Goal: Contribute content: Contribute content

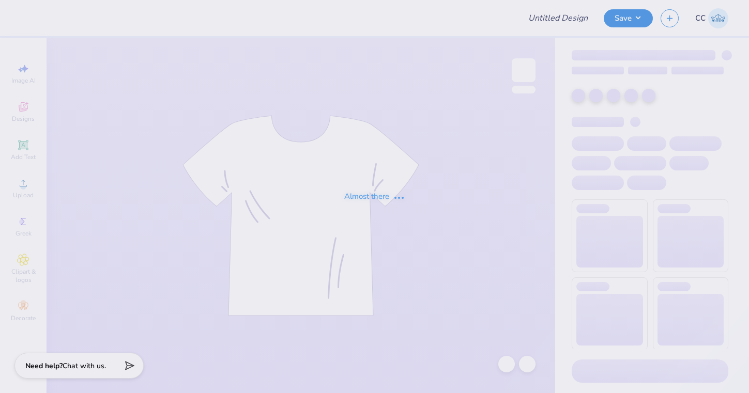
type input "Hoodie design"
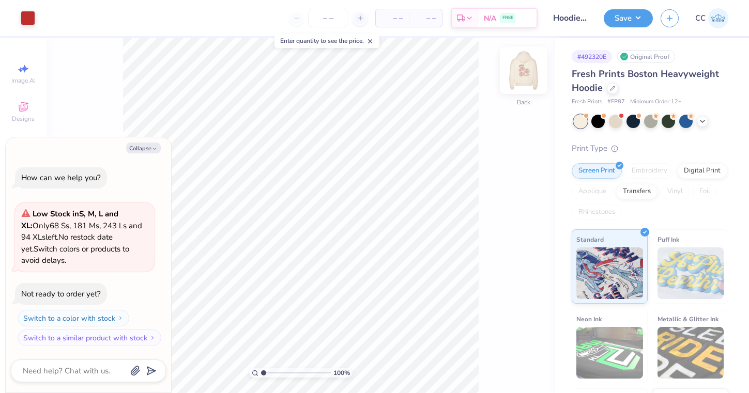
click at [528, 71] on img at bounding box center [523, 70] width 41 height 41
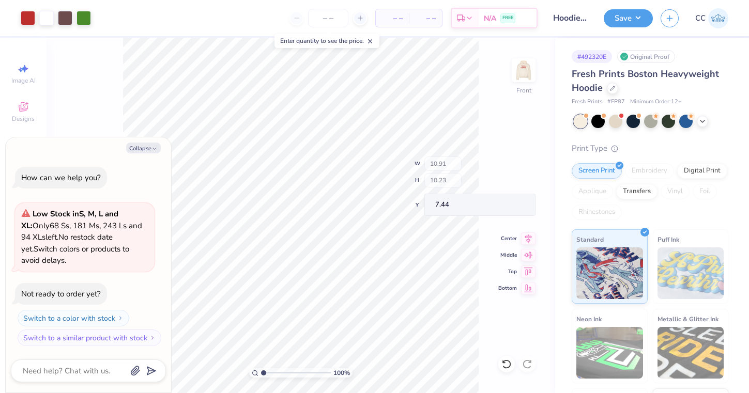
type textarea "x"
type input "4.55"
type input "2.21"
type input "15.27"
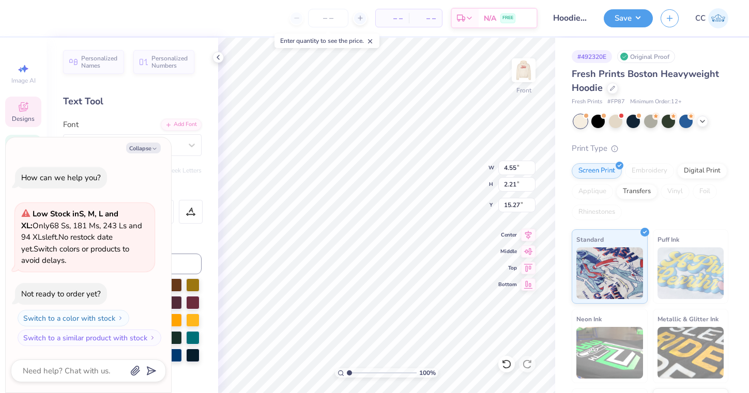
type textarea "x"
type textarea "S.W.E.E T"
type textarea "x"
type textarea "S.W.E.E T"
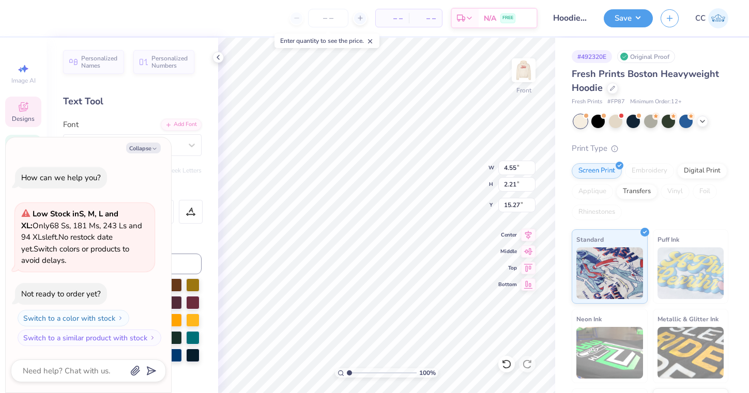
scroll to position [0, 1]
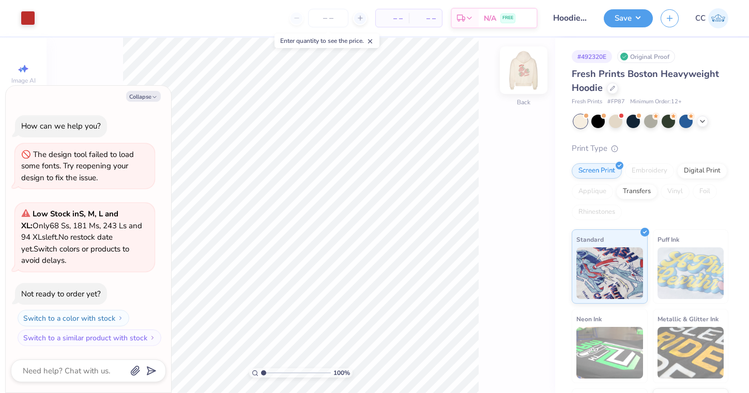
click at [520, 76] on img at bounding box center [523, 70] width 41 height 41
click at [150, 99] on button "Collapse" at bounding box center [143, 96] width 35 height 11
type textarea "x"
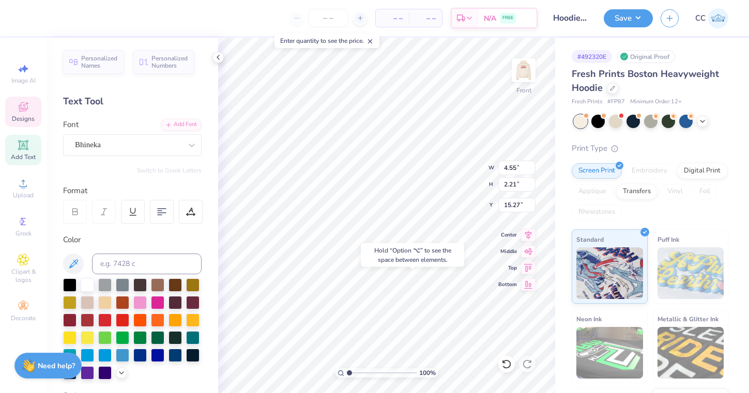
type input "18.69"
type textarea "T"
type input "15.44"
type textarea "S.W.E.E"
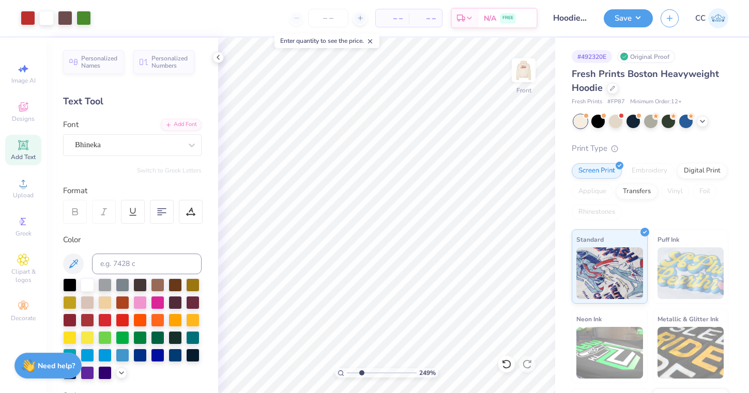
type input "2.71"
drag, startPoint x: 349, startPoint y: 373, endPoint x: 361, endPoint y: 373, distance: 11.9
click at [361, 373] on input "range" at bounding box center [382, 372] width 70 height 9
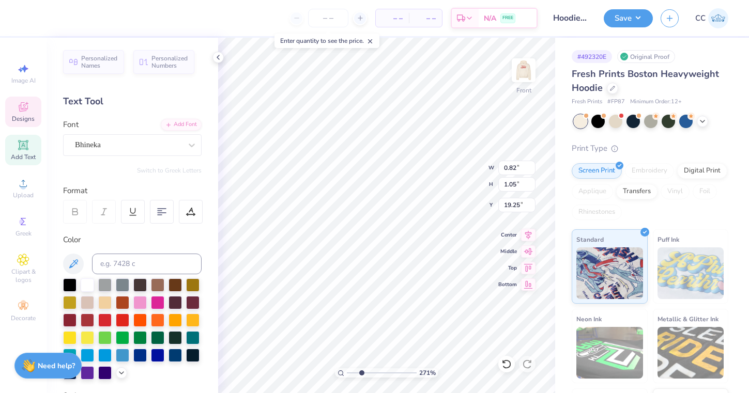
type input "15.45"
type input "15.40"
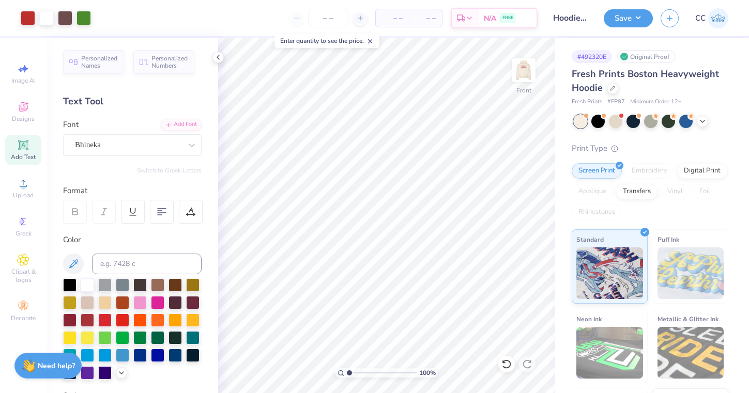
drag, startPoint x: 363, startPoint y: 374, endPoint x: 319, endPoint y: 372, distance: 43.4
type input "1"
click at [319, 372] on div "100 %" at bounding box center [387, 216] width 356 height 356
click at [627, 21] on button "Save" at bounding box center [628, 17] width 49 height 18
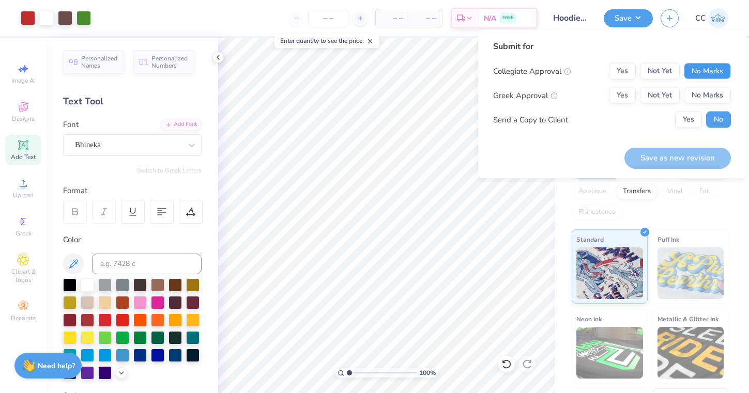
click at [713, 72] on button "No Marks" at bounding box center [707, 71] width 47 height 17
click at [708, 93] on button "No Marks" at bounding box center [707, 95] width 47 height 17
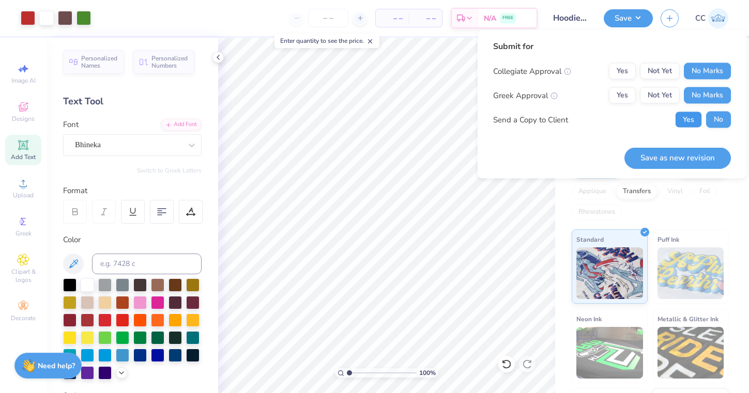
click at [691, 120] on button "Yes" at bounding box center [688, 120] width 27 height 17
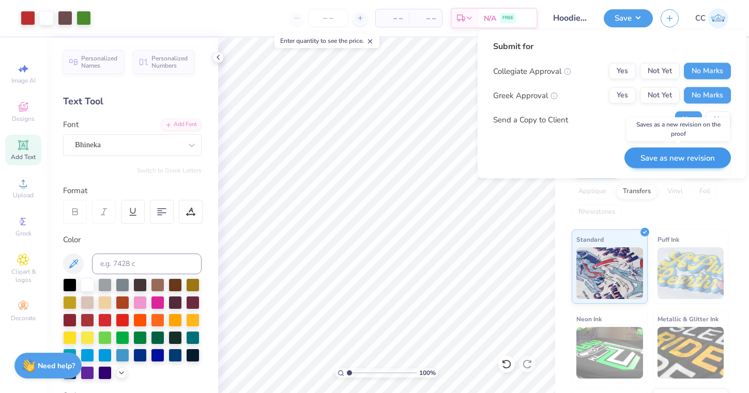
click at [658, 162] on button "Save as new revision" at bounding box center [677, 157] width 106 height 21
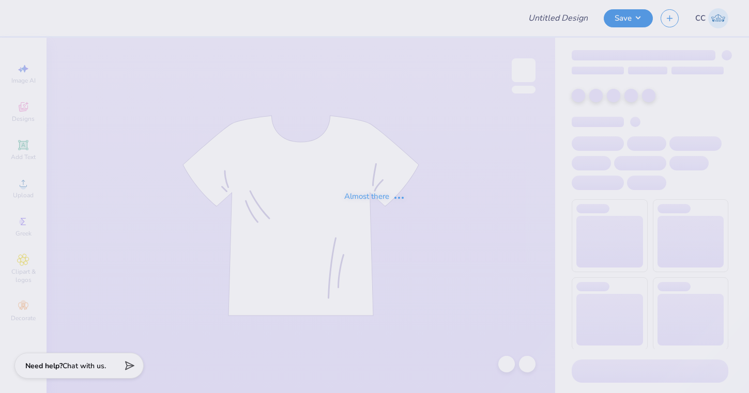
type input "Hoodie design"
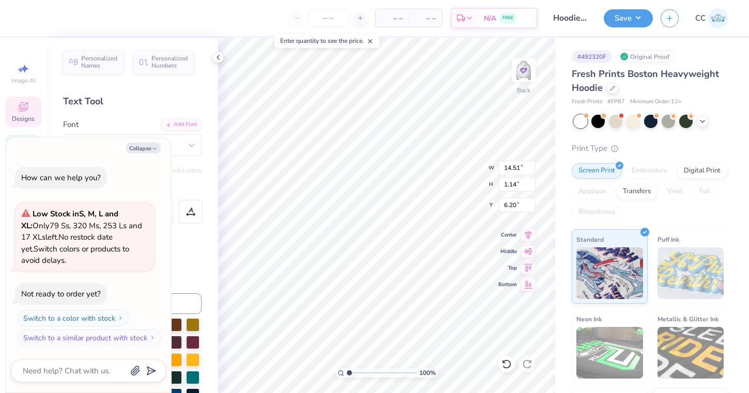
type textarea "x"
type input "13.11"
type input "1.03"
type input "6.18"
click at [532, 233] on icon at bounding box center [528, 233] width 14 height 12
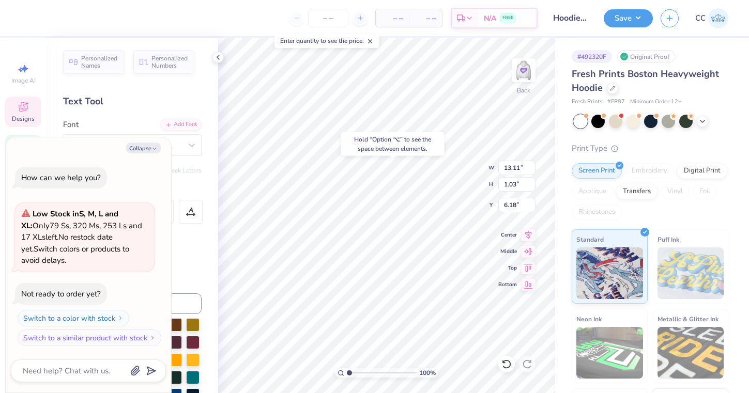
type textarea "x"
type input "6.23"
click at [152, 150] on icon "button" at bounding box center [154, 149] width 6 height 6
type textarea "x"
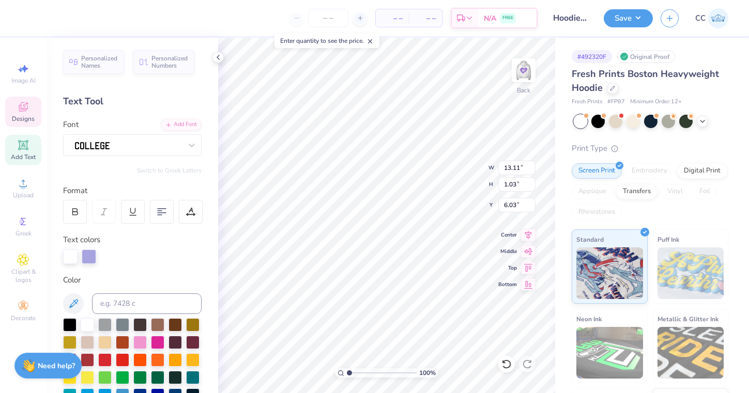
scroll to position [0, 1]
click at [217, 56] on icon at bounding box center [218, 57] width 8 height 8
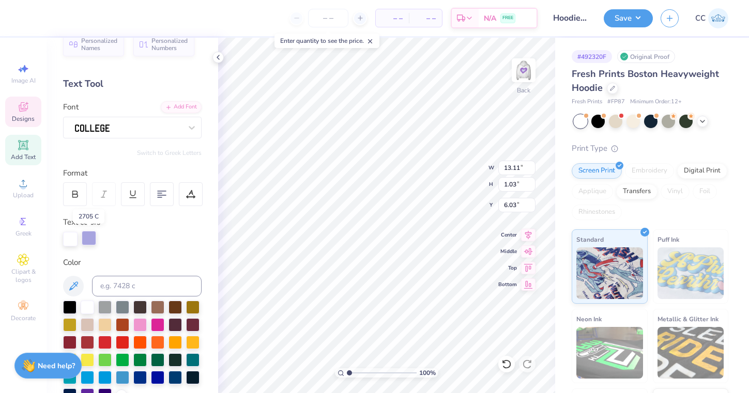
click at [86, 235] on div at bounding box center [89, 238] width 14 height 14
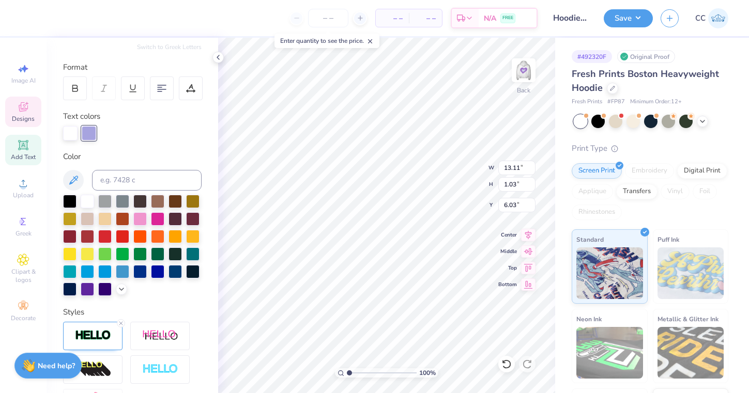
scroll to position [129, 0]
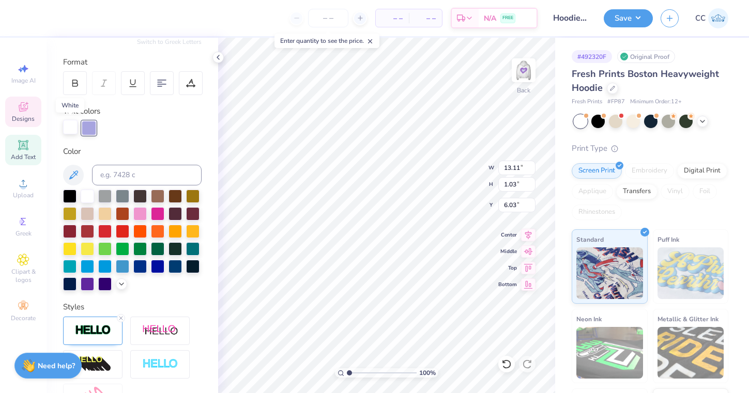
click at [71, 130] on div at bounding box center [70, 127] width 14 height 14
click at [107, 202] on div at bounding box center [104, 195] width 13 height 13
click at [90, 128] on div at bounding box center [89, 127] width 14 height 14
click at [87, 200] on div at bounding box center [87, 195] width 13 height 13
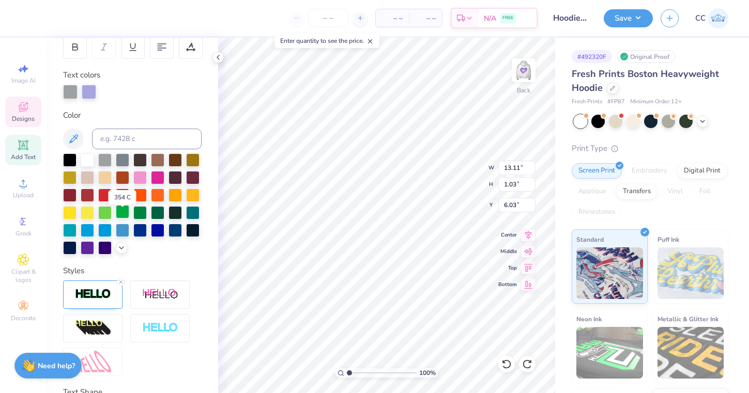
scroll to position [156, 0]
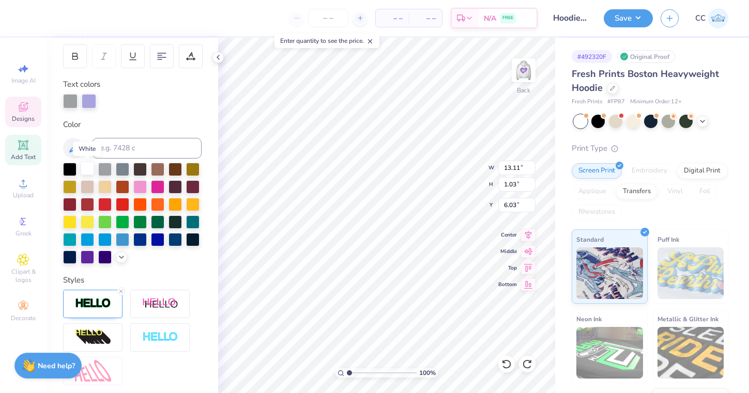
click at [89, 168] on div at bounding box center [87, 168] width 13 height 13
click at [102, 172] on div at bounding box center [104, 168] width 13 height 13
click at [89, 99] on div at bounding box center [89, 100] width 14 height 14
click at [91, 173] on div at bounding box center [87, 168] width 13 height 13
click at [72, 93] on div at bounding box center [70, 100] width 14 height 14
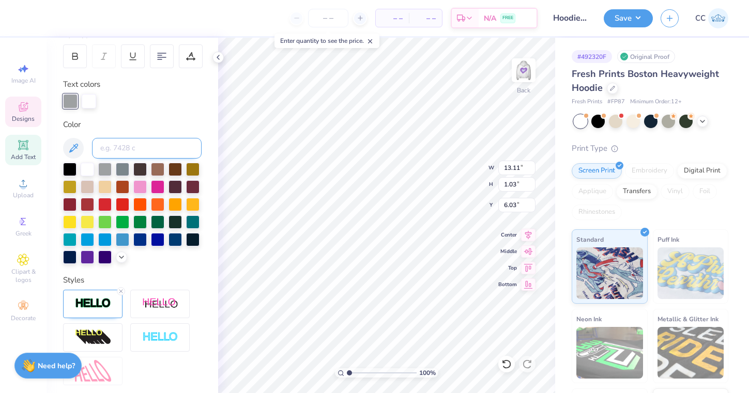
click at [116, 139] on input at bounding box center [147, 148] width 110 height 21
type input "2705"
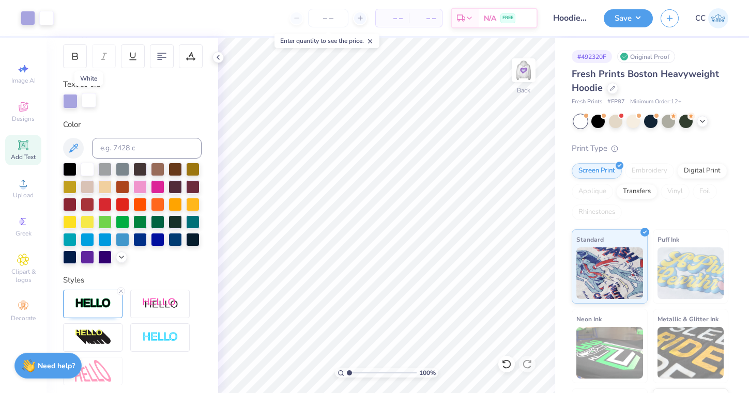
click at [86, 102] on div at bounding box center [89, 100] width 14 height 14
click at [105, 166] on div at bounding box center [104, 168] width 13 height 13
click at [88, 101] on div at bounding box center [89, 100] width 14 height 14
click at [73, 100] on div at bounding box center [70, 100] width 14 height 14
click at [91, 100] on div at bounding box center [89, 100] width 14 height 14
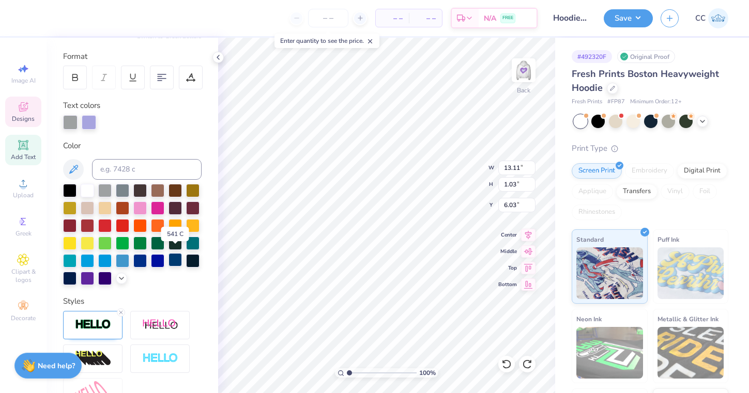
scroll to position [128, 0]
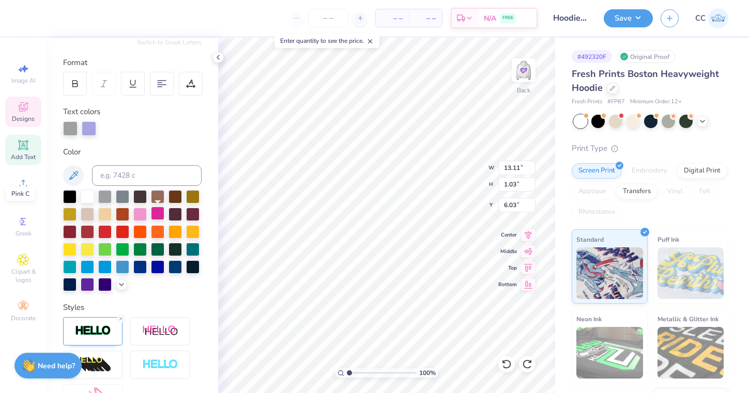
click at [155, 214] on div at bounding box center [157, 213] width 13 height 13
click at [88, 194] on div at bounding box center [87, 195] width 13 height 13
click at [89, 125] on div at bounding box center [89, 127] width 14 height 14
click at [118, 281] on icon at bounding box center [121, 284] width 8 height 8
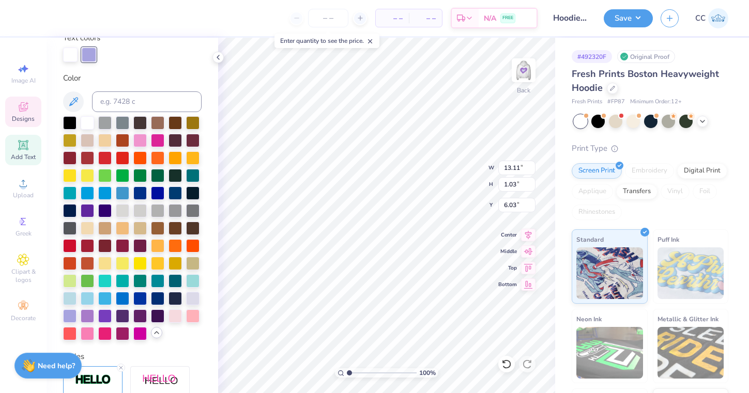
scroll to position [203, 0]
click at [88, 316] on div at bounding box center [87, 314] width 13 height 13
click at [102, 315] on div at bounding box center [104, 314] width 13 height 13
click at [69, 311] on div at bounding box center [69, 314] width 13 height 13
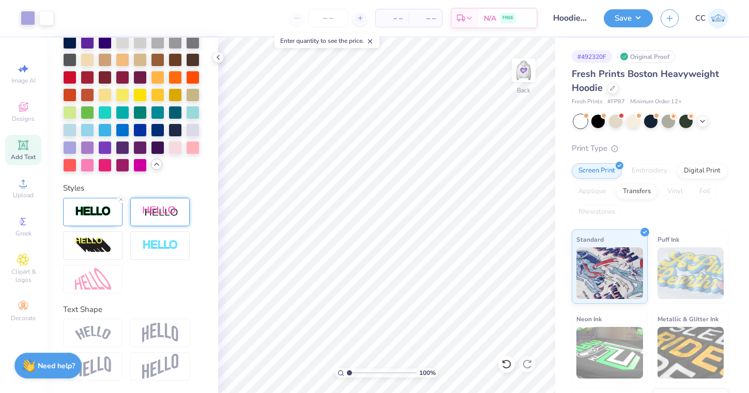
scroll to position [371, 0]
click at [98, 214] on img at bounding box center [93, 212] width 36 height 12
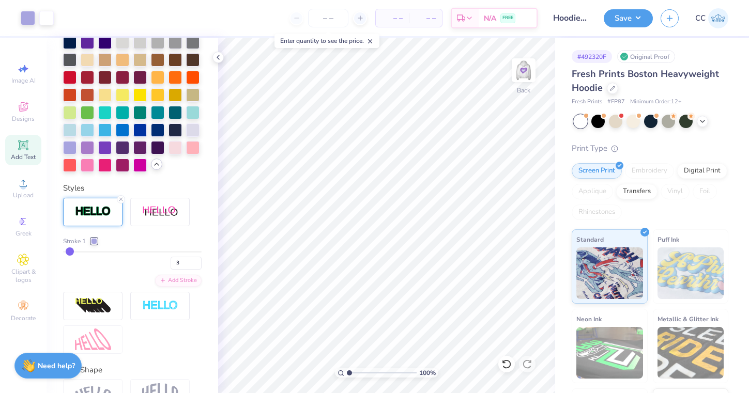
type input "4"
type input "5"
type input "6"
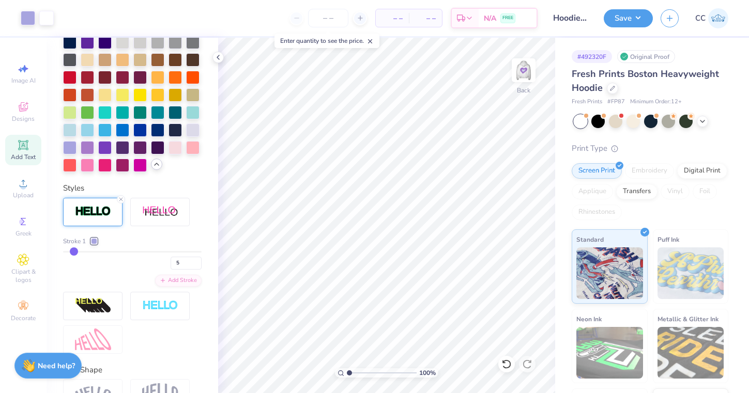
type input "6"
type input "8"
type input "9"
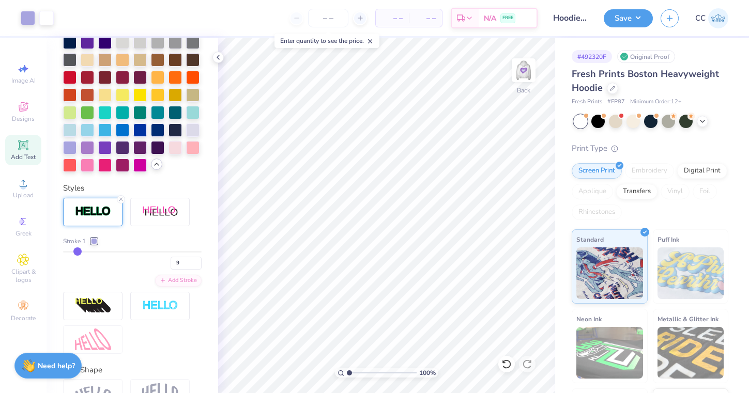
type input "10"
type input "11"
type input "12"
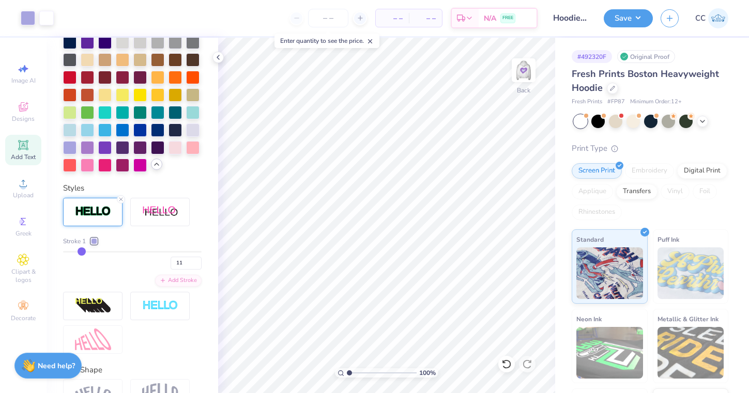
type input "12"
drag, startPoint x: 71, startPoint y: 252, endPoint x: 82, endPoint y: 252, distance: 10.3
type input "12"
click at [82, 252] on input "range" at bounding box center [132, 252] width 138 height 2
type input "11"
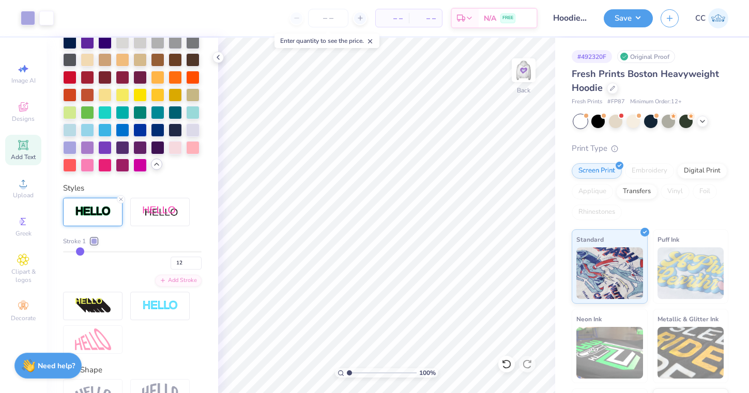
type input "11"
type input "10"
type input "8"
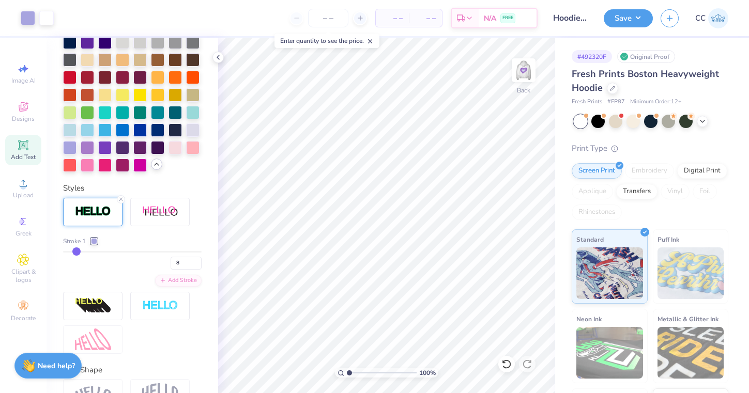
type input "7"
type input "6"
type input "5"
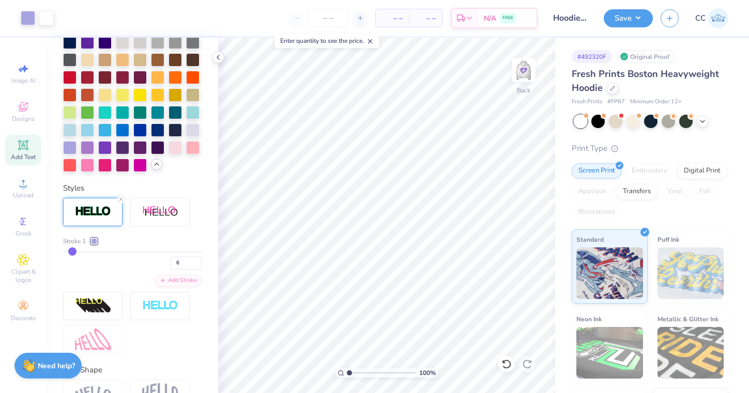
type input "5"
type input "3"
type input "2"
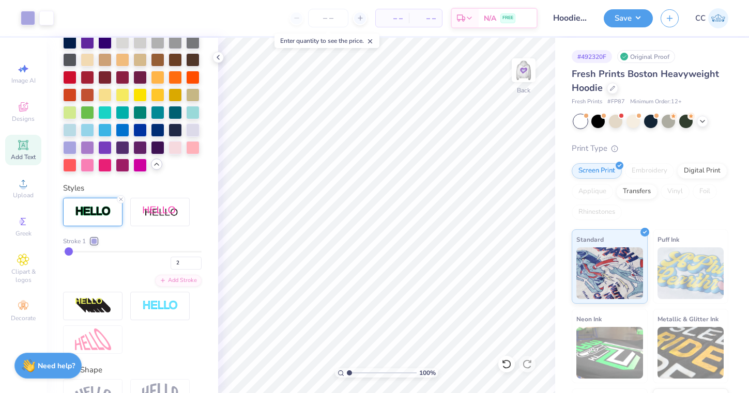
type input "1"
drag, startPoint x: 82, startPoint y: 252, endPoint x: 54, endPoint y: 252, distance: 27.4
type input "1"
click at [54, 252] on div "Personalized Names Personalized Numbers Text Tool Add Font Font Switch to Greek…" at bounding box center [133, 216] width 172 height 356
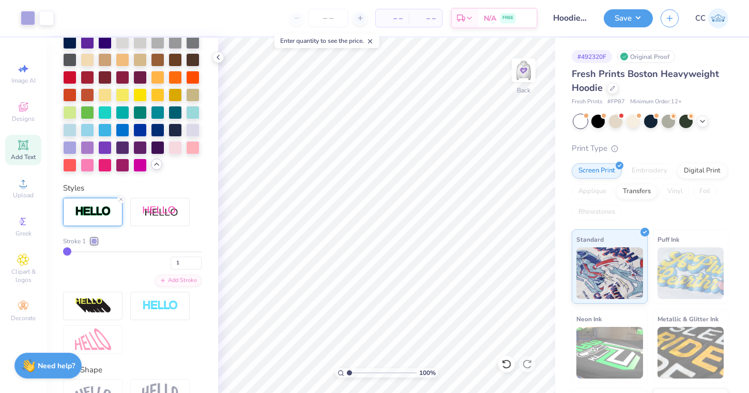
type input "2"
type input "3"
type input "4"
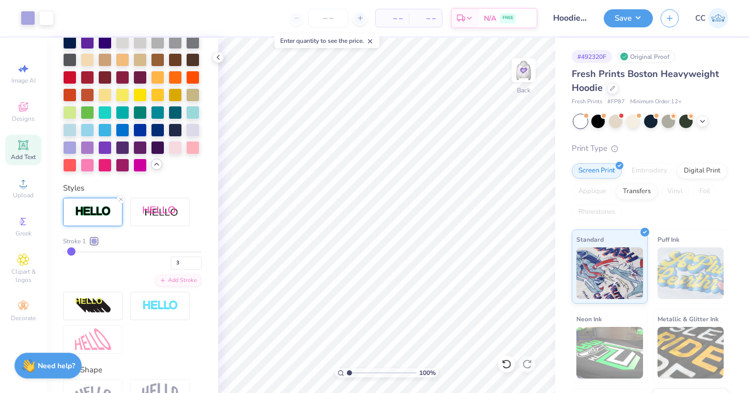
type input "4"
type input "5"
type input "6"
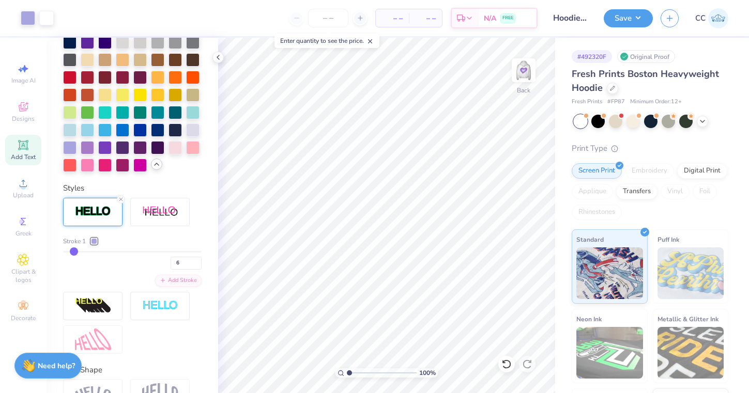
type input "7"
type input "8"
drag, startPoint x: 67, startPoint y: 248, endPoint x: 76, endPoint y: 248, distance: 9.3
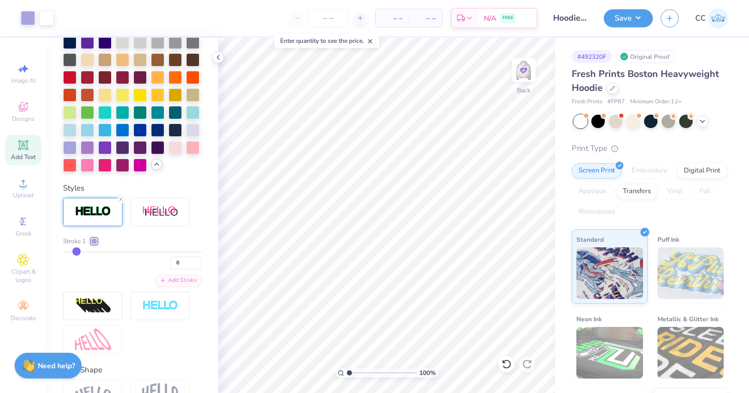
type input "8"
click at [76, 251] on input "range" at bounding box center [132, 252] width 138 height 2
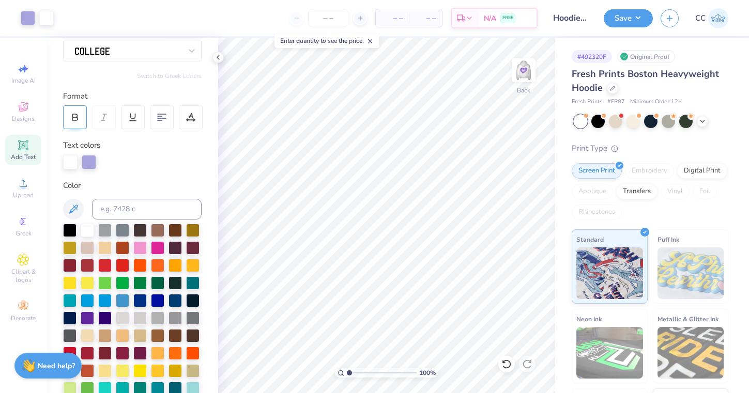
scroll to position [94, 0]
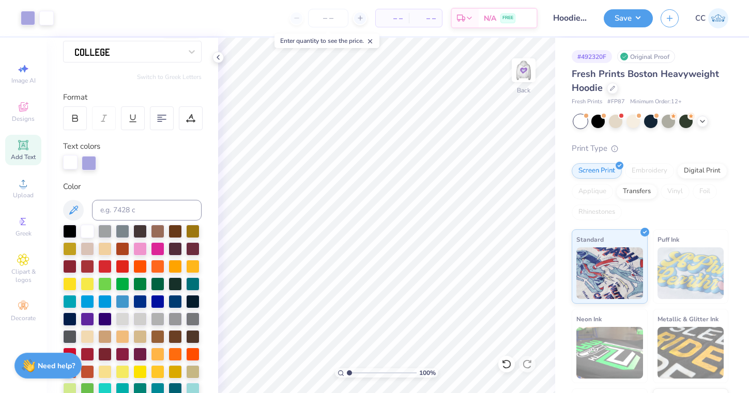
click at [71, 159] on div at bounding box center [70, 162] width 14 height 14
click at [107, 239] on div at bounding box center [132, 337] width 138 height 224
click at [144, 233] on div at bounding box center [139, 230] width 13 height 13
click at [90, 161] on div at bounding box center [89, 162] width 14 height 14
drag, startPoint x: 90, startPoint y: 161, endPoint x: 101, endPoint y: 178, distance: 20.2
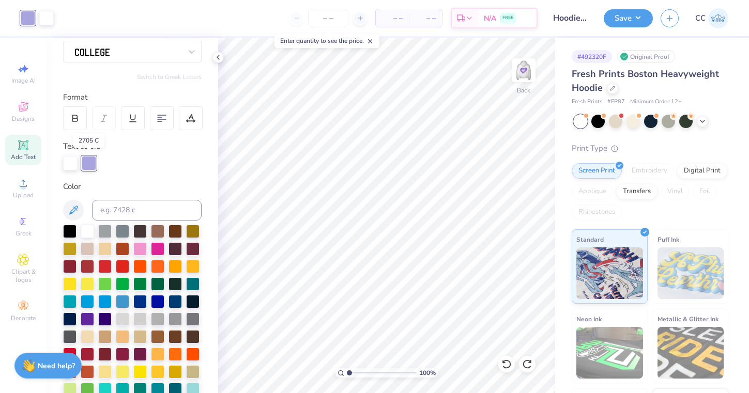
click at [101, 178] on div "Personalized Names Personalized Numbers Text Tool Add Font Font Switch to Greek…" at bounding box center [133, 216] width 172 height 356
click at [88, 158] on div at bounding box center [89, 163] width 14 height 14
click at [92, 166] on div at bounding box center [89, 162] width 14 height 14
click at [142, 284] on div at bounding box center [139, 282] width 13 height 13
click at [85, 162] on div at bounding box center [89, 162] width 14 height 14
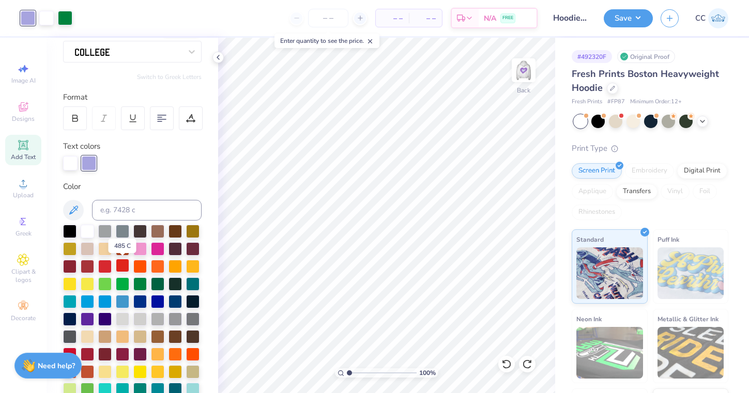
click at [121, 265] on div at bounding box center [122, 265] width 13 height 13
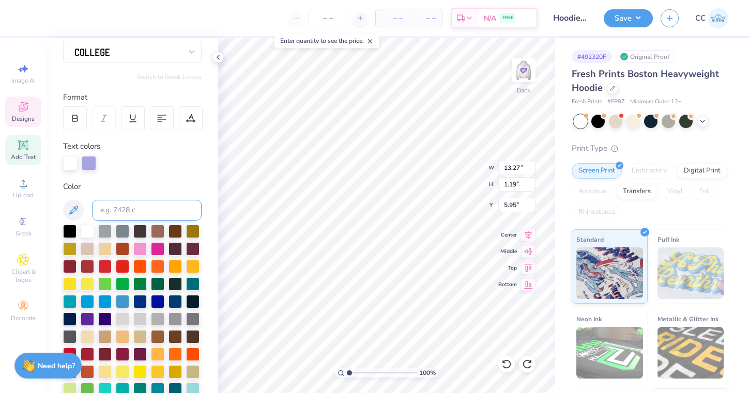
scroll to position [0, 1]
click at [91, 233] on div at bounding box center [87, 230] width 13 height 13
click at [88, 163] on div at bounding box center [89, 162] width 14 height 14
click at [107, 226] on div at bounding box center [104, 230] width 13 height 13
click at [72, 165] on div at bounding box center [70, 162] width 14 height 14
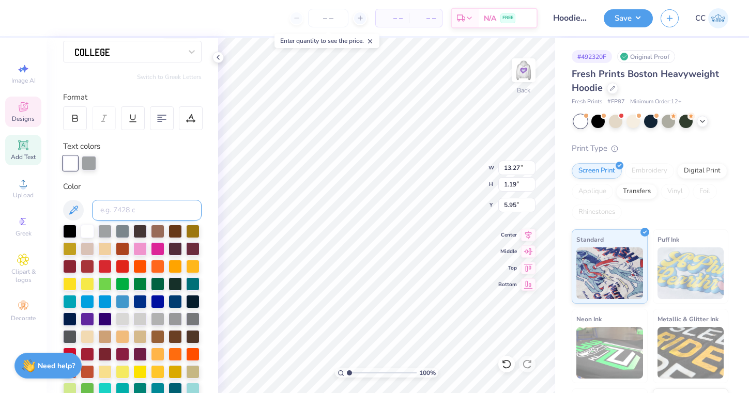
click at [120, 208] on input at bounding box center [147, 210] width 110 height 21
type input "2705"
click at [92, 166] on div at bounding box center [89, 162] width 14 height 14
click at [85, 232] on div at bounding box center [87, 230] width 13 height 13
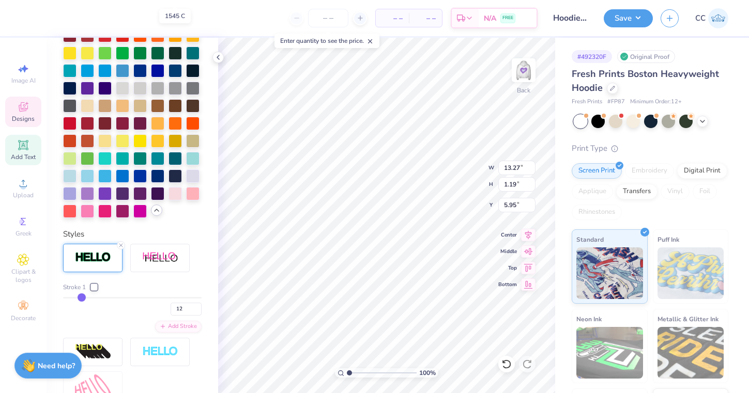
scroll to position [329, 0]
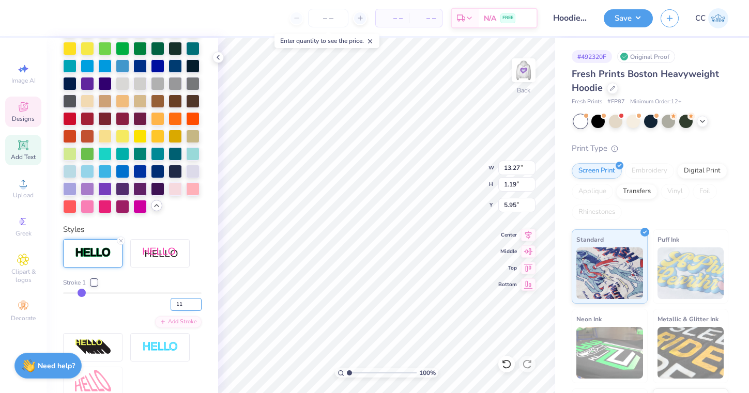
click at [199, 308] on input "11" at bounding box center [186, 304] width 31 height 13
click at [199, 308] on input "10" at bounding box center [186, 304] width 31 height 13
click at [199, 308] on input "9" at bounding box center [186, 304] width 31 height 13
click at [199, 308] on input "8" at bounding box center [186, 304] width 31 height 13
click at [199, 308] on input "7" at bounding box center [186, 304] width 31 height 13
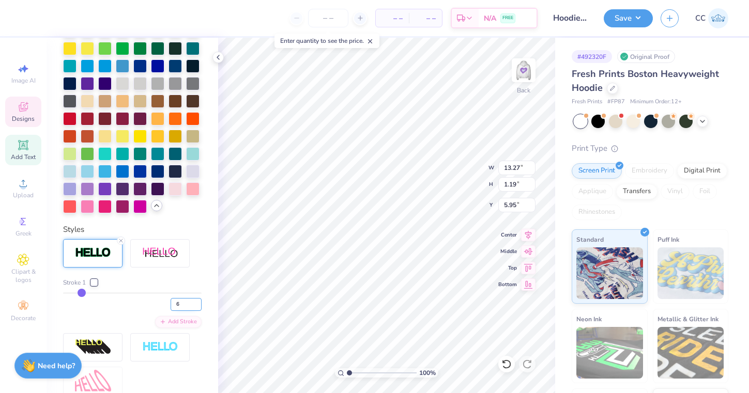
click at [199, 308] on input "6" at bounding box center [186, 304] width 31 height 13
type input "5"
click at [199, 308] on input "5" at bounding box center [186, 304] width 31 height 13
type input "5"
click at [214, 258] on div "Personalized Names Personalized Numbers Text Tool Add Font Font Switch to Greek…" at bounding box center [133, 216] width 172 height 356
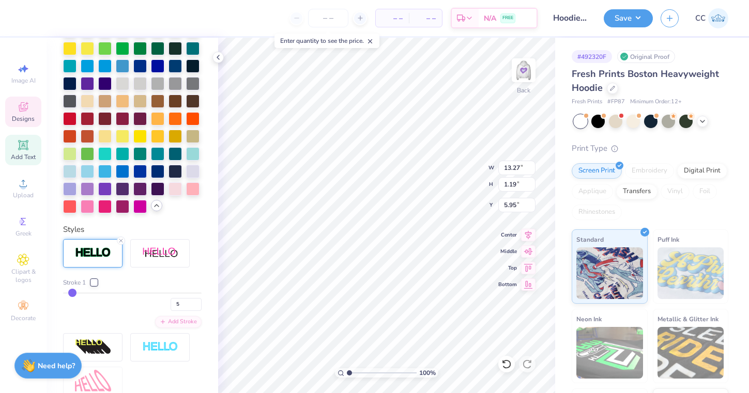
type input "13.15"
type input "1.07"
type input "6.02"
click at [197, 307] on input "4" at bounding box center [186, 304] width 31 height 13
type input "3"
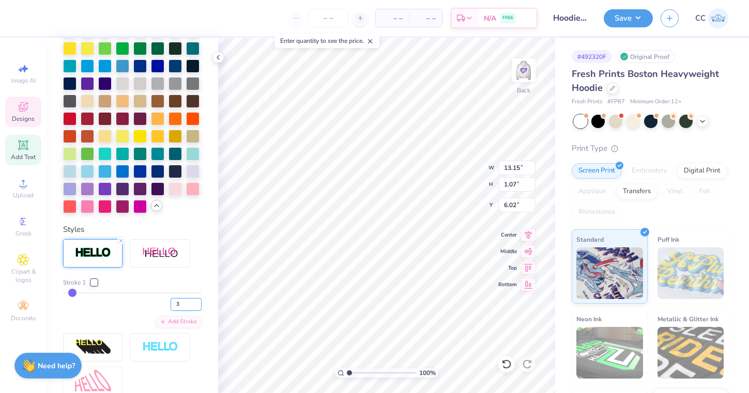
click at [197, 307] on input "3" at bounding box center [186, 304] width 31 height 13
type input "3"
type input "2"
click at [197, 306] on input "2" at bounding box center [186, 304] width 31 height 13
type input "2"
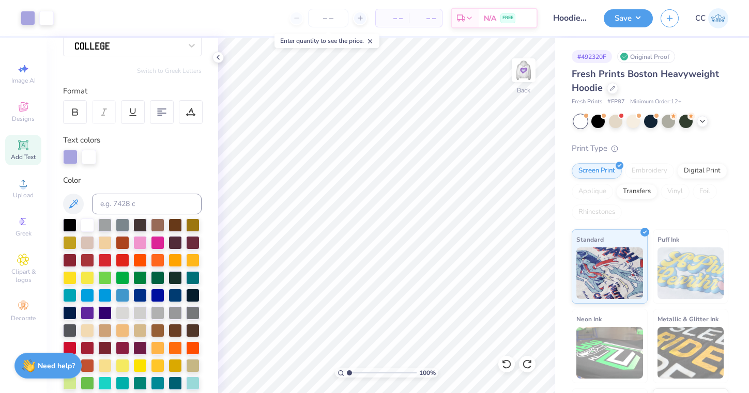
scroll to position [98, 0]
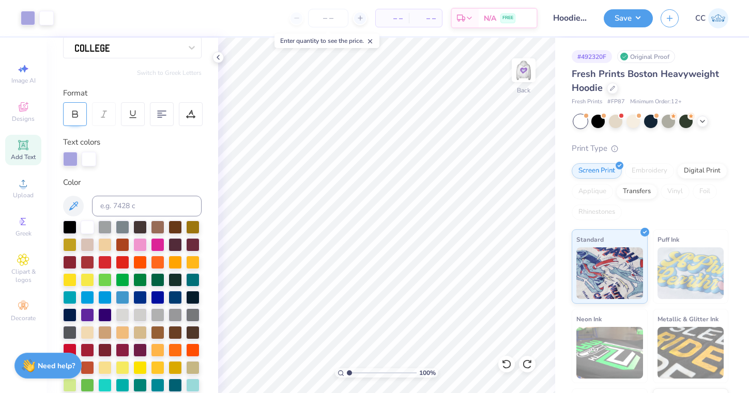
click at [74, 115] on icon at bounding box center [74, 114] width 9 height 9
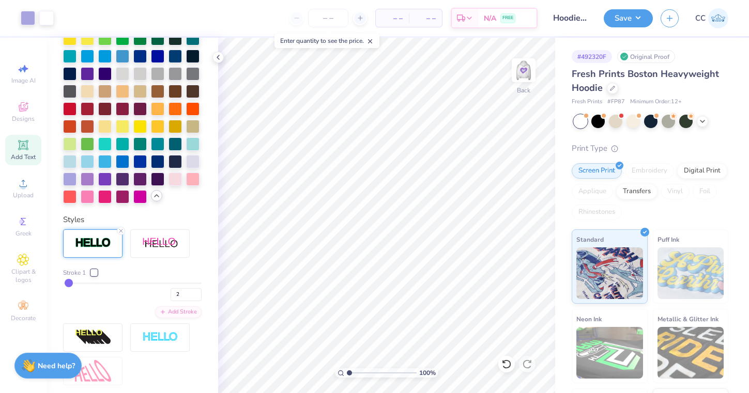
scroll to position [421, 0]
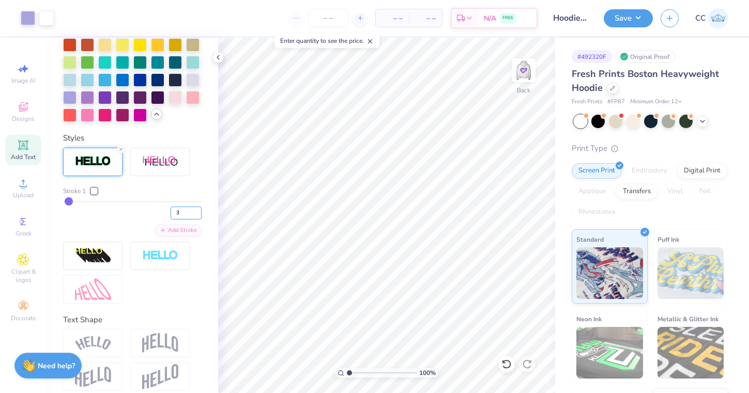
click at [196, 210] on input "3" at bounding box center [186, 213] width 31 height 13
type input "4"
click at [198, 210] on input "4" at bounding box center [186, 213] width 31 height 13
type input "4"
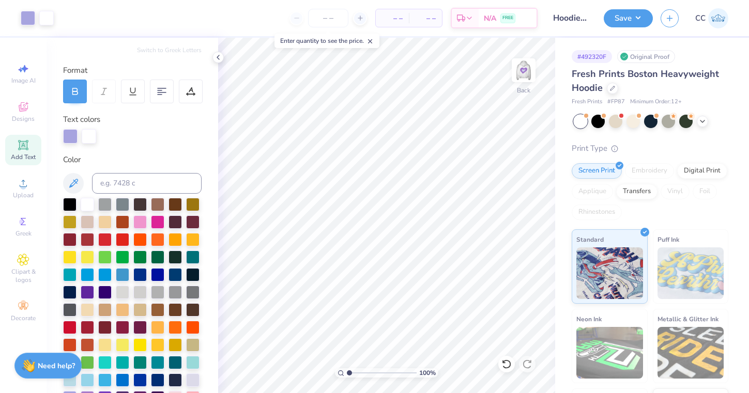
scroll to position [120, 0]
click at [66, 136] on div at bounding box center [70, 135] width 14 height 14
click at [108, 205] on div at bounding box center [104, 203] width 13 height 13
click at [65, 135] on div at bounding box center [70, 135] width 14 height 14
click at [113, 206] on div at bounding box center [132, 310] width 138 height 224
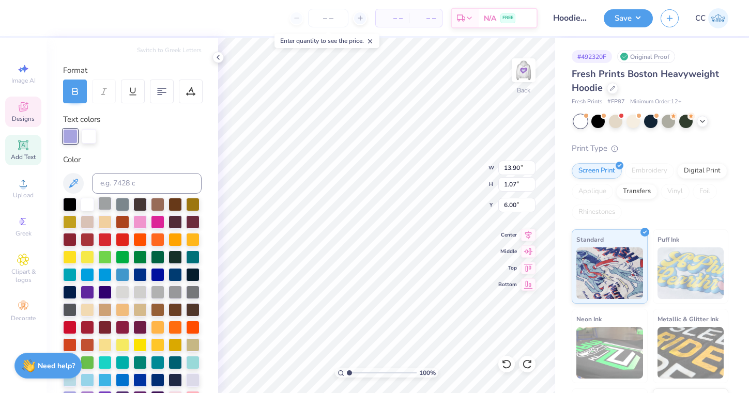
click at [108, 206] on div at bounding box center [104, 203] width 13 height 13
click at [86, 135] on div at bounding box center [89, 135] width 14 height 14
click at [116, 186] on input at bounding box center [147, 183] width 110 height 21
type input "2705"
click at [66, 134] on div at bounding box center [70, 135] width 14 height 14
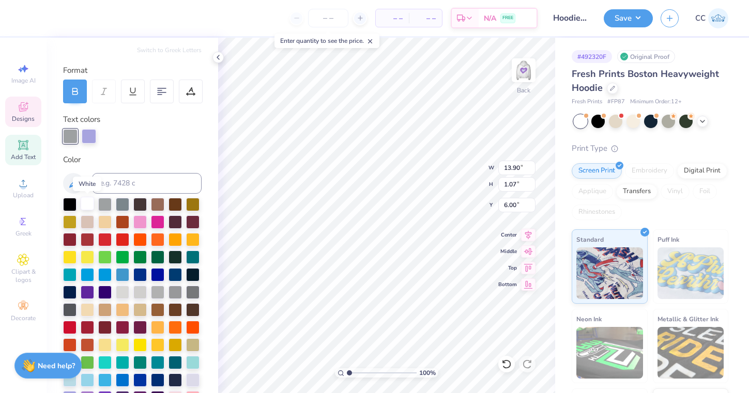
click at [86, 205] on div at bounding box center [87, 203] width 13 height 13
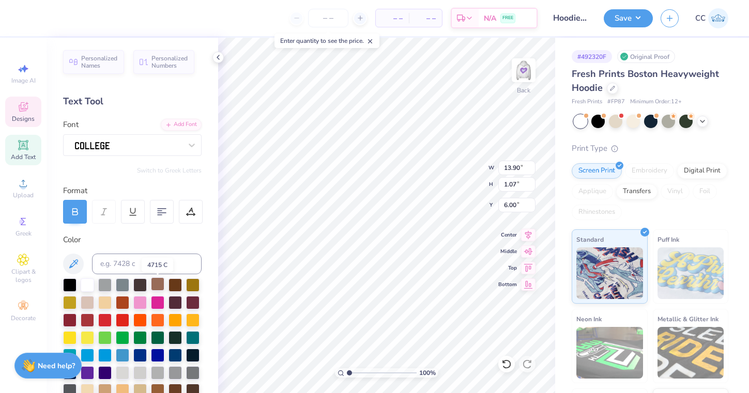
scroll to position [0, 0]
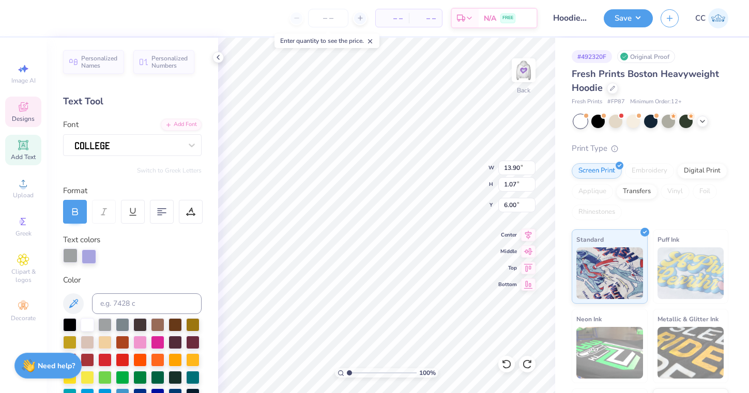
click at [70, 254] on div at bounding box center [70, 256] width 14 height 14
click at [89, 324] on div at bounding box center [87, 323] width 13 height 13
click at [69, 254] on div at bounding box center [70, 256] width 14 height 14
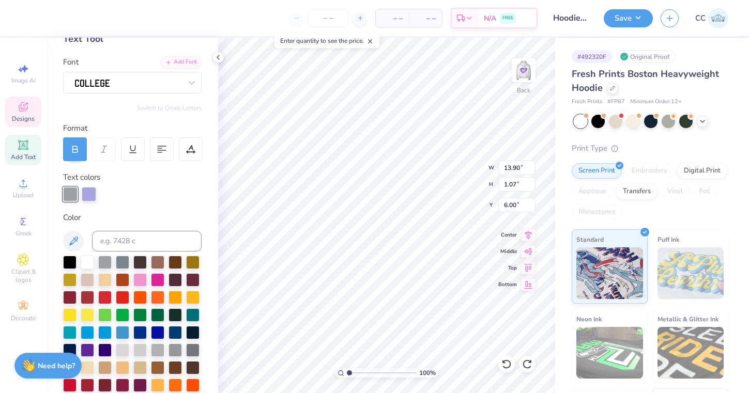
scroll to position [81, 0]
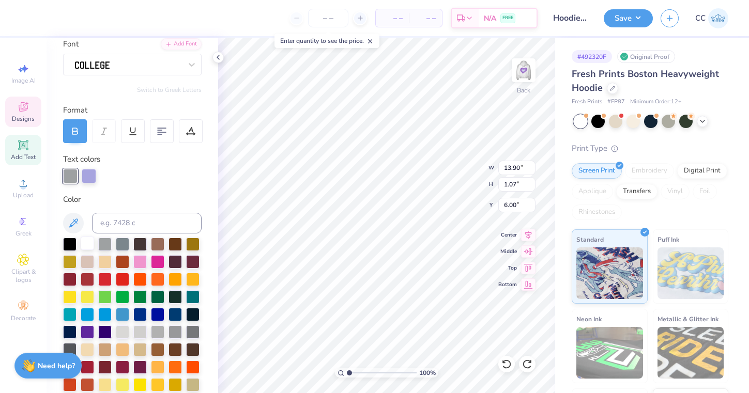
click at [94, 245] on div at bounding box center [87, 243] width 13 height 13
click at [177, 179] on div at bounding box center [132, 176] width 138 height 14
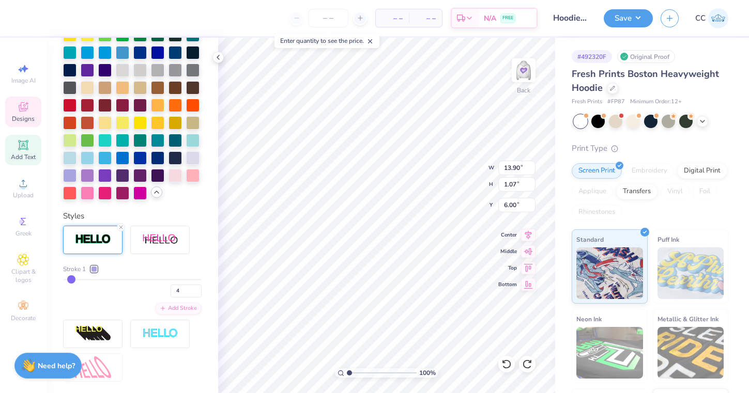
scroll to position [360, 0]
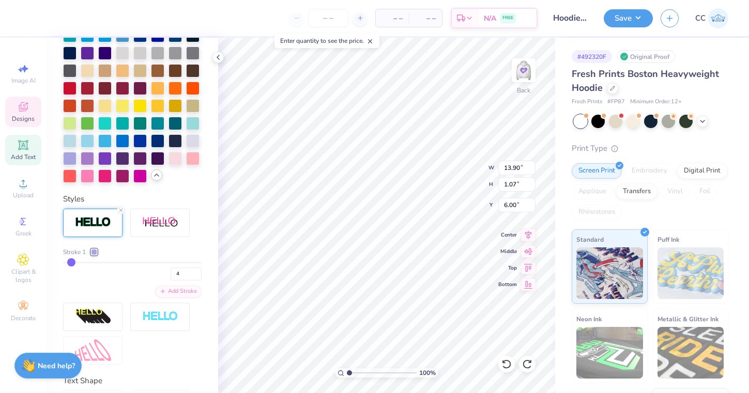
click at [103, 213] on div at bounding box center [92, 223] width 59 height 28
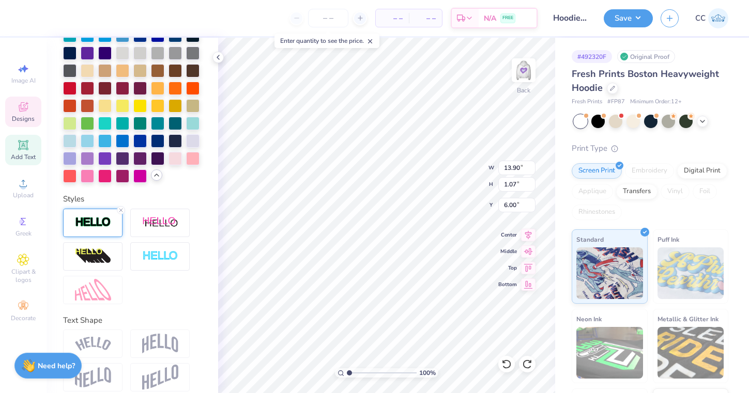
click at [103, 215] on div at bounding box center [92, 223] width 59 height 28
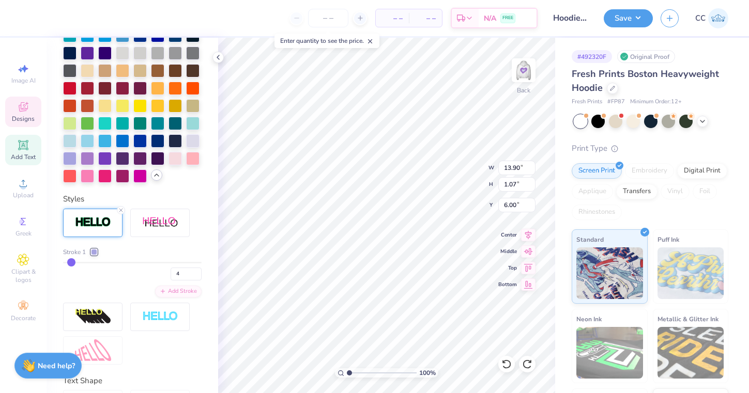
type input "5"
type input "6"
type input "8"
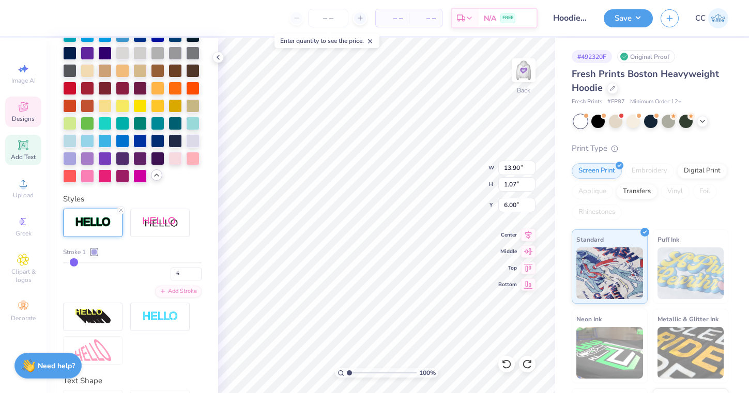
type input "8"
type input "9"
type input "10"
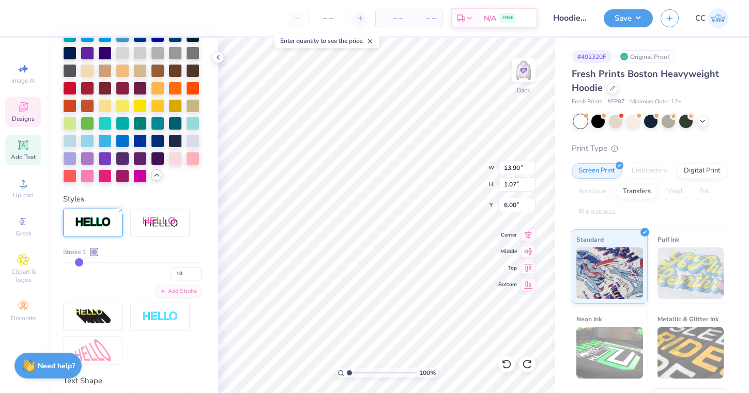
drag, startPoint x: 72, startPoint y: 262, endPoint x: 79, endPoint y: 262, distance: 7.2
type input "10"
click at [79, 262] on input "range" at bounding box center [132, 263] width 138 height 2
click at [97, 252] on div at bounding box center [94, 252] width 6 height 6
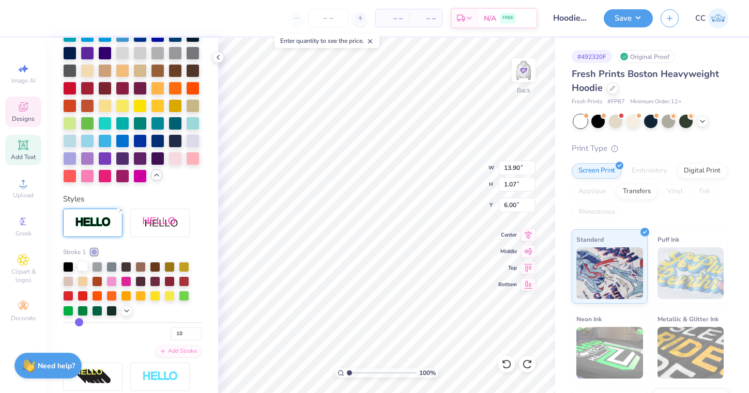
click at [84, 265] on div at bounding box center [83, 266] width 10 height 10
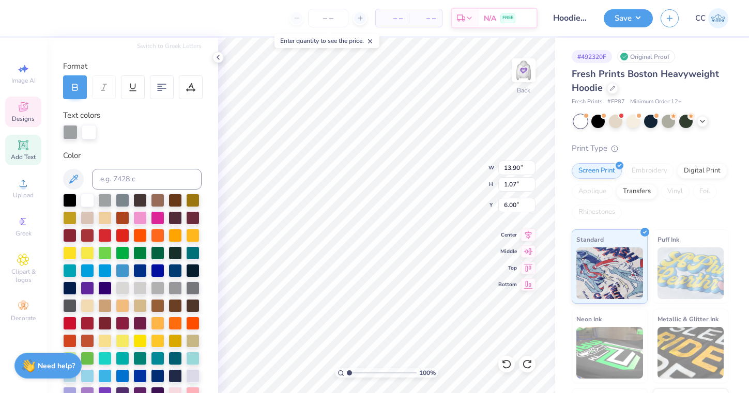
scroll to position [117, 0]
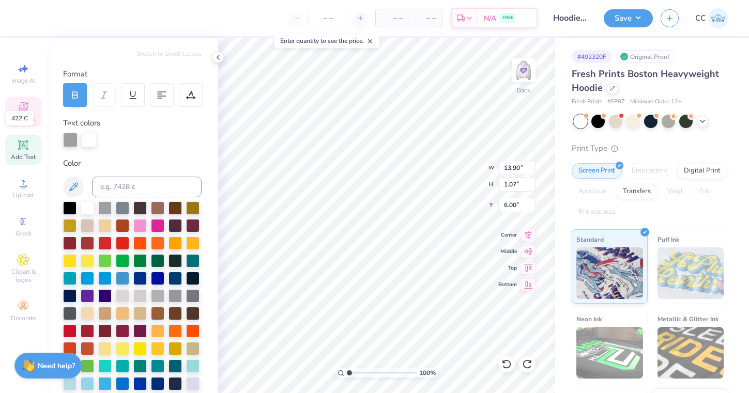
click at [74, 144] on div at bounding box center [70, 140] width 14 height 14
click at [69, 137] on div at bounding box center [70, 140] width 14 height 14
click at [89, 141] on div at bounding box center [89, 140] width 14 height 14
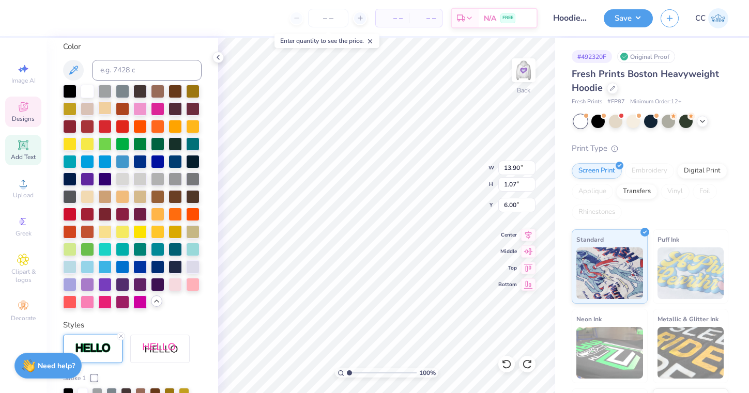
scroll to position [368, 0]
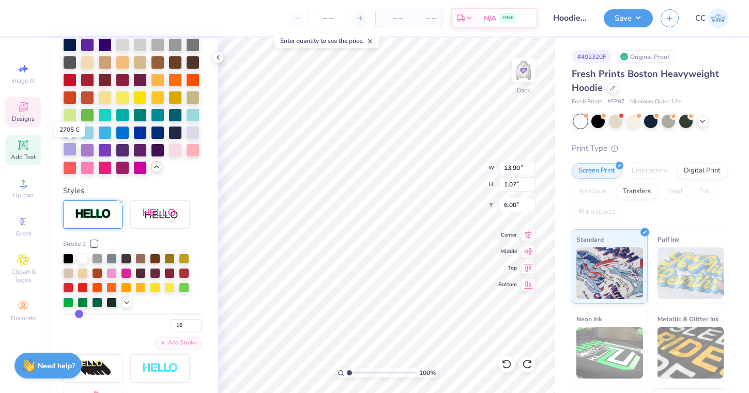
click at [71, 145] on div at bounding box center [69, 149] width 13 height 13
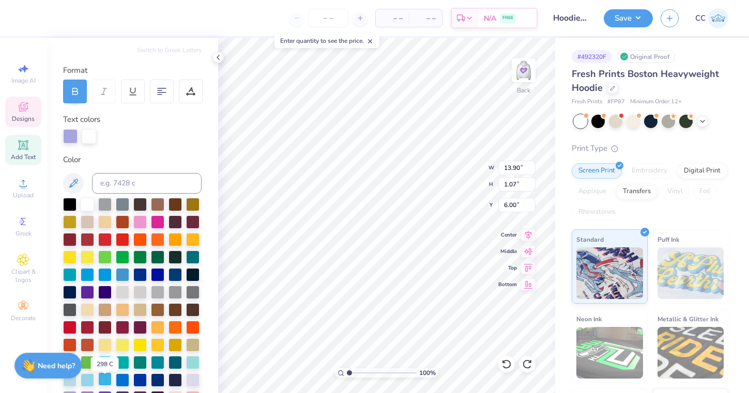
scroll to position [115, 0]
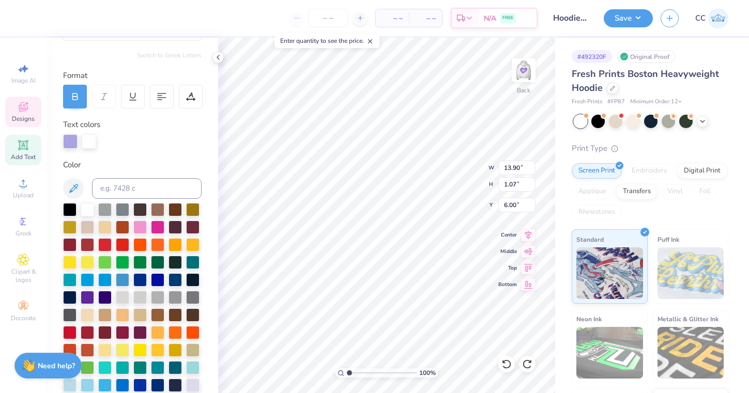
click at [91, 140] on div at bounding box center [89, 141] width 14 height 14
click at [85, 140] on div at bounding box center [89, 141] width 14 height 14
click at [71, 138] on div at bounding box center [70, 141] width 14 height 14
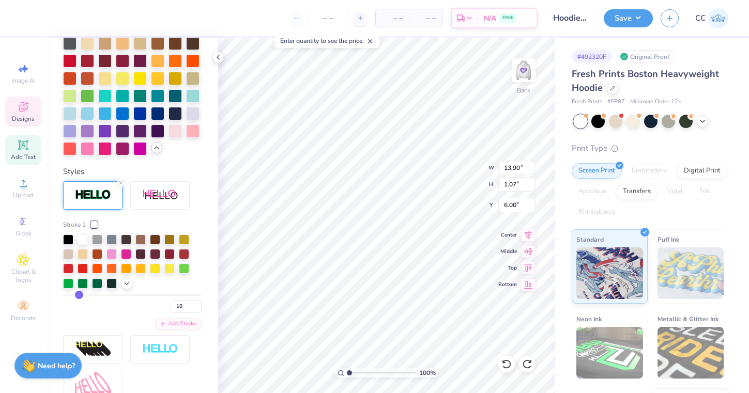
scroll to position [388, 0]
click at [97, 224] on div at bounding box center [94, 224] width 6 height 6
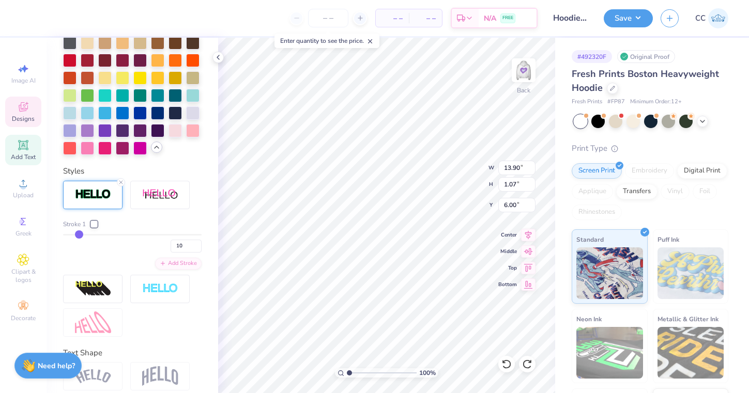
click at [97, 227] on div at bounding box center [94, 224] width 6 height 6
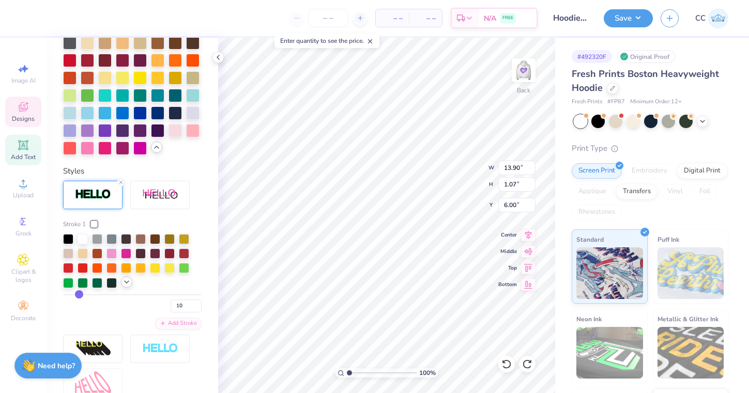
click at [125, 286] on icon at bounding box center [126, 282] width 8 height 8
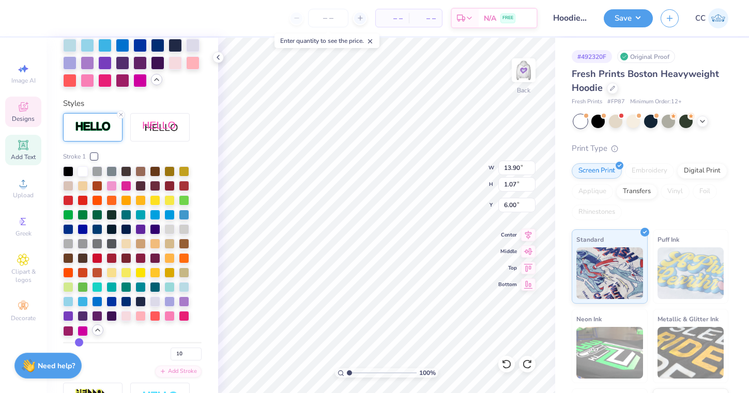
scroll to position [465, 0]
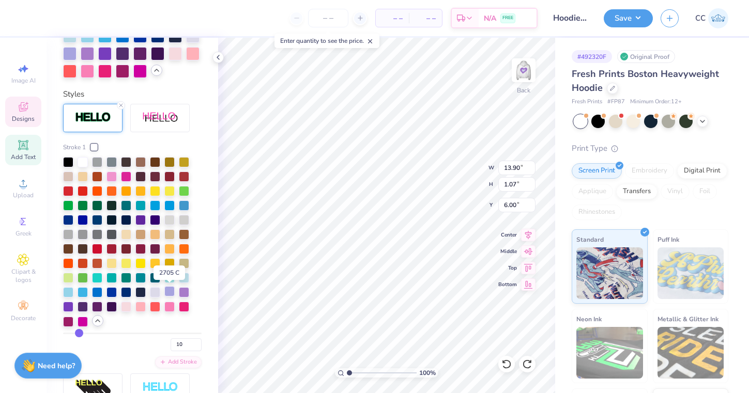
click at [171, 293] on div at bounding box center [169, 291] width 10 height 10
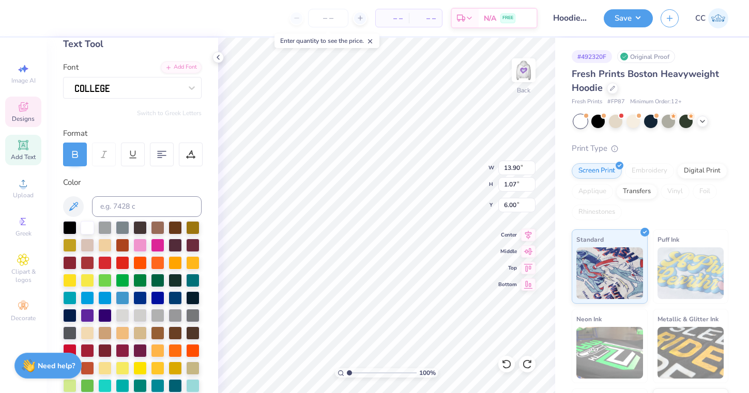
scroll to position [59, 0]
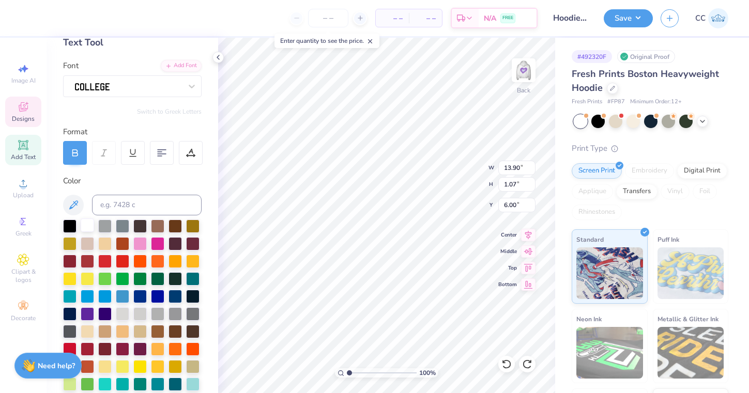
click at [92, 224] on div at bounding box center [87, 225] width 13 height 13
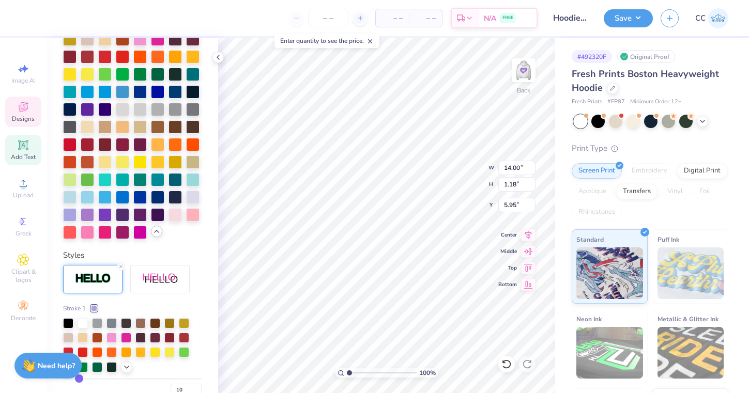
scroll to position [373, 0]
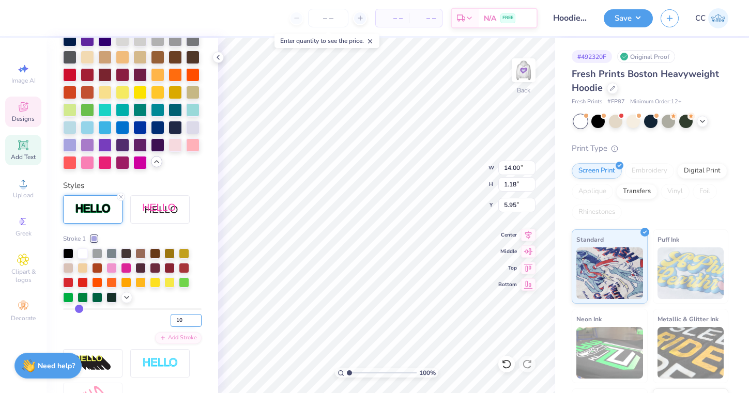
click at [198, 325] on input "10" at bounding box center [186, 320] width 31 height 13
click at [198, 322] on input "9" at bounding box center [186, 320] width 31 height 13
click at [198, 322] on input "8" at bounding box center [186, 320] width 31 height 13
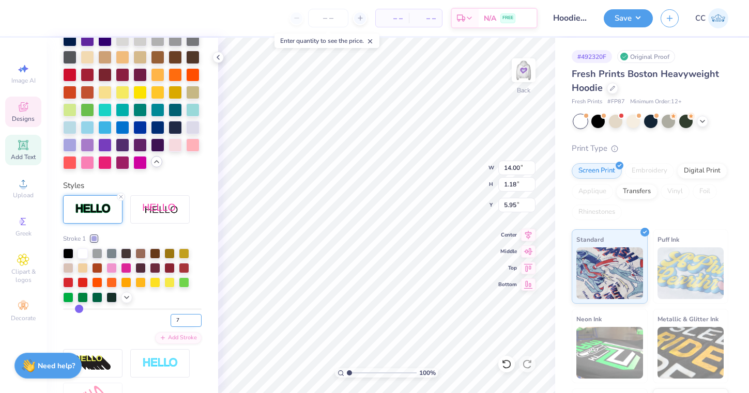
click at [198, 322] on input "7" at bounding box center [186, 320] width 31 height 13
click at [198, 322] on input "6" at bounding box center [186, 320] width 31 height 13
click at [198, 322] on input "5" at bounding box center [186, 320] width 31 height 13
click at [198, 322] on input "4" at bounding box center [186, 320] width 31 height 13
click at [198, 322] on input "3" at bounding box center [186, 320] width 31 height 13
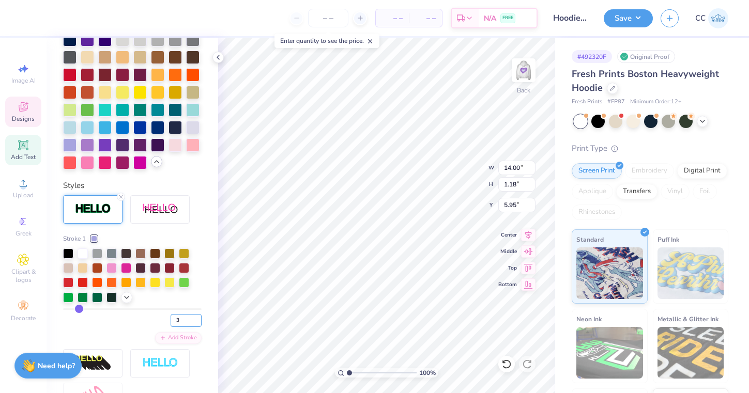
type input "2"
click at [198, 322] on input "2" at bounding box center [186, 320] width 31 height 13
type input "2"
click at [218, 282] on div "– – Per Item – – Total Est. Delivery N/A FREE Design Title Hoodie design Save C…" at bounding box center [374, 196] width 749 height 393
type input "13.86"
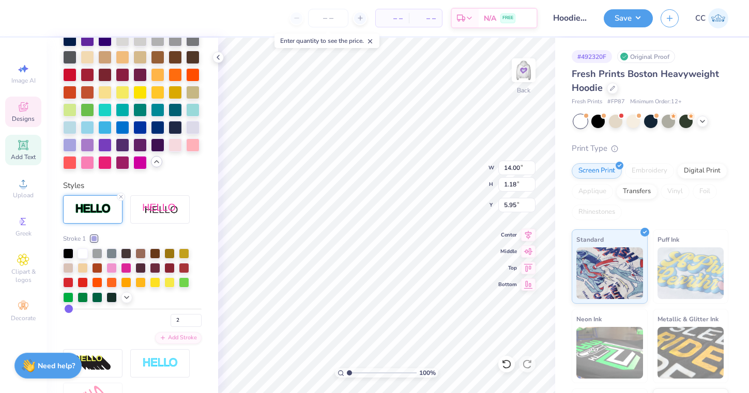
type input "1.03"
type input "6.02"
type input "3"
click at [197, 318] on input "3" at bounding box center [186, 320] width 31 height 13
type input "3"
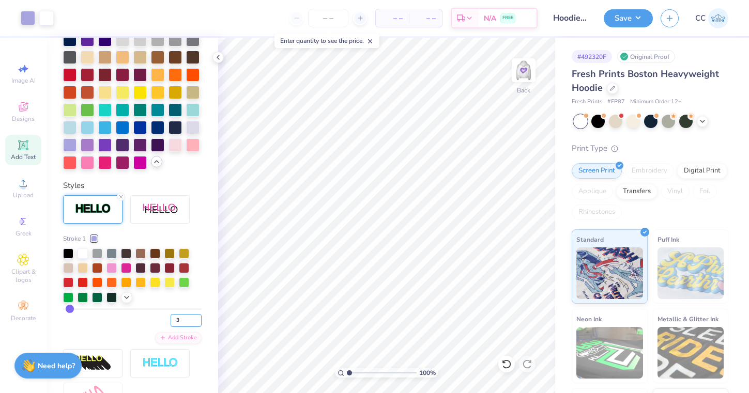
type input "4"
click at [197, 318] on input "4" at bounding box center [186, 320] width 31 height 13
type input "4"
click at [124, 295] on icon at bounding box center [126, 296] width 8 height 8
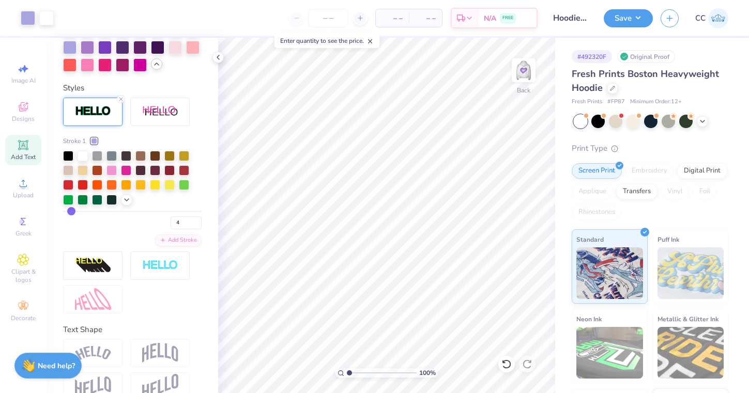
scroll to position [469, 0]
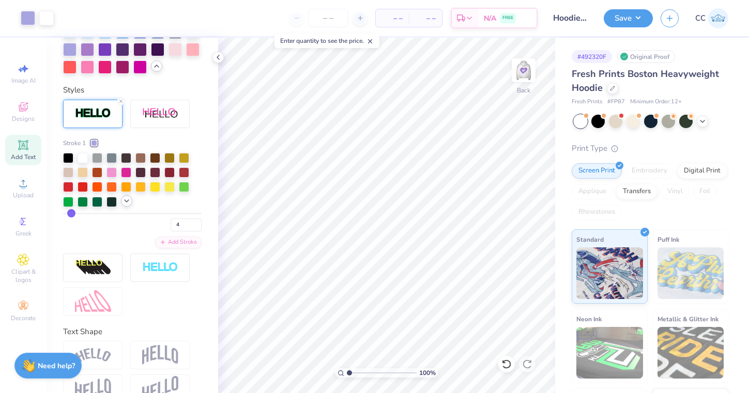
click at [125, 202] on icon at bounding box center [126, 201] width 8 height 8
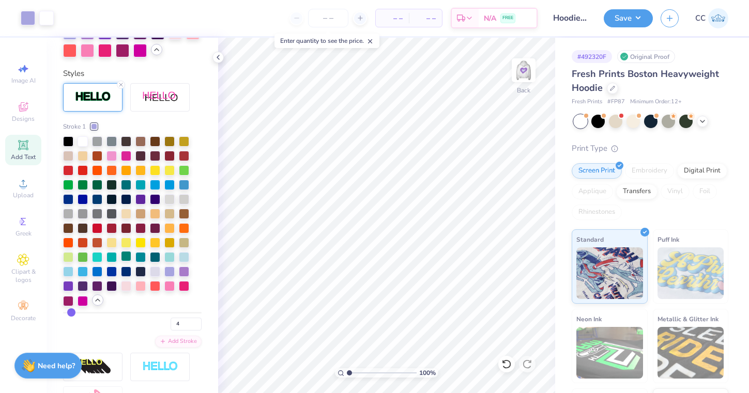
scroll to position [486, 0]
click at [183, 270] on div at bounding box center [184, 270] width 10 height 10
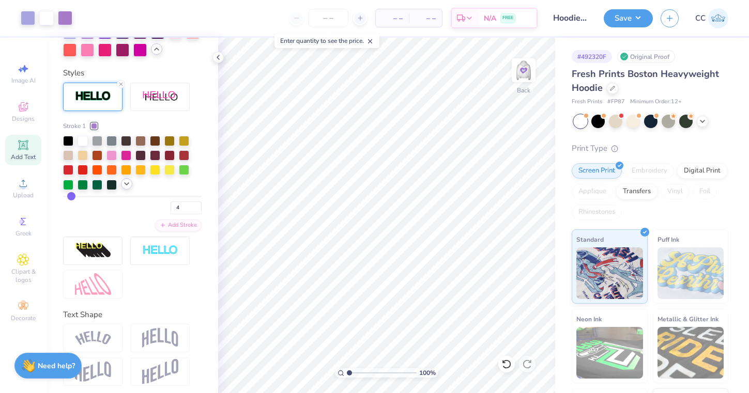
click at [126, 185] on icon at bounding box center [126, 184] width 8 height 8
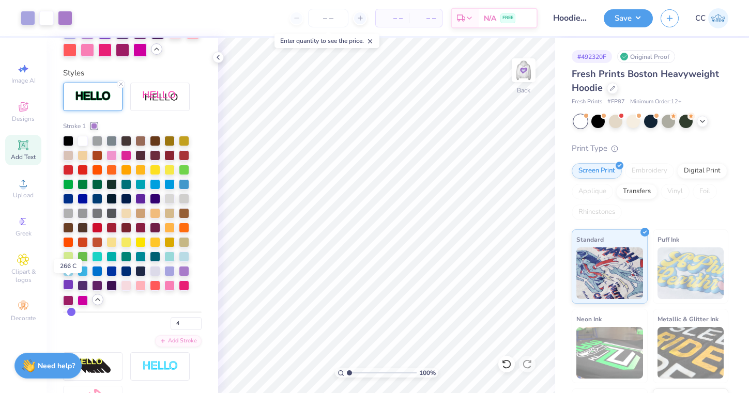
click at [69, 286] on div at bounding box center [68, 285] width 10 height 10
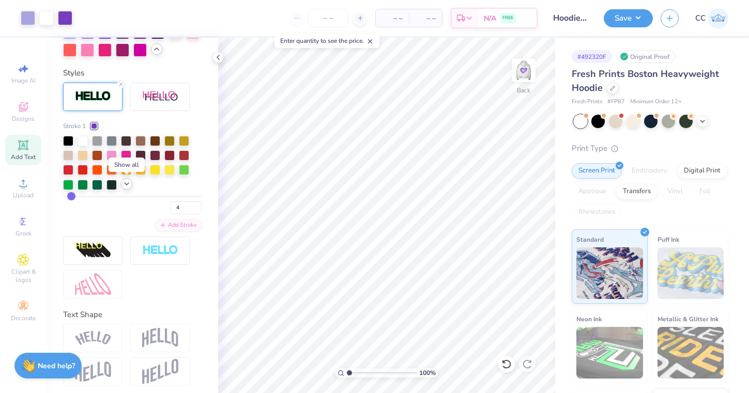
click at [127, 184] on icon at bounding box center [126, 184] width 8 height 8
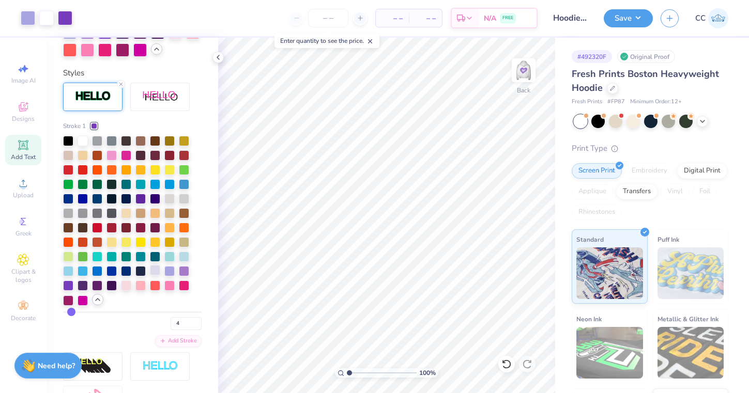
click at [155, 266] on div at bounding box center [155, 270] width 10 height 10
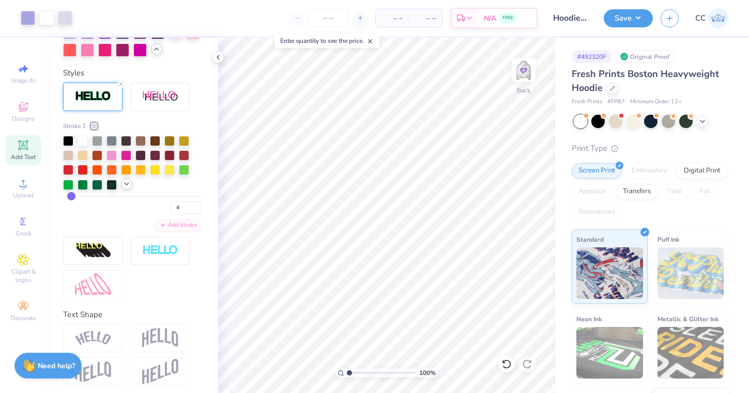
click at [127, 189] on div at bounding box center [126, 183] width 11 height 11
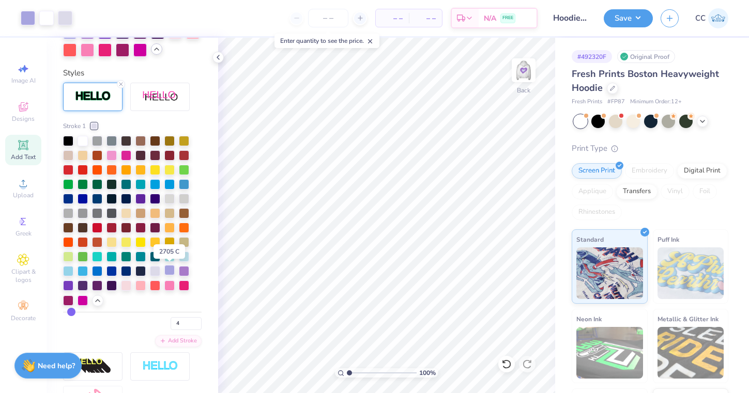
click at [173, 271] on div at bounding box center [169, 270] width 10 height 10
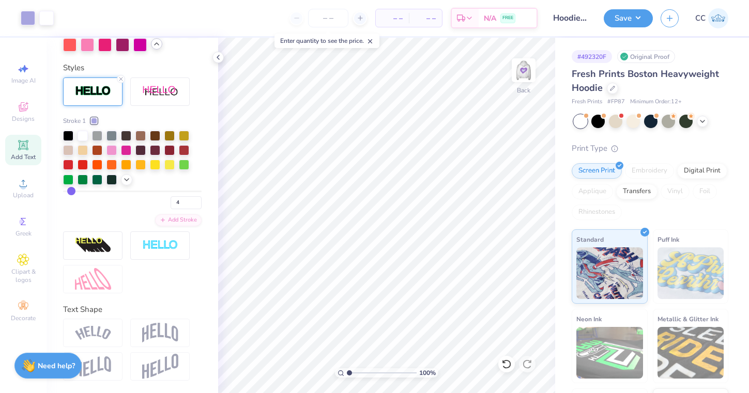
scroll to position [491, 0]
type input "3"
click at [198, 205] on input "3" at bounding box center [186, 202] width 31 height 13
type input "3"
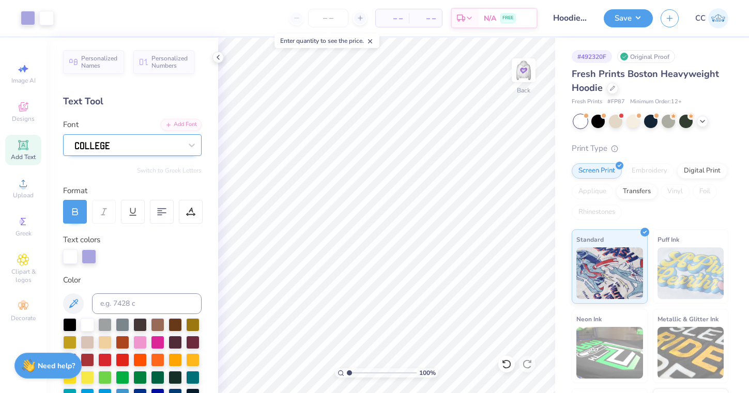
scroll to position [0, 0]
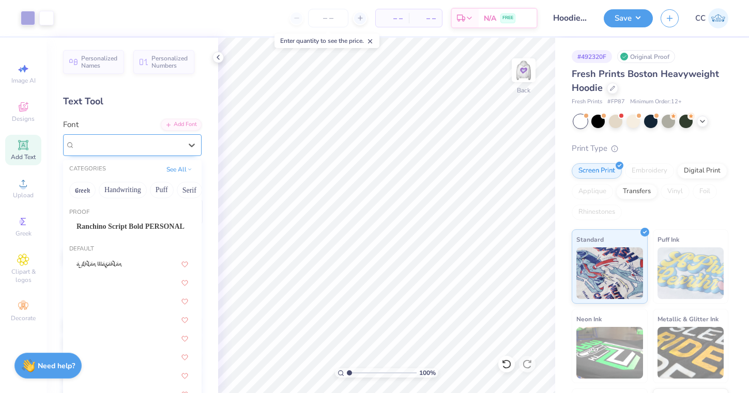
click at [95, 144] on img at bounding box center [92, 145] width 35 height 7
click at [186, 145] on div at bounding box center [191, 145] width 19 height 19
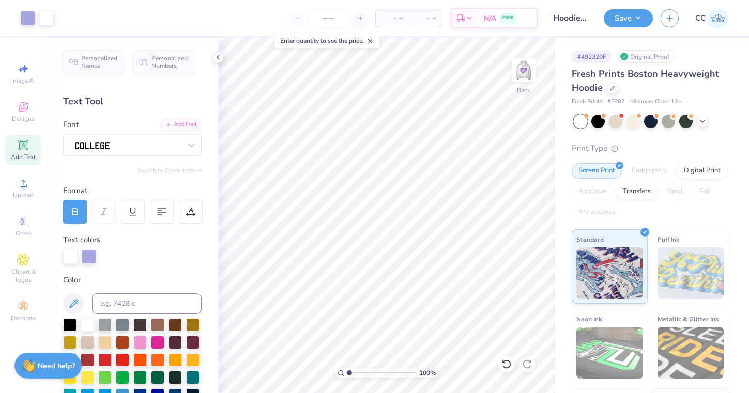
click at [83, 218] on div at bounding box center [75, 212] width 24 height 24
click at [190, 211] on icon at bounding box center [191, 210] width 5 height 5
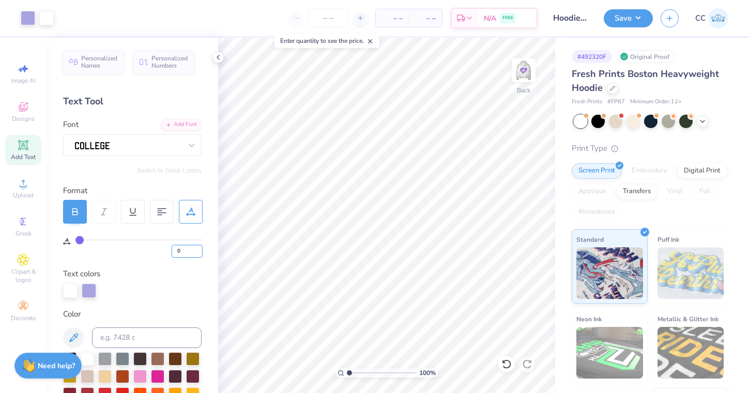
type input "1"
click at [198, 250] on input "1" at bounding box center [187, 251] width 31 height 13
type input "1"
click at [622, 22] on button "Save" at bounding box center [628, 17] width 49 height 18
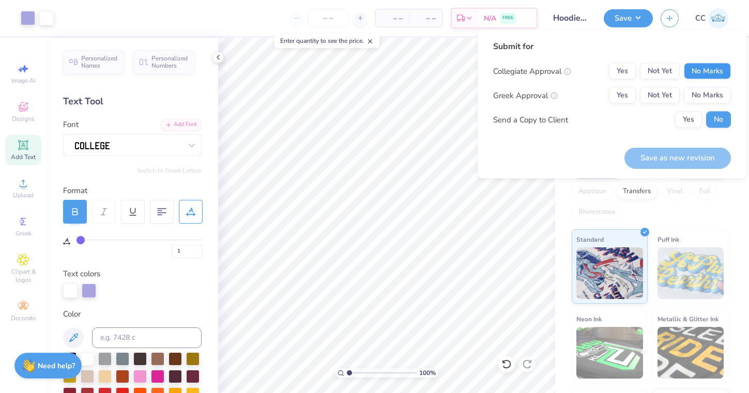
click at [714, 76] on button "No Marks" at bounding box center [707, 71] width 47 height 17
click at [709, 94] on button "No Marks" at bounding box center [707, 95] width 47 height 17
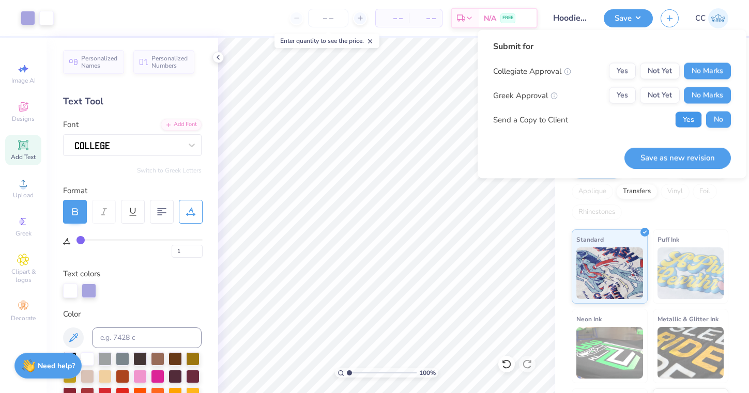
click at [691, 118] on button "Yes" at bounding box center [688, 120] width 27 height 17
click at [684, 162] on button "Save as new revision" at bounding box center [677, 157] width 106 height 21
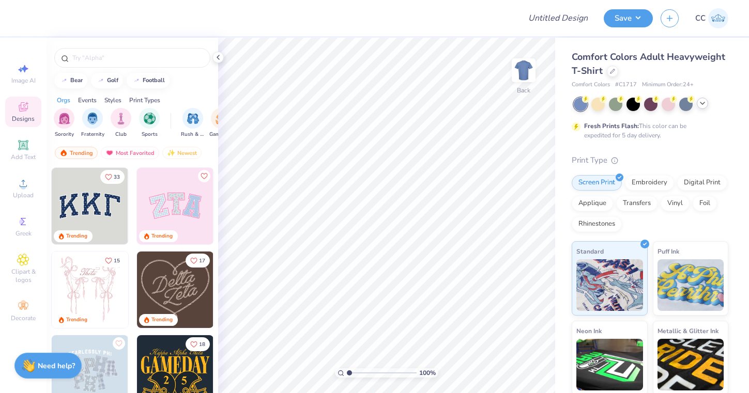
click at [699, 102] on icon at bounding box center [702, 103] width 8 height 8
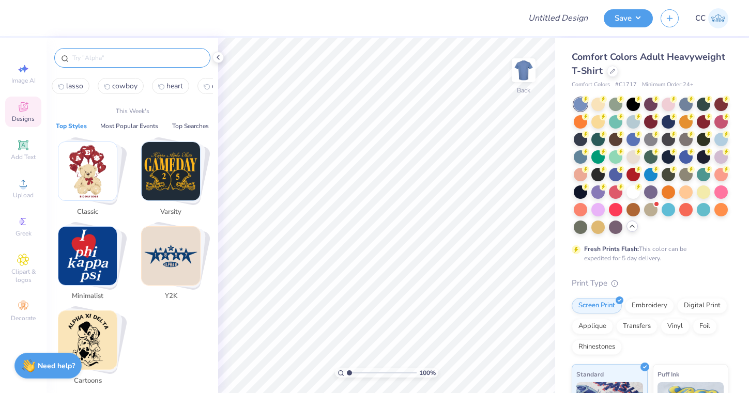
click at [149, 57] on input "text" at bounding box center [137, 58] width 132 height 10
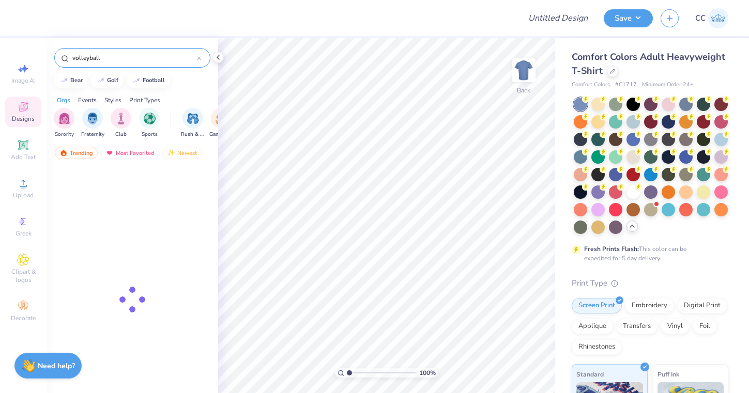
type input "volleyball"
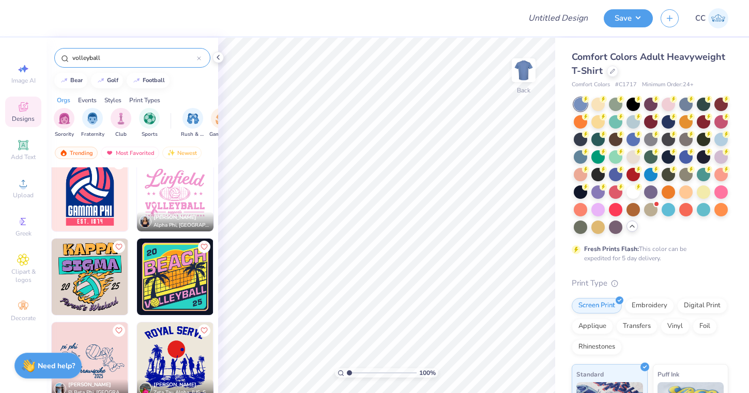
scroll to position [14, 0]
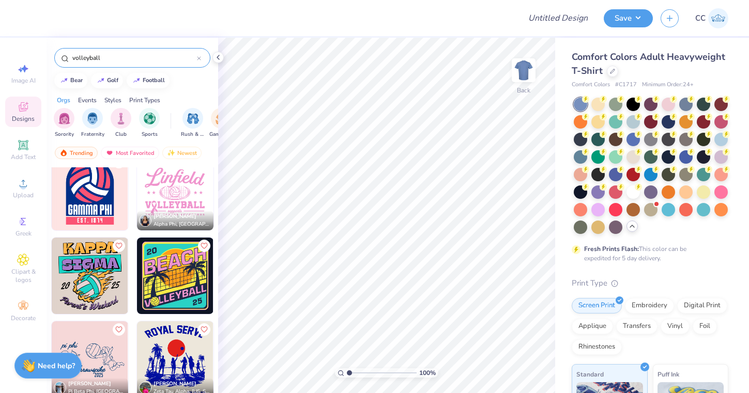
click at [114, 194] on img at bounding box center [90, 192] width 76 height 76
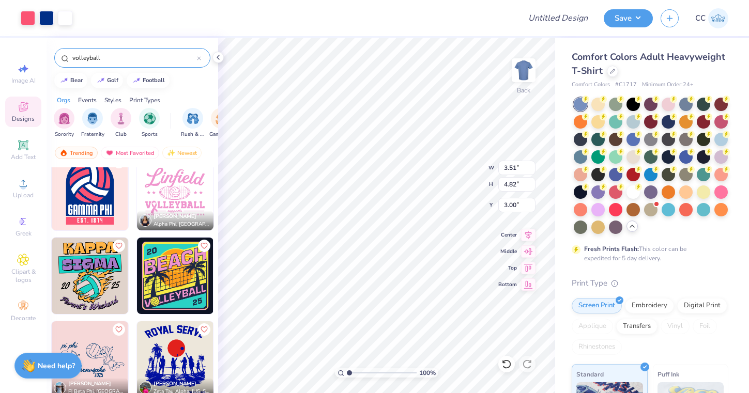
type input "6.20"
type input "8.52"
click at [527, 235] on icon at bounding box center [528, 233] width 7 height 9
click at [614, 69] on icon at bounding box center [612, 70] width 4 height 4
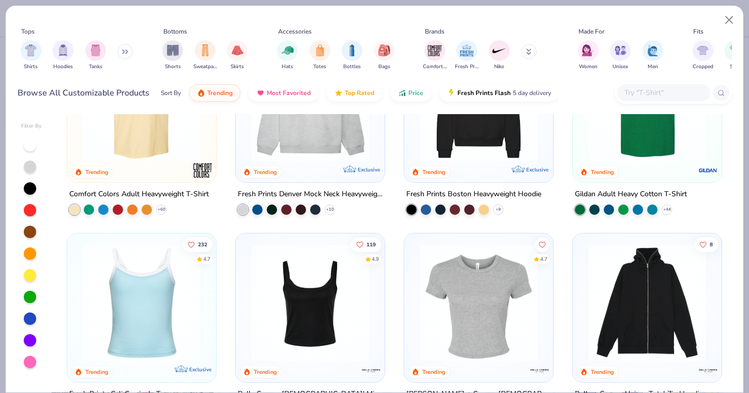
scroll to position [105, 0]
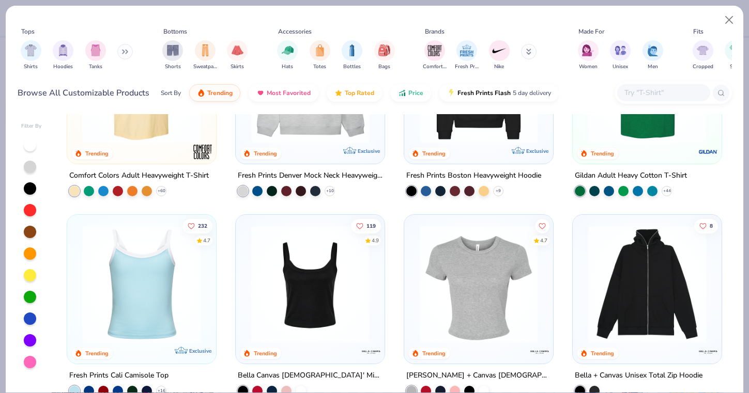
click at [144, 311] on img at bounding box center [142, 284] width 128 height 118
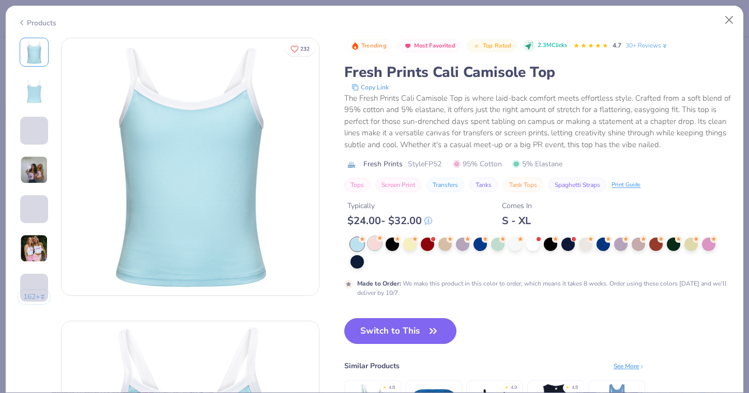
click at [377, 248] on div at bounding box center [374, 243] width 13 height 13
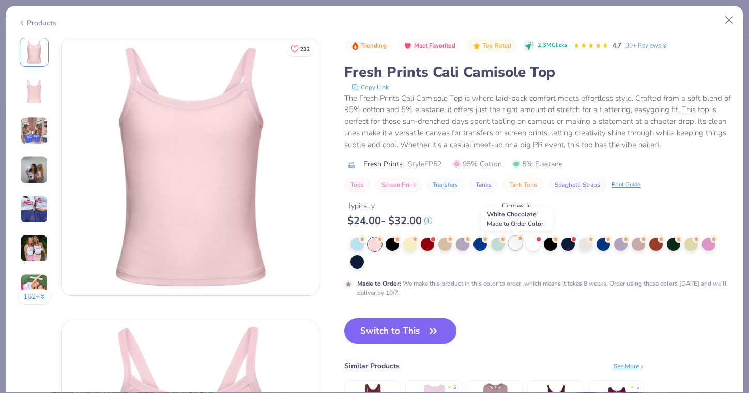
click at [512, 246] on div at bounding box center [514, 243] width 13 height 13
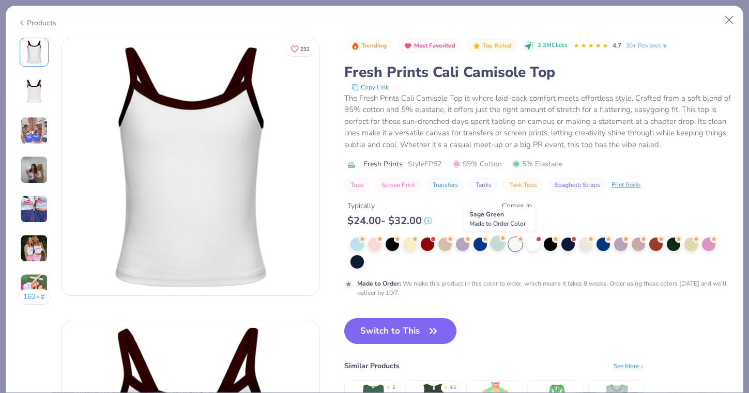
click at [497, 242] on div at bounding box center [497, 243] width 13 height 13
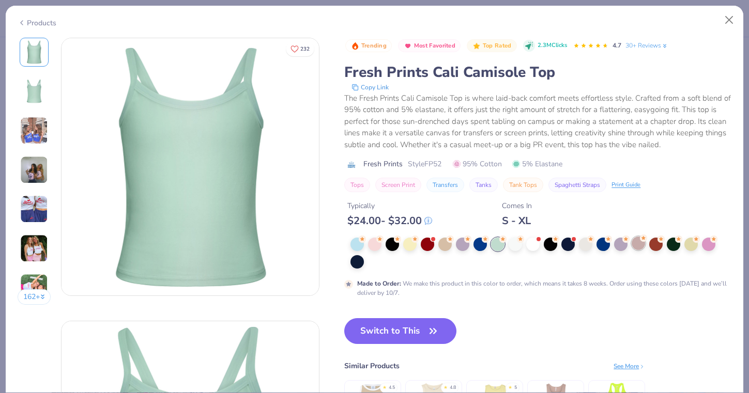
click at [636, 242] on div at bounding box center [637, 243] width 13 height 13
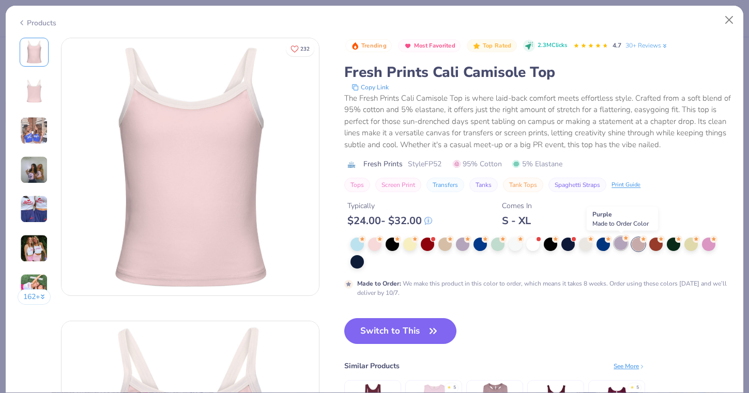
click at [620, 244] on div at bounding box center [620, 243] width 13 height 13
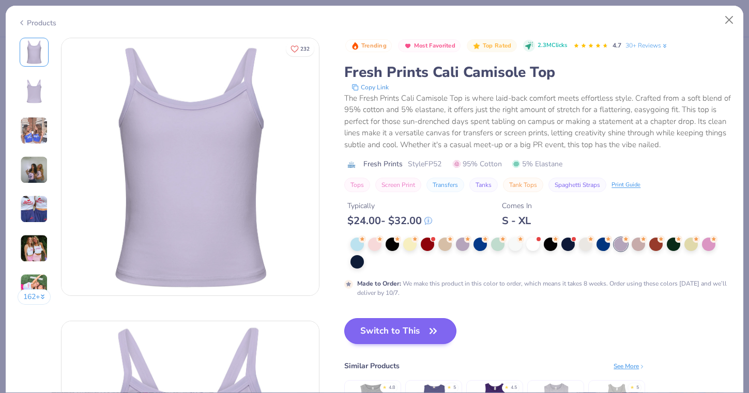
click at [371, 336] on button "Switch to This" at bounding box center [400, 331] width 112 height 26
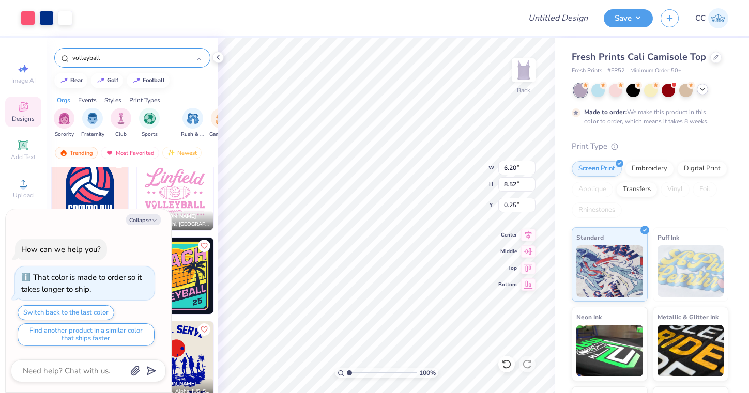
type textarea "x"
type input "4.73"
type input "6.50"
type input "2.27"
type textarea "x"
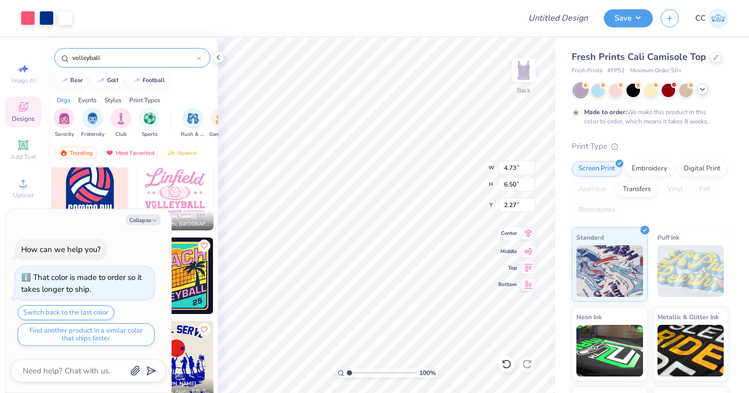
type input "3.93"
type input "5.40"
click at [526, 236] on icon at bounding box center [528, 233] width 14 height 12
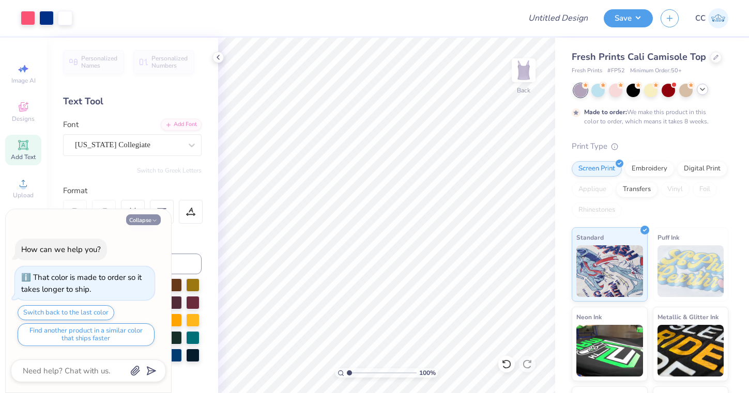
click at [146, 219] on button "Collapse" at bounding box center [143, 219] width 35 height 11
type textarea "x"
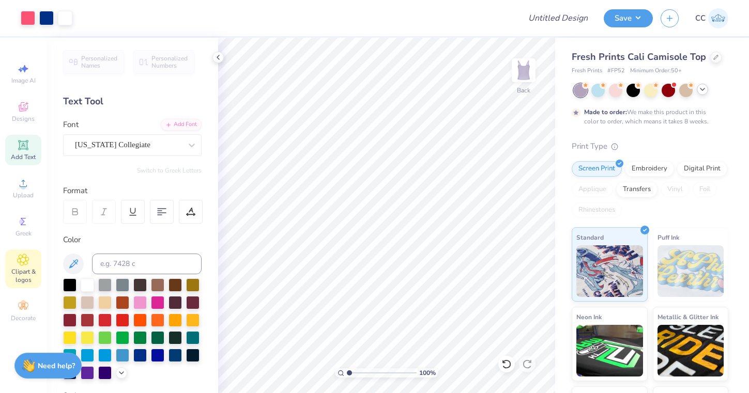
click at [34, 270] on span "Clipart & logos" at bounding box center [23, 276] width 36 height 17
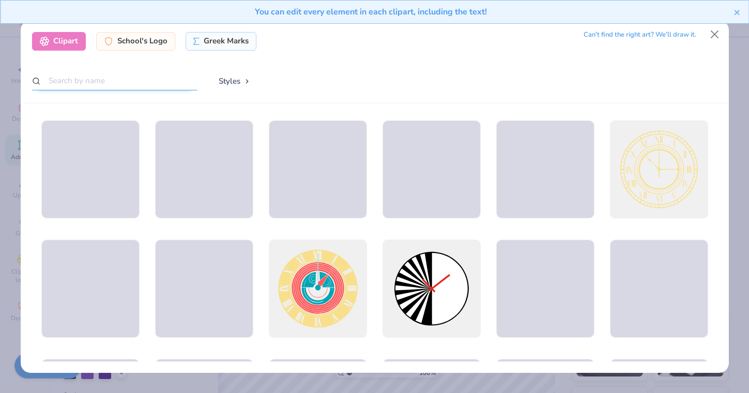
click at [156, 87] on input "text" at bounding box center [114, 80] width 165 height 19
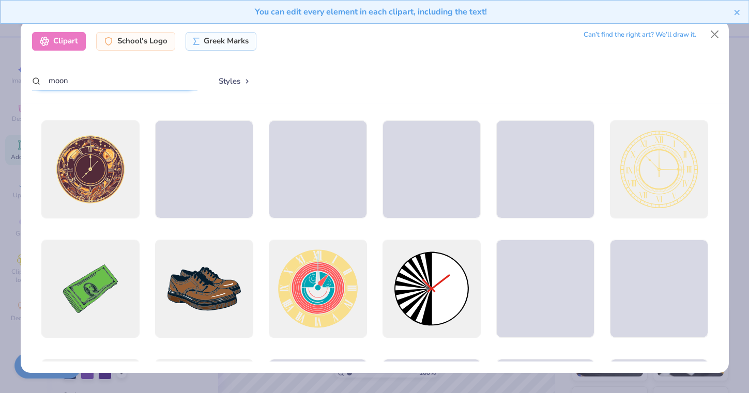
type input "moon"
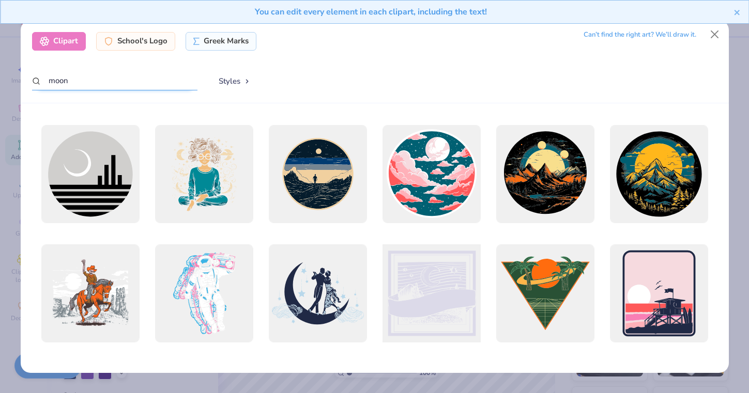
scroll to position [598, 0]
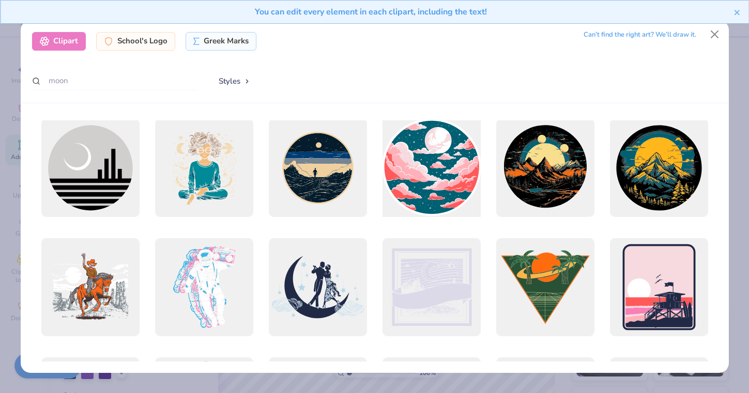
click at [429, 155] on div at bounding box center [431, 168] width 108 height 108
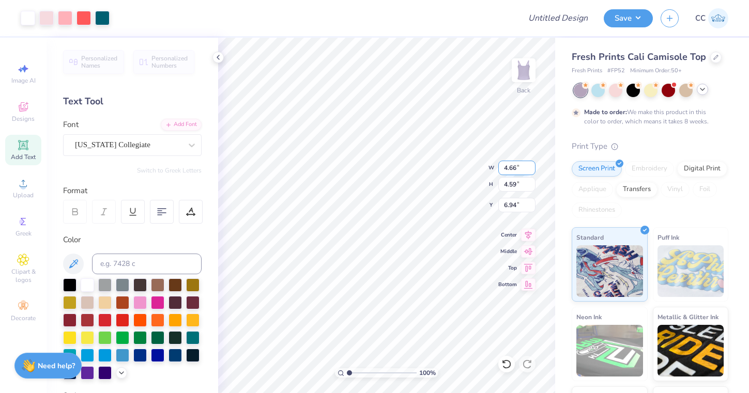
type input "4.66"
type input "4.59"
type input "8.22"
type input "2.49"
drag, startPoint x: 347, startPoint y: 376, endPoint x: 360, endPoint y: 375, distance: 12.5
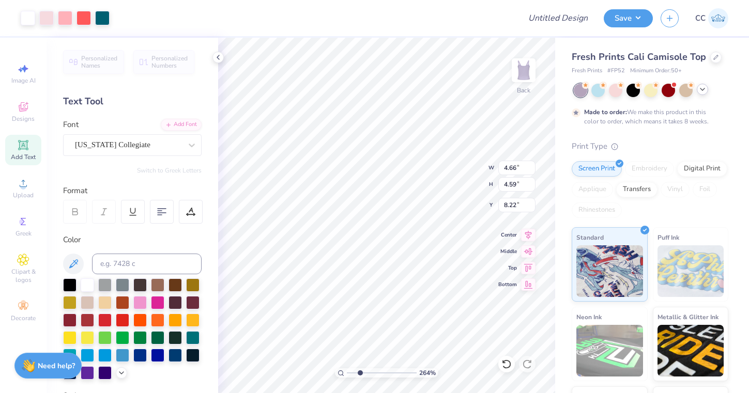
click at [360, 375] on input "range" at bounding box center [382, 372] width 70 height 9
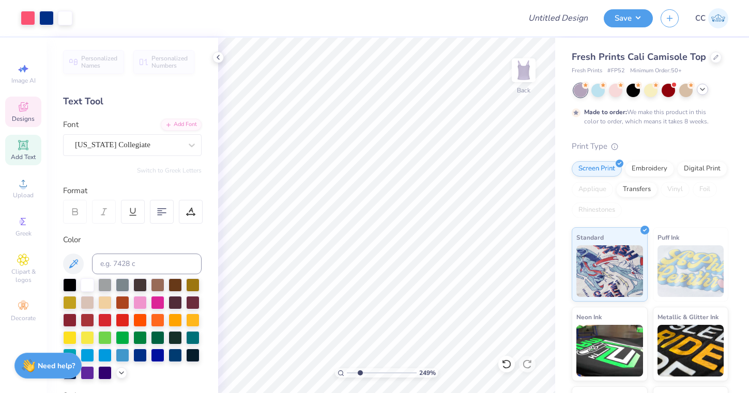
click at [30, 113] on div "Designs" at bounding box center [23, 112] width 36 height 30
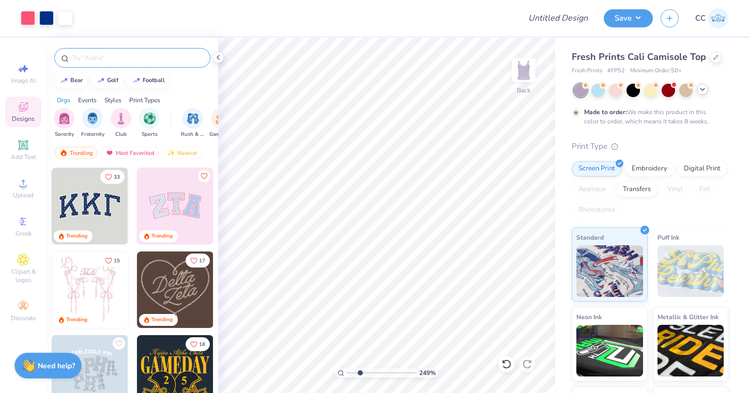
click at [86, 60] on input "text" at bounding box center [137, 58] width 132 height 10
type input "moon"
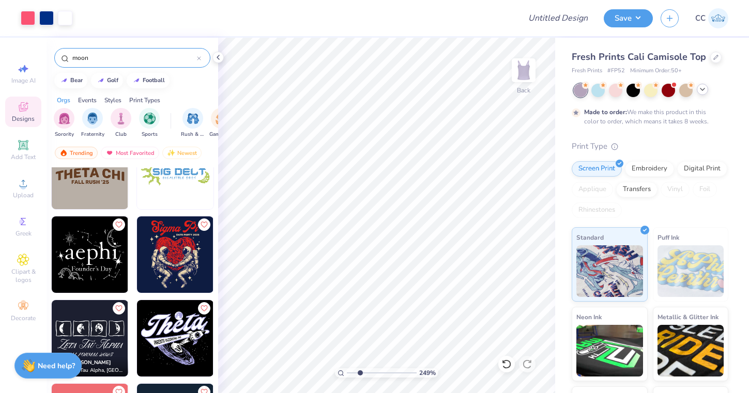
scroll to position [287, 0]
click at [185, 263] on img at bounding box center [175, 254] width 76 height 76
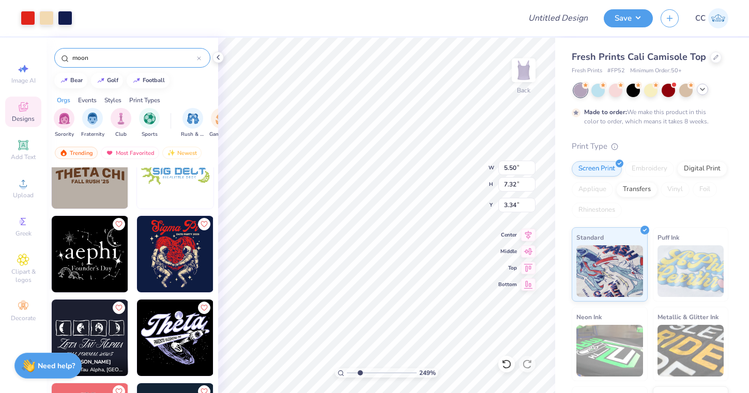
type input "5.40"
type input "3.34"
type input "4.44"
type input "8.29"
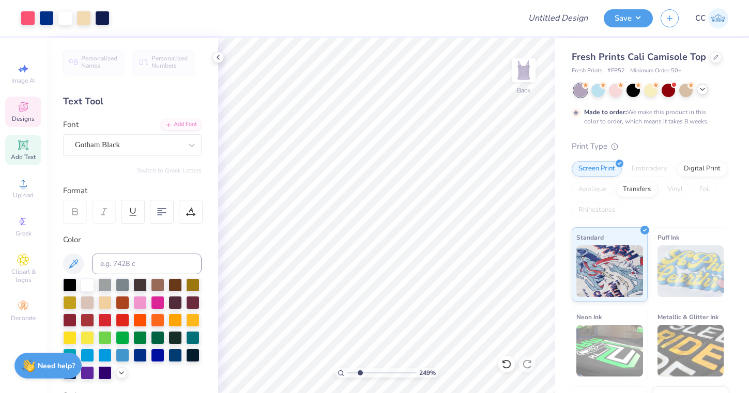
click at [21, 111] on icon at bounding box center [23, 108] width 8 height 7
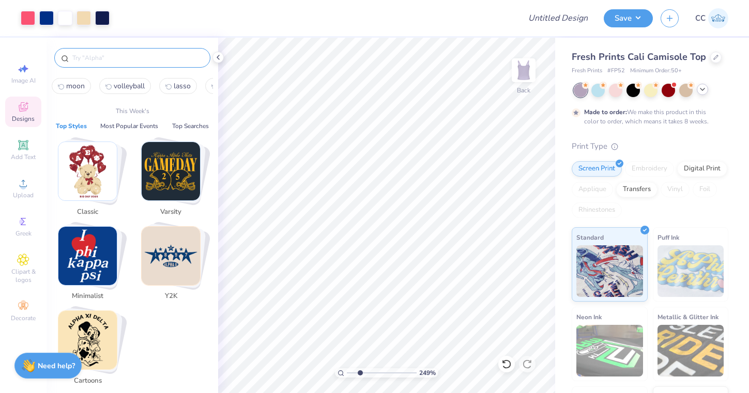
click at [107, 59] on input "text" at bounding box center [137, 58] width 132 height 10
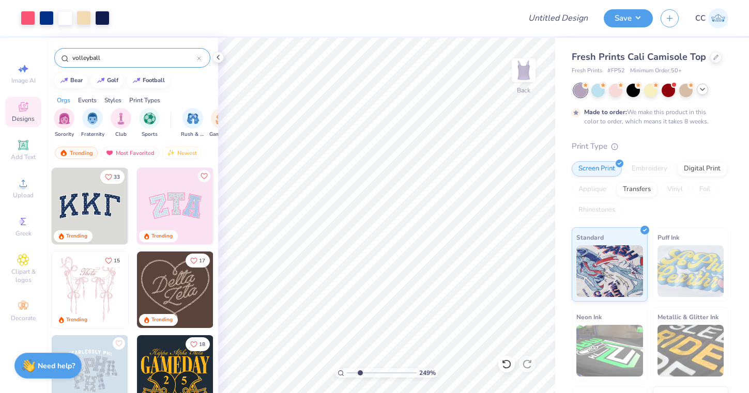
type input "volleyball"
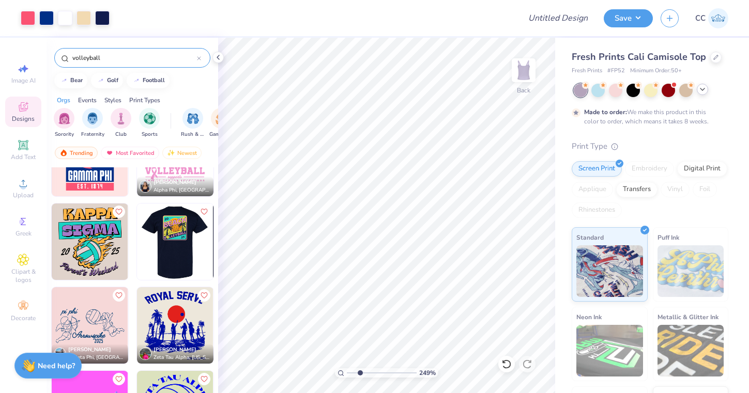
scroll to position [50, 0]
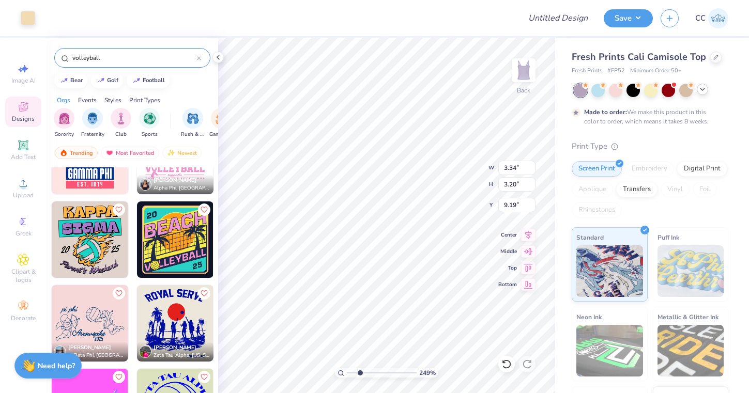
type input "9.20"
click at [24, 14] on div at bounding box center [28, 17] width 14 height 14
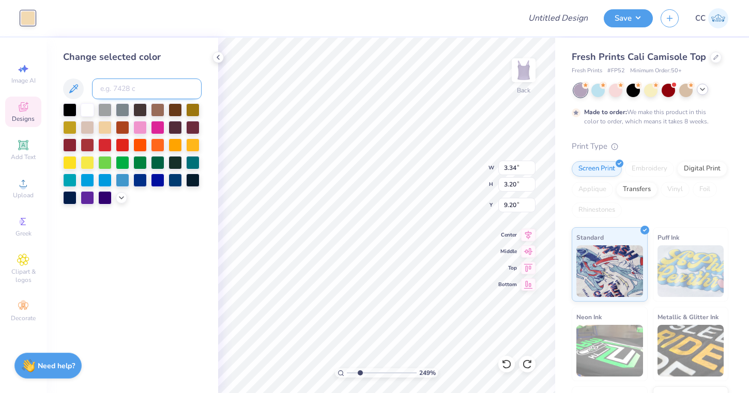
click at [117, 97] on input at bounding box center [147, 89] width 110 height 21
type input "2766"
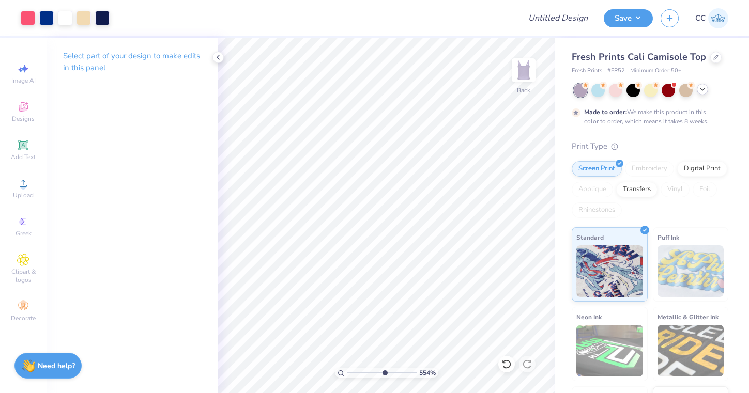
drag, startPoint x: 361, startPoint y: 370, endPoint x: 384, endPoint y: 368, distance: 22.8
click at [384, 368] on div "554 %" at bounding box center [387, 216] width 356 height 356
drag, startPoint x: 383, startPoint y: 373, endPoint x: 346, endPoint y: 372, distance: 37.2
type input "1"
click at [346, 372] on div "100 %" at bounding box center [386, 372] width 103 height 9
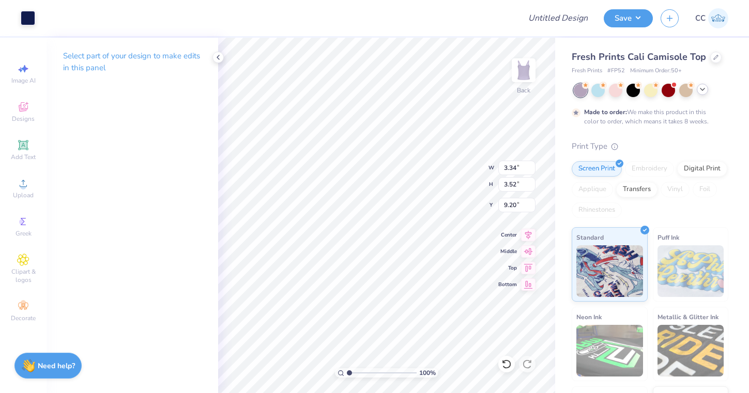
type input "6.13"
type input "6.46"
type input "2.10"
click at [21, 109] on icon at bounding box center [23, 107] width 12 height 12
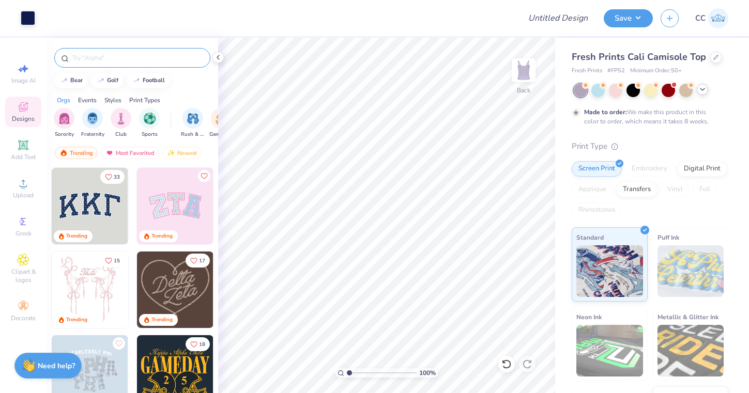
click at [90, 64] on div at bounding box center [132, 58] width 156 height 20
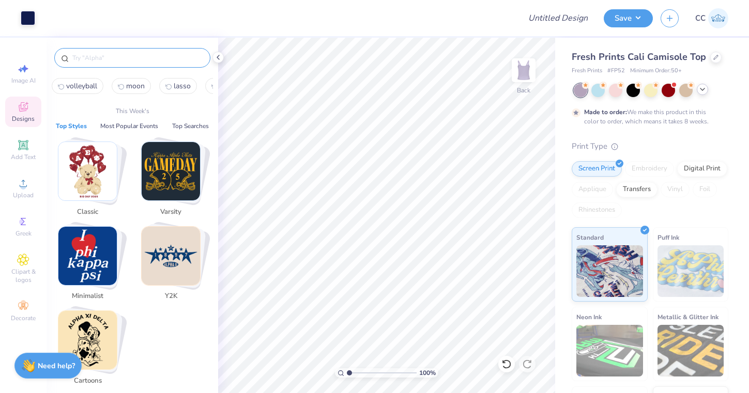
click at [89, 62] on input "text" at bounding box center [137, 58] width 132 height 10
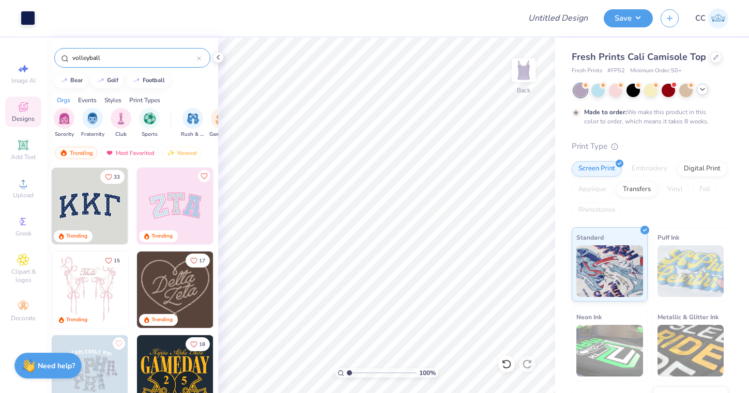
type input "volleyball"
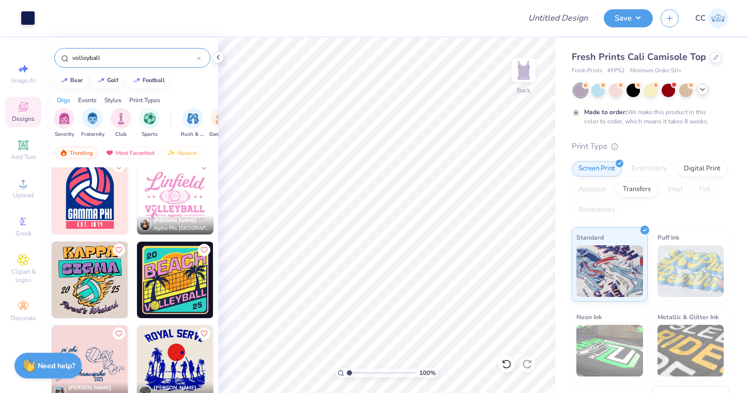
scroll to position [11, 0]
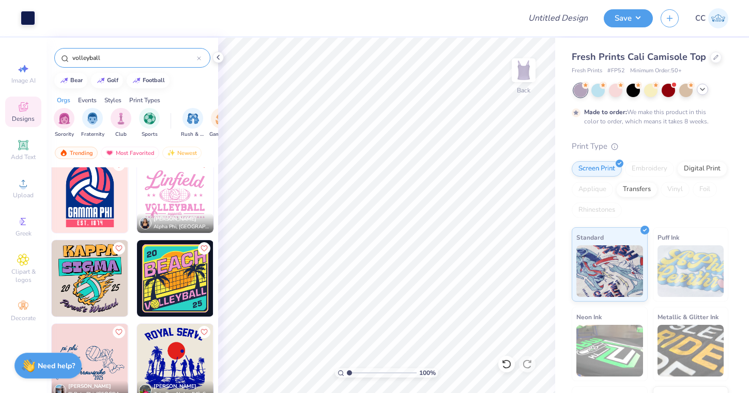
click at [162, 199] on img at bounding box center [175, 195] width 76 height 76
type input "4.87"
type input "3.95"
type input "9.16"
type input "2.27"
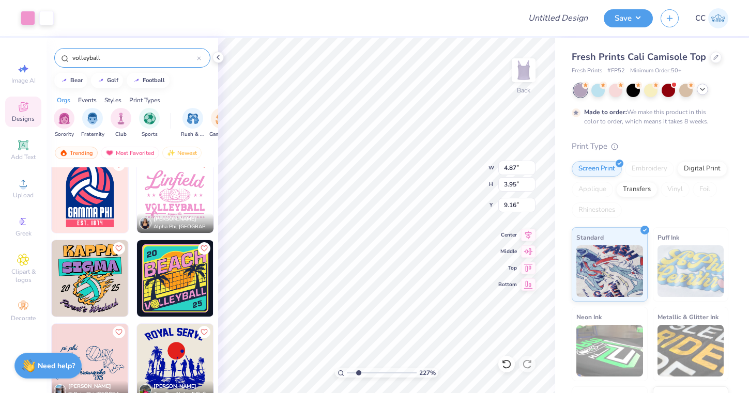
drag, startPoint x: 349, startPoint y: 373, endPoint x: 358, endPoint y: 373, distance: 8.8
click at [358, 373] on input "range" at bounding box center [382, 372] width 70 height 9
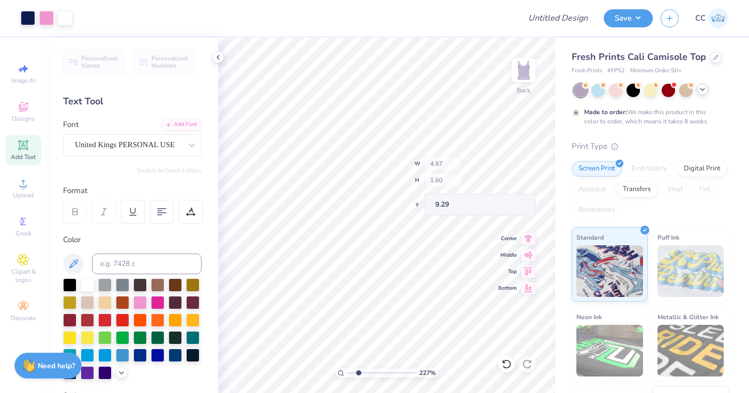
type input "9.29"
type input "11.76"
click at [30, 23] on div at bounding box center [28, 17] width 14 height 14
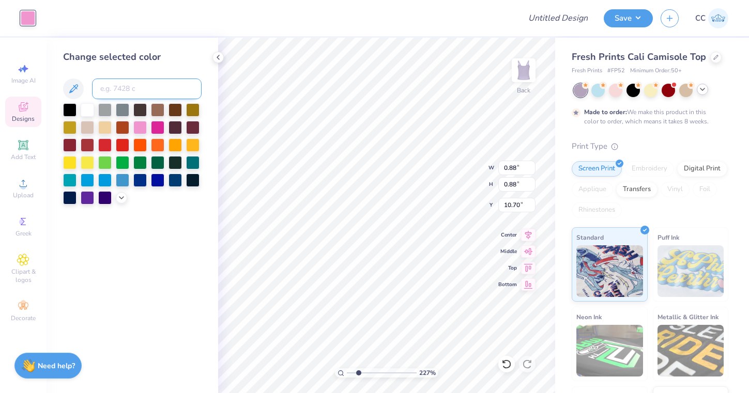
click at [143, 90] on input at bounding box center [147, 89] width 110 height 21
type input "5722c"
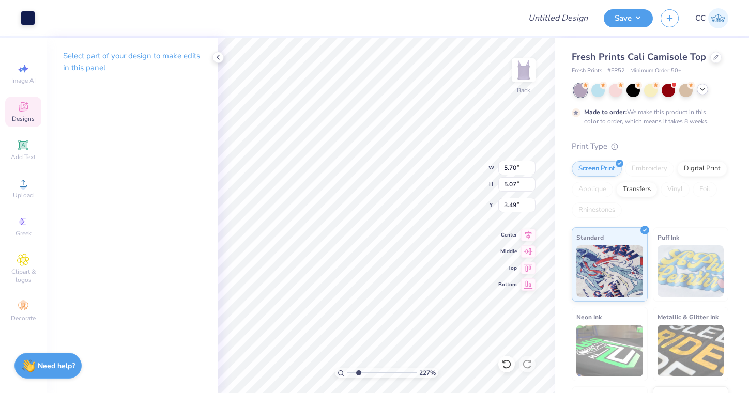
type input "5.70"
type input "5.07"
type input "3.49"
type input "0.86"
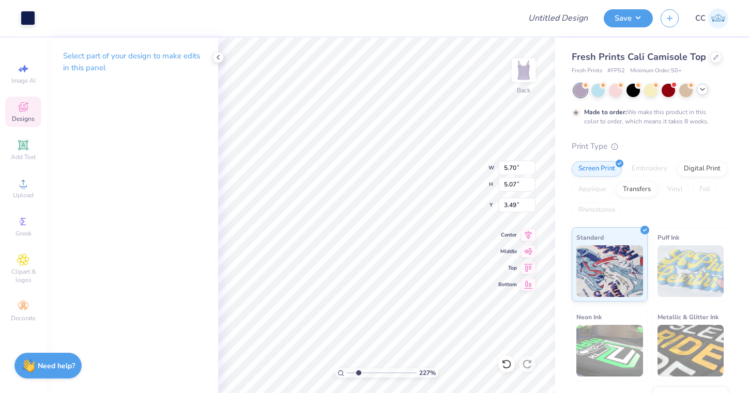
type input "10.70"
click at [64, 17] on div at bounding box center [65, 17] width 14 height 14
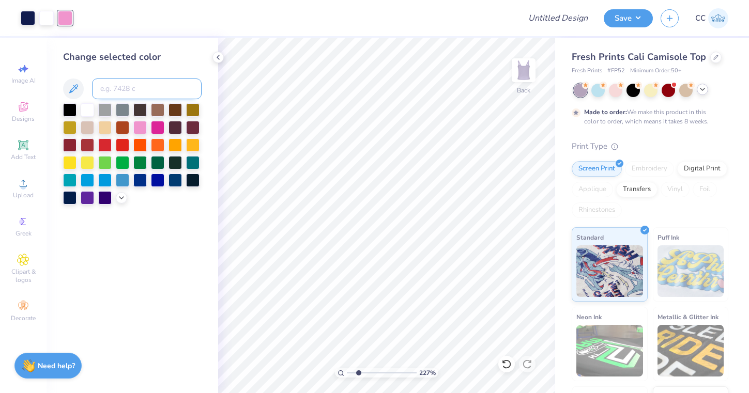
click at [129, 90] on input at bounding box center [147, 89] width 110 height 21
type input "2766"
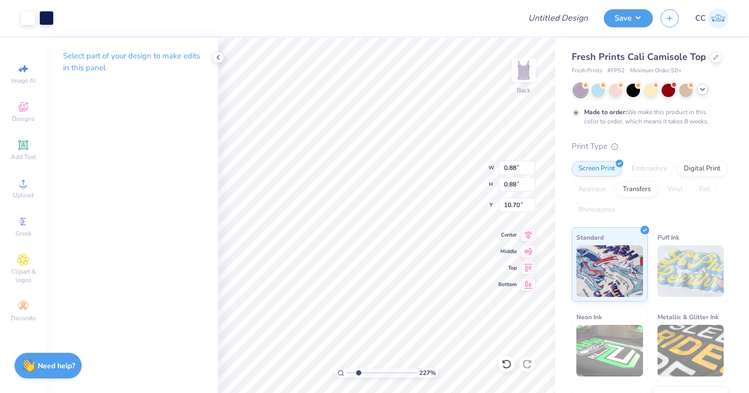
type input "1.57"
type input "10.00"
type input "1.89"
click at [356, 372] on input "range" at bounding box center [382, 372] width 70 height 9
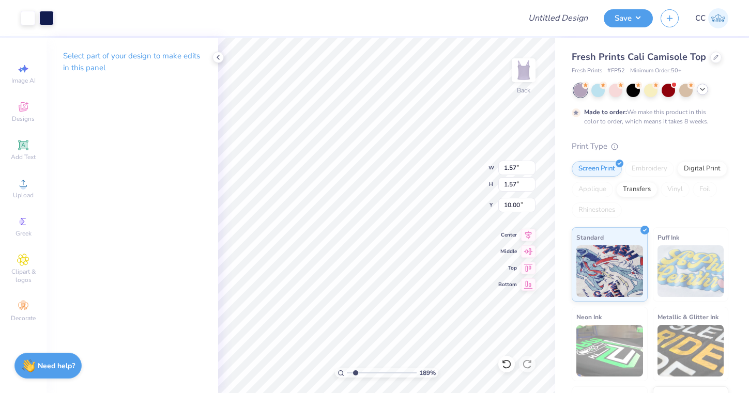
type input "3.51"
type input "2.51"
type input "2.86"
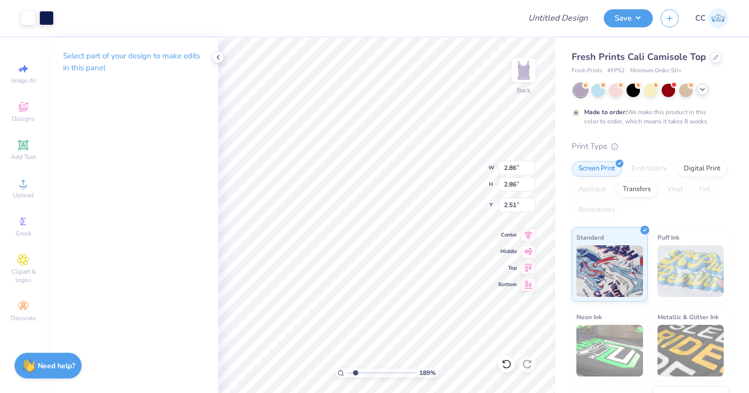
type input "3.17"
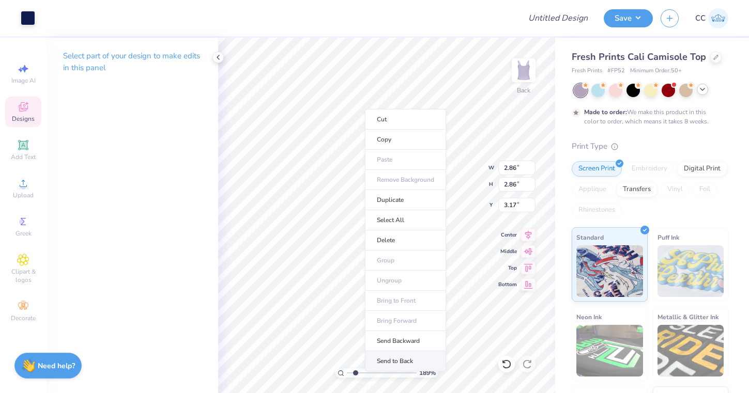
click at [410, 360] on li "Send to Back" at bounding box center [405, 361] width 81 height 20
click at [405, 323] on li "Bring to Front" at bounding box center [409, 320] width 81 height 20
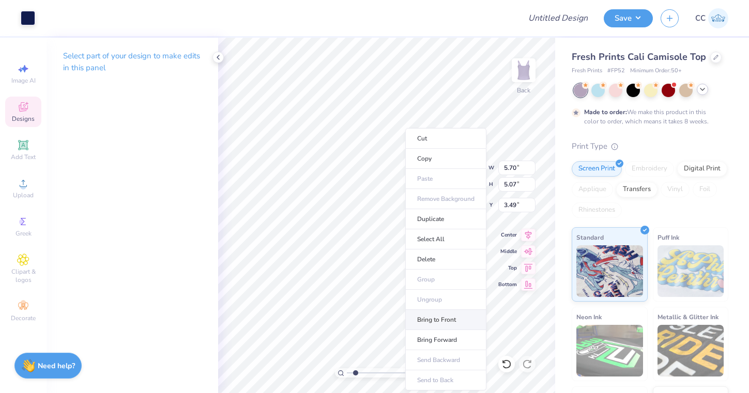
click at [429, 322] on li "Bring to Front" at bounding box center [445, 320] width 81 height 20
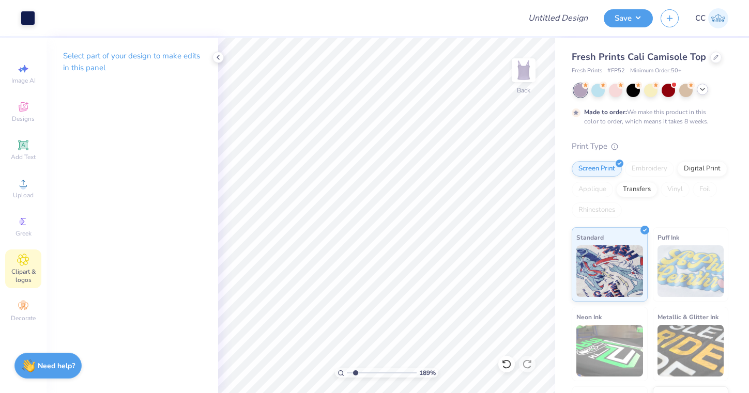
click at [29, 256] on icon at bounding box center [23, 260] width 12 height 12
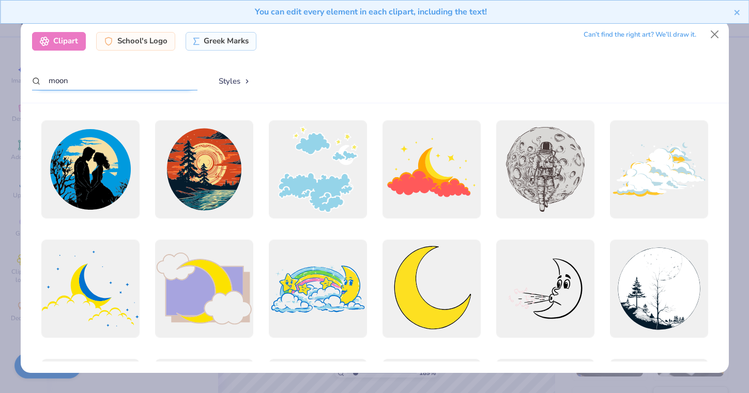
drag, startPoint x: 132, startPoint y: 78, endPoint x: 34, endPoint y: 74, distance: 98.2
click at [34, 74] on input "moon" at bounding box center [114, 80] width 165 height 19
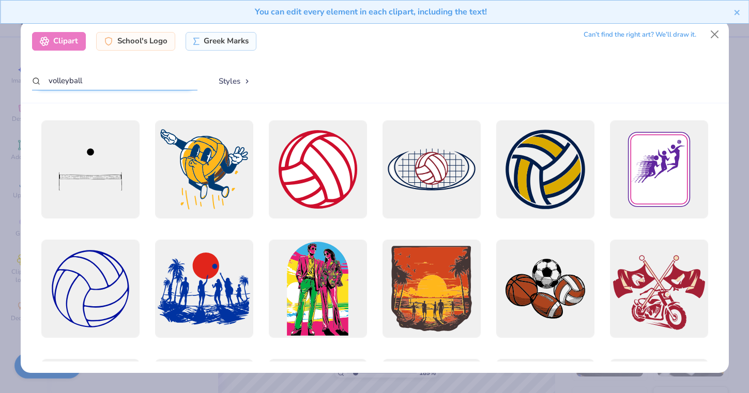
scroll to position [0, 0]
type input "volleyball"
click at [714, 40] on button "Close" at bounding box center [714, 35] width 20 height 20
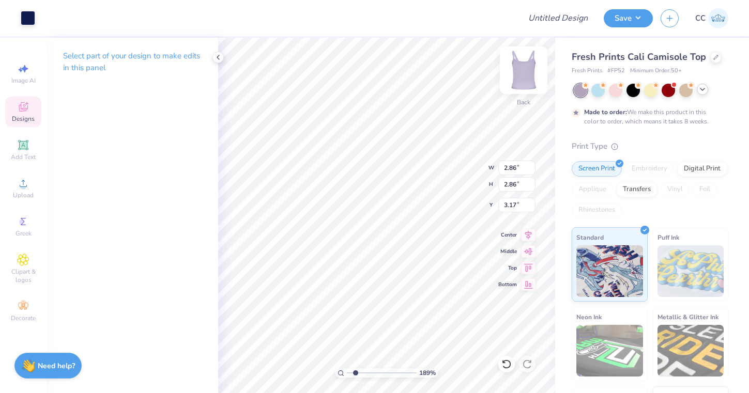
type input "1.62"
type input "2.10"
type input "3.68"
type input "1.30"
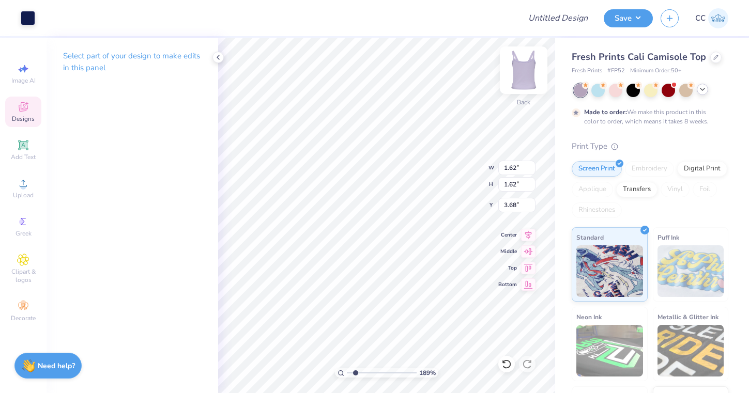
type input "1.30"
type input "3.89"
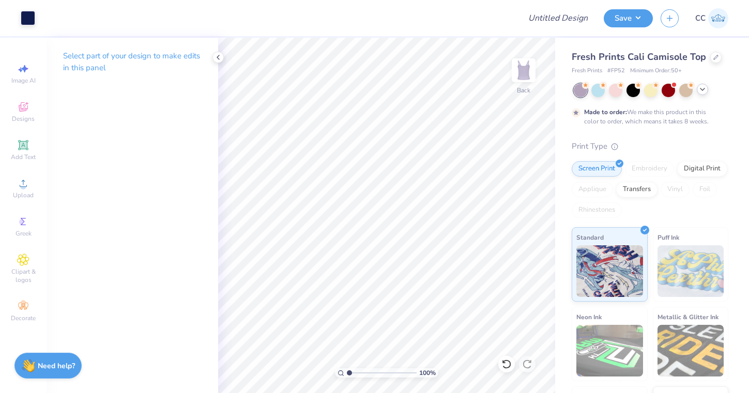
drag, startPoint x: 355, startPoint y: 373, endPoint x: 339, endPoint y: 374, distance: 15.5
type input "1"
click at [339, 374] on div "100 %" at bounding box center [386, 372] width 103 height 9
click at [29, 267] on div "Clipart & logos" at bounding box center [23, 269] width 36 height 39
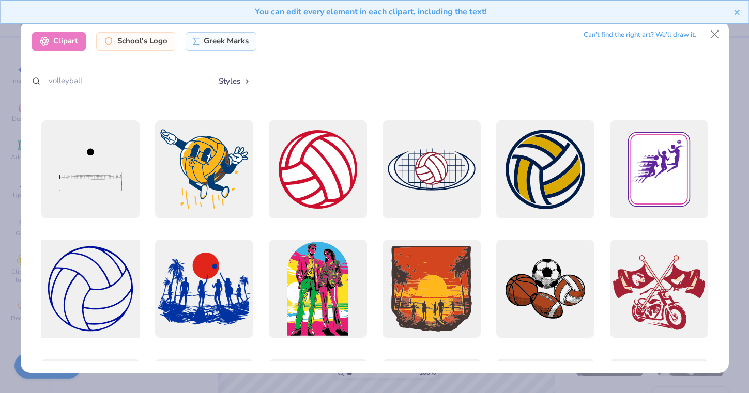
click at [102, 253] on div at bounding box center [90, 289] width 108 height 108
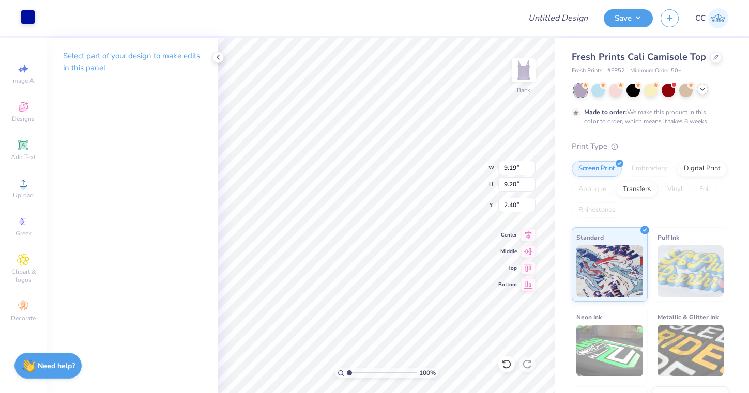
click at [33, 23] on div at bounding box center [28, 17] width 14 height 14
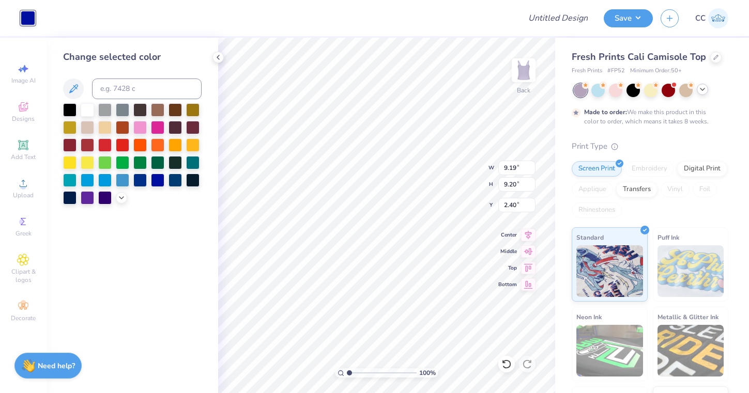
click at [137, 102] on div "Change selected color" at bounding box center [132, 127] width 138 height 155
click at [128, 87] on input at bounding box center [147, 89] width 110 height 21
type input "2766"
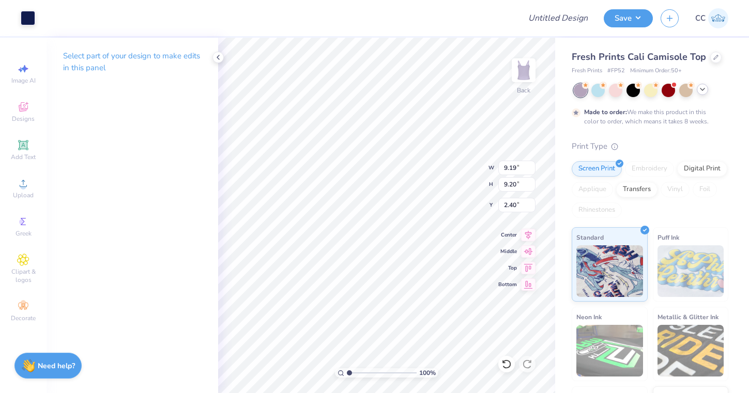
type input "1.64"
type input "9.96"
type input "1.30"
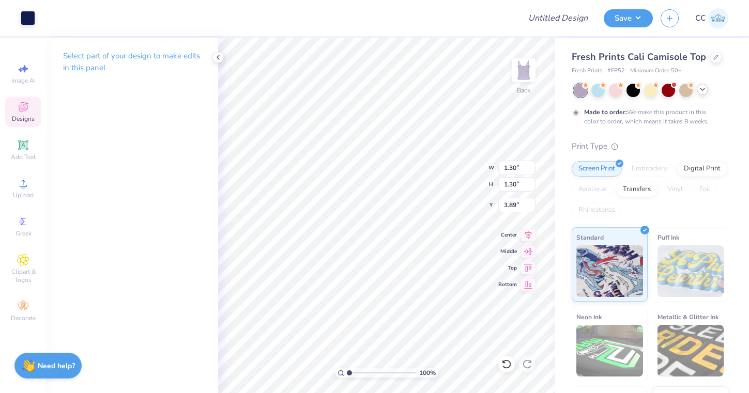
type input "11.22"
type input "1.64"
type input "3.49"
type input "1.23"
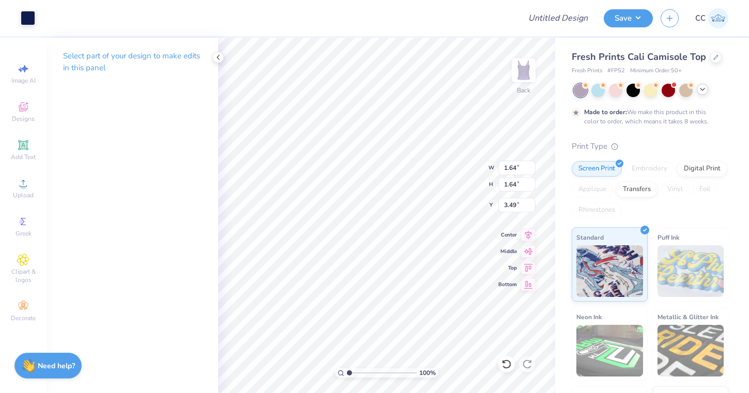
type input "1.23"
type input "4.02"
type input "11.66"
type input "3.73"
click at [28, 270] on span "Clipart & logos" at bounding box center [23, 276] width 36 height 17
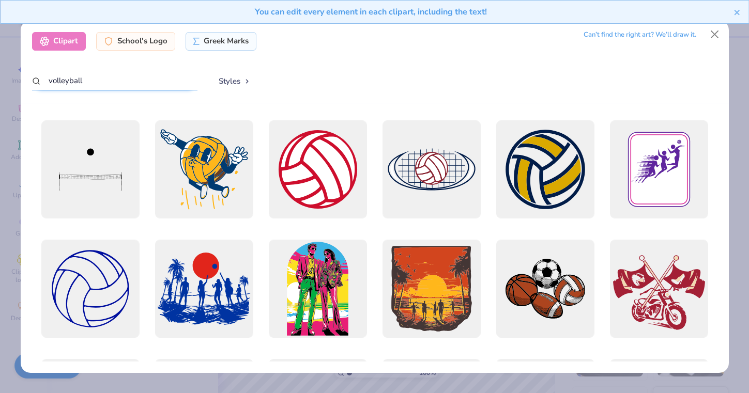
drag, startPoint x: 121, startPoint y: 85, endPoint x: 22, endPoint y: 79, distance: 99.4
click at [22, 78] on div "Clipart School's Logo Greek Marks Can’t find the right art? We’ll draw it. voll…" at bounding box center [375, 61] width 708 height 83
type input "astronaut"
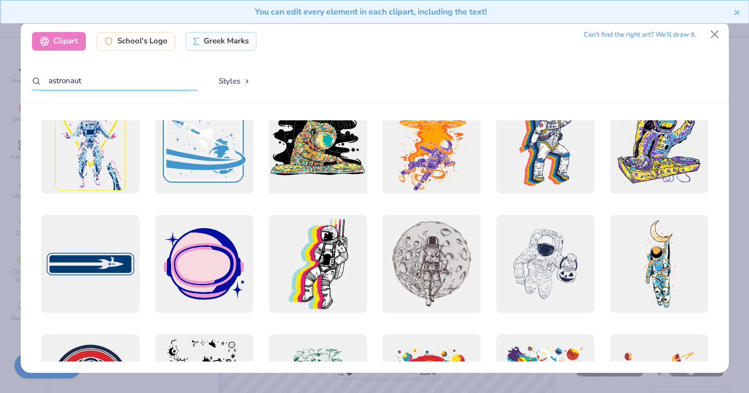
scroll to position [626, 0]
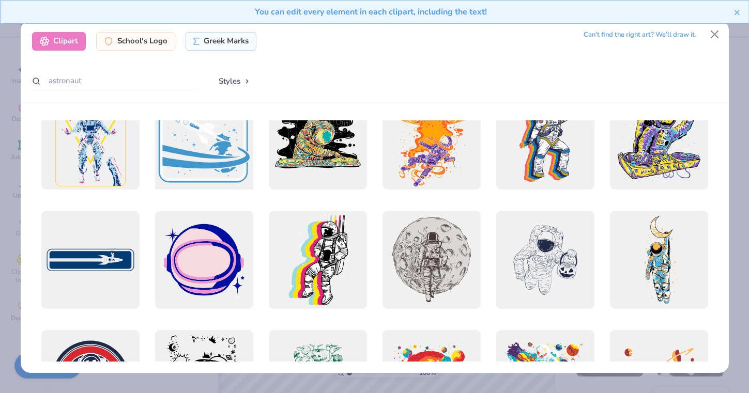
click at [226, 161] on div at bounding box center [204, 140] width 108 height 108
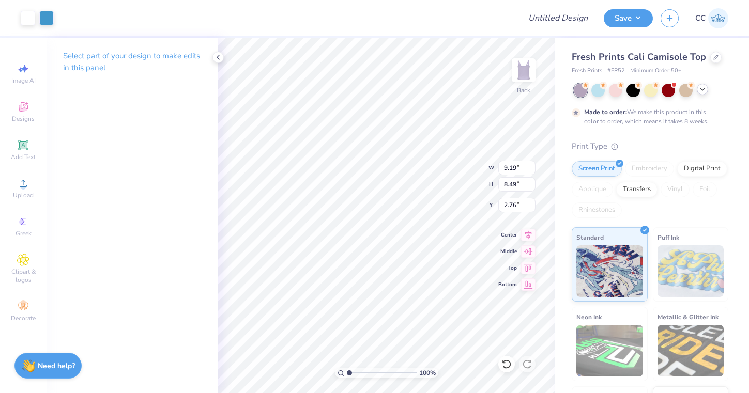
type input "1.23"
type input "11.66"
type input "5.34"
type input "4.93"
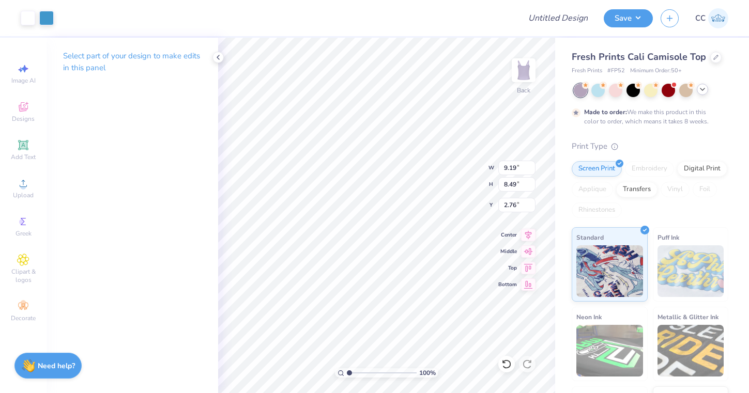
type input "6.31"
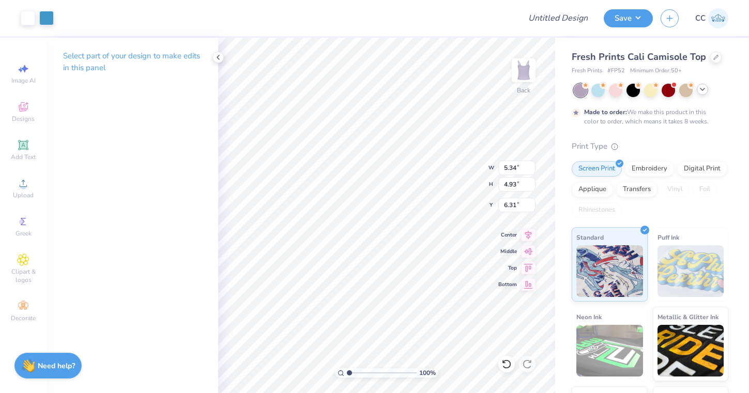
type input "2.30"
click at [52, 17] on div at bounding box center [46, 17] width 14 height 14
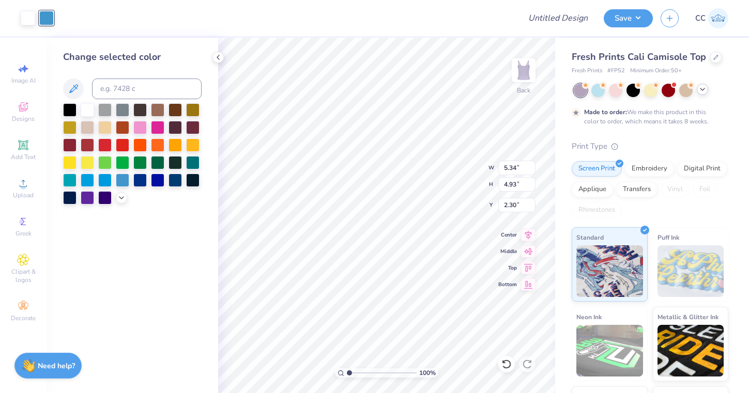
click at [114, 102] on div "Change selected color" at bounding box center [132, 127] width 138 height 155
click at [109, 96] on input at bounding box center [147, 89] width 110 height 21
type input "2766"
click at [26, 16] on div at bounding box center [28, 17] width 14 height 14
click at [126, 196] on div at bounding box center [121, 196] width 11 height 11
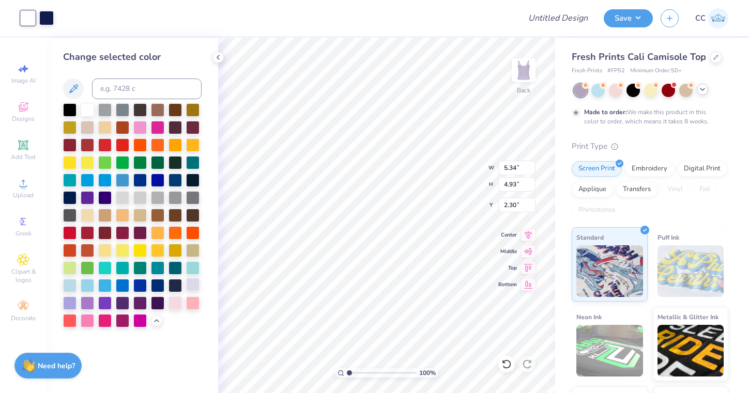
click at [194, 287] on div at bounding box center [192, 284] width 13 height 13
click at [87, 115] on div at bounding box center [87, 108] width 13 height 13
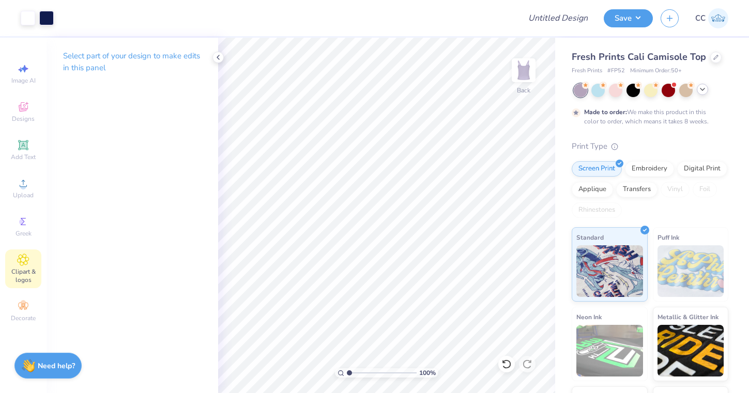
click at [23, 273] on span "Clipart & logos" at bounding box center [23, 276] width 36 height 17
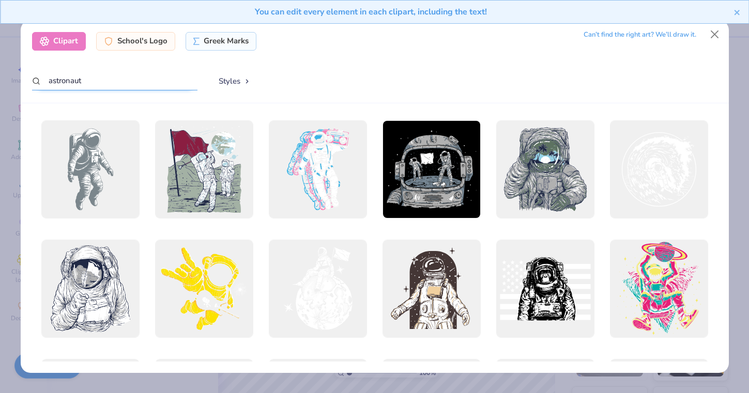
drag, startPoint x: 105, startPoint y: 80, endPoint x: 41, endPoint y: 73, distance: 64.4
click at [41, 73] on input "astronaut" at bounding box center [114, 80] width 165 height 19
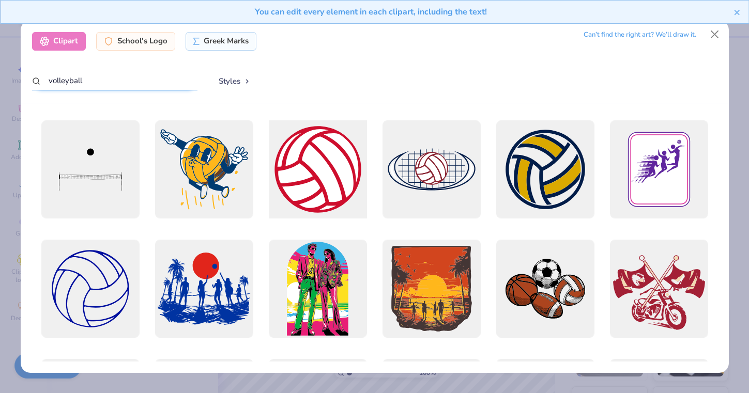
type input "volleyball"
click at [302, 175] on div at bounding box center [318, 169] width 108 height 108
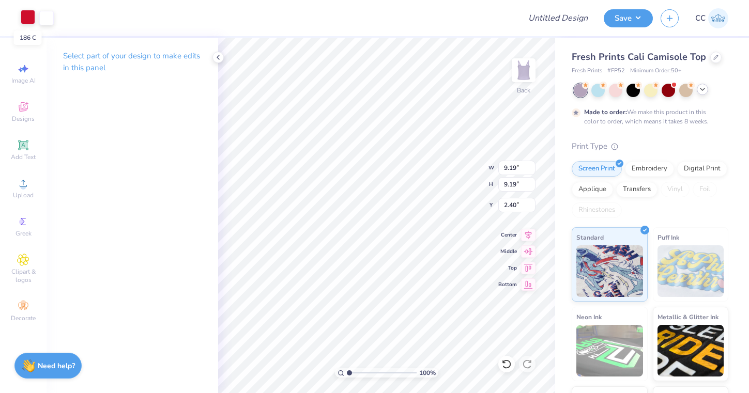
click at [34, 17] on div at bounding box center [28, 17] width 14 height 14
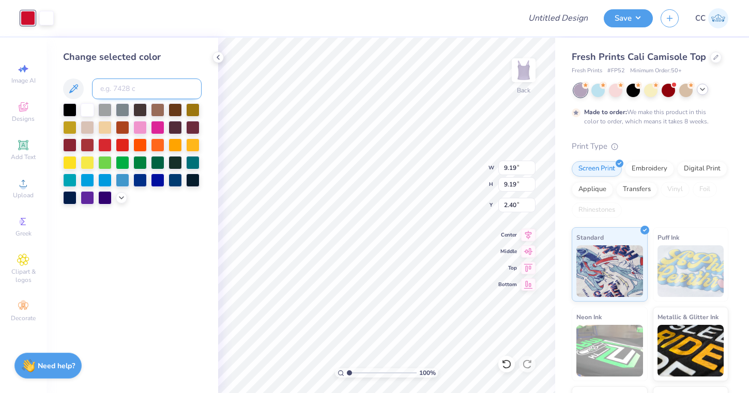
click at [138, 92] on input at bounding box center [147, 89] width 110 height 21
type input "2766"
type input "2.37"
type input "4.63"
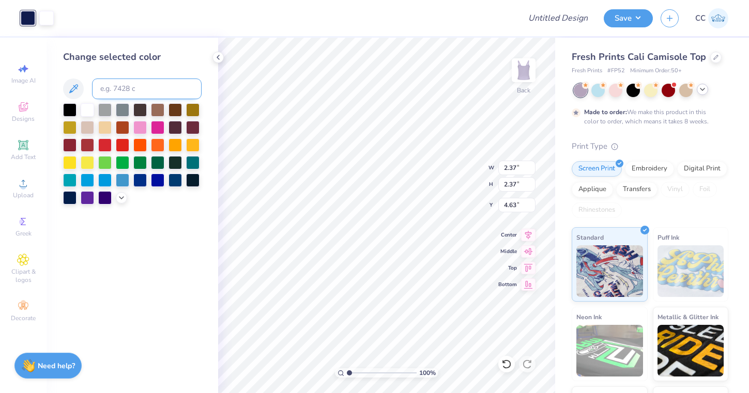
type input "1.95"
type input "4.74"
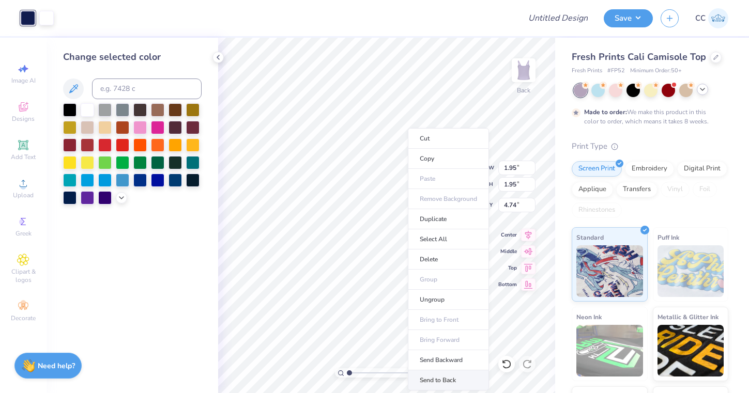
click at [441, 376] on li "Send to Back" at bounding box center [448, 381] width 81 height 20
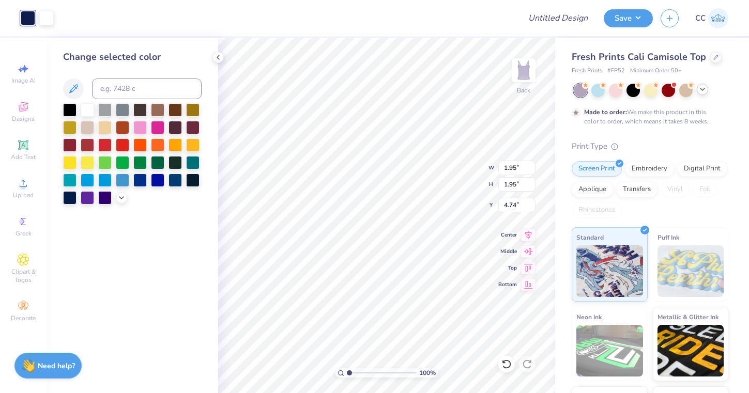
type input "1.70"
type input "4.87"
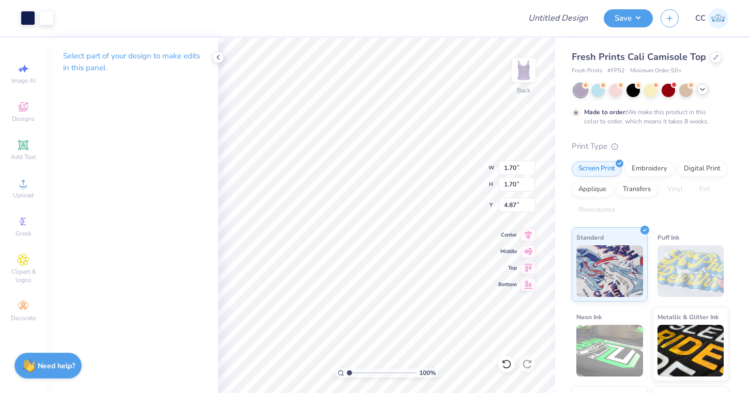
type input "1.46"
type input "4.47"
type input "3.61"
drag, startPoint x: 350, startPoint y: 371, endPoint x: 367, endPoint y: 369, distance: 17.1
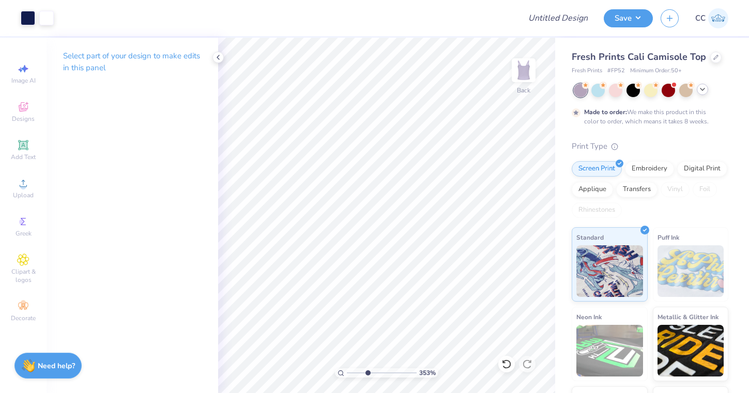
click at [367, 369] on input "range" at bounding box center [382, 372] width 70 height 9
type input "4.67"
type input "1.35"
type input "4.78"
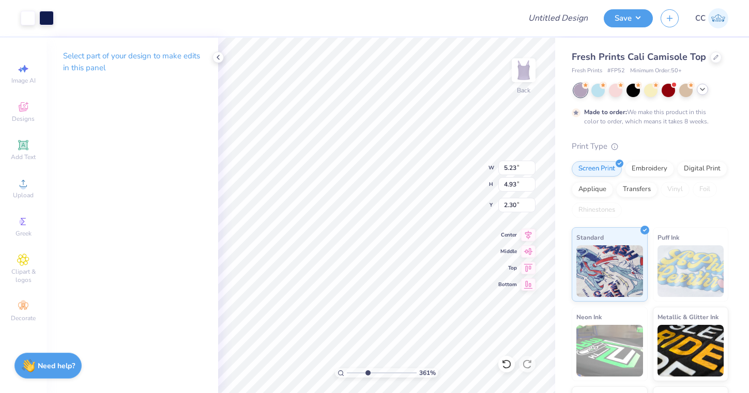
click at [203, 179] on div "Select part of your design to make edits in this panel" at bounding box center [133, 216] width 172 height 356
type input "5.20"
type input "1.35"
type input "4.77"
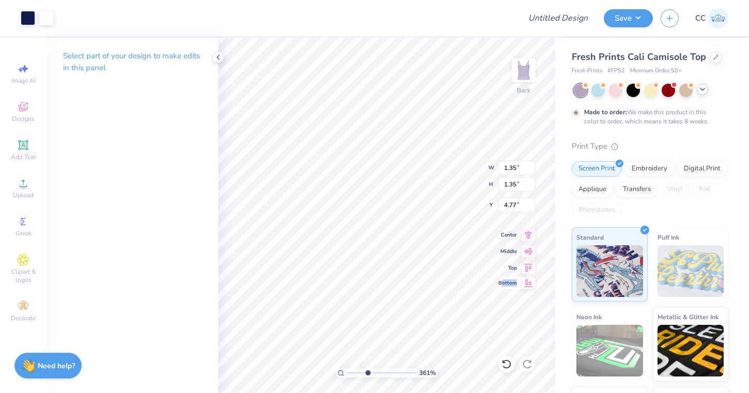
click at [510, 308] on div "361 % Back W 1.35 1.35 " H 1.35 1.35 " Y 4.77 4.77 " Center Middle Top Bottom" at bounding box center [386, 216] width 337 height 356
click at [505, 281] on span "Bottom" at bounding box center [507, 283] width 19 height 7
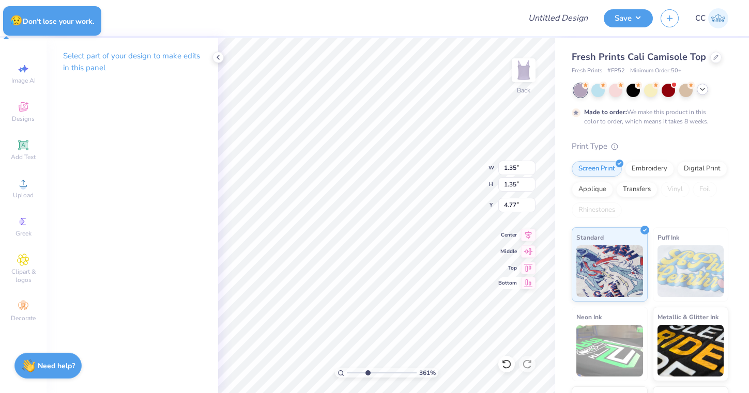
type input "12.40"
type input "1.55"
type input "4.71"
type input "5.11"
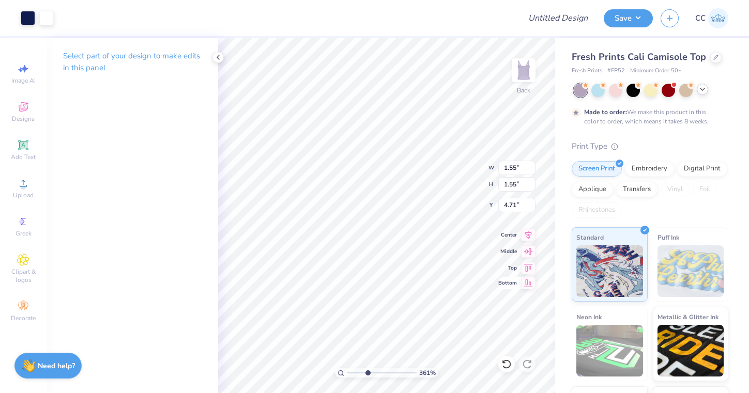
type input "1.39"
type input "5.20"
type input "5.04"
type input "1.37"
drag, startPoint x: 505, startPoint y: 287, endPoint x: 534, endPoint y: 178, distance: 112.8
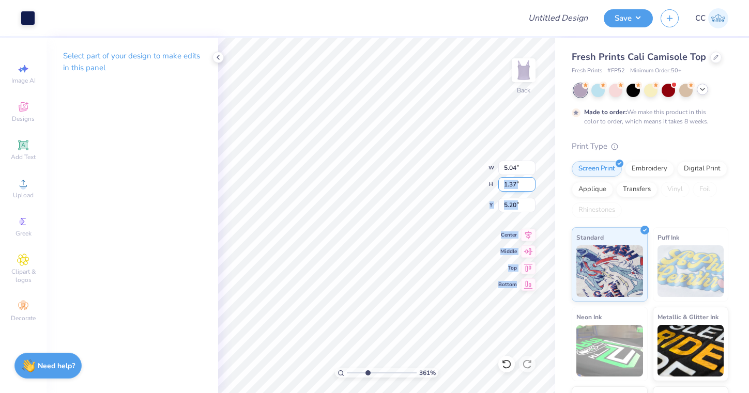
click at [534, 178] on div "W 5.04 5.04 " H 1.37 1.37 " Y 5.20 5.20 " Center Middle Top Bottom" at bounding box center [512, 226] width 48 height 130
type input "5.02"
type input "5.23"
type input "4.93"
type input "2.30"
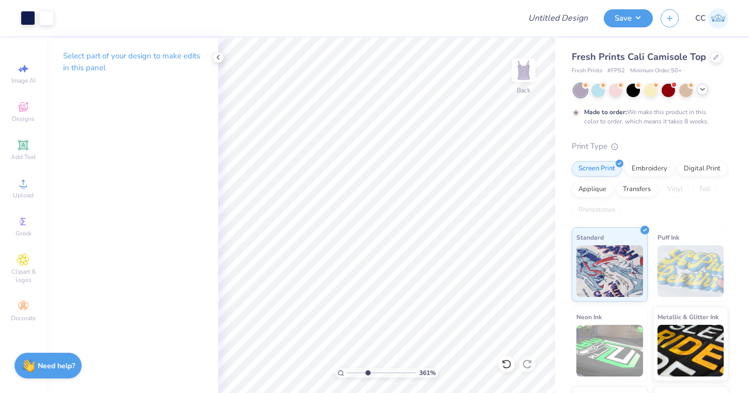
click at [515, 248] on div "361 % Back" at bounding box center [386, 216] width 337 height 356
click at [515, 248] on div "361 % Back W 3.91 H 2.37 Y 3.26 Center Middle Top Bottom" at bounding box center [386, 216] width 337 height 356
type input "4.77"
type input "1.29"
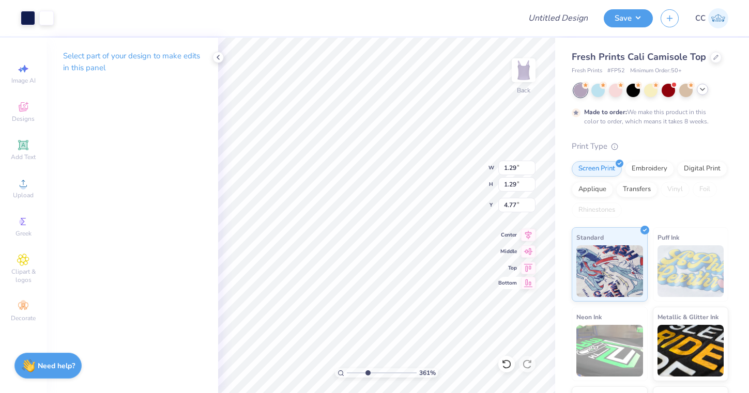
type input "4.86"
drag, startPoint x: 367, startPoint y: 373, endPoint x: 343, endPoint y: 368, distance: 24.7
click at [343, 368] on div "100 %" at bounding box center [387, 216] width 356 height 356
type input "2.56"
drag, startPoint x: 349, startPoint y: 372, endPoint x: 360, endPoint y: 372, distance: 10.9
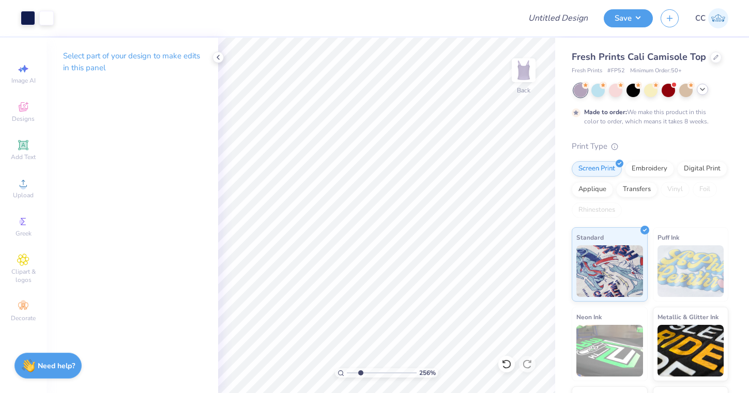
click at [360, 372] on input "range" at bounding box center [382, 372] width 70 height 9
type input "4.97"
type input "1.35"
type input "5.04"
type input "3.26"
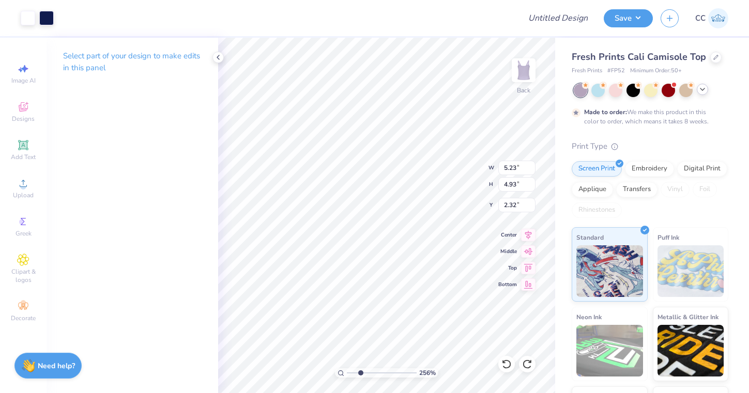
type input "2.30"
click at [508, 364] on icon at bounding box center [506, 364] width 10 height 10
click at [509, 364] on icon at bounding box center [506, 364] width 10 height 10
click at [530, 363] on icon at bounding box center [527, 364] width 10 height 10
click at [288, 37] on div "Art colors Design Title Save CC Image AI Designs Add Text Upload Greek Clipart …" at bounding box center [374, 196] width 749 height 393
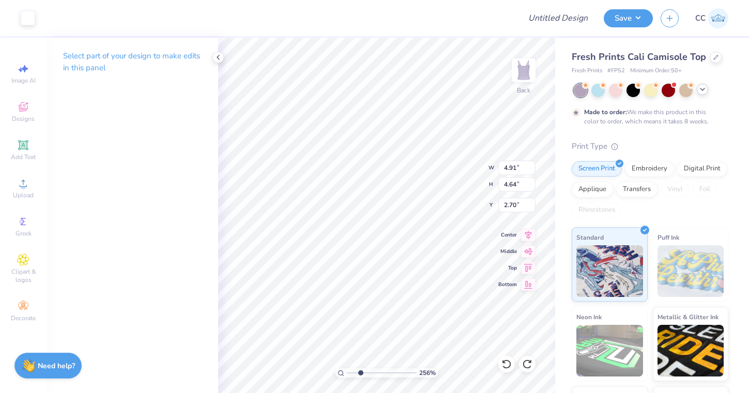
type input "2.44"
type input "2.23"
click at [505, 365] on icon at bounding box center [506, 364] width 10 height 10
type input "2.32"
type input "5.05"
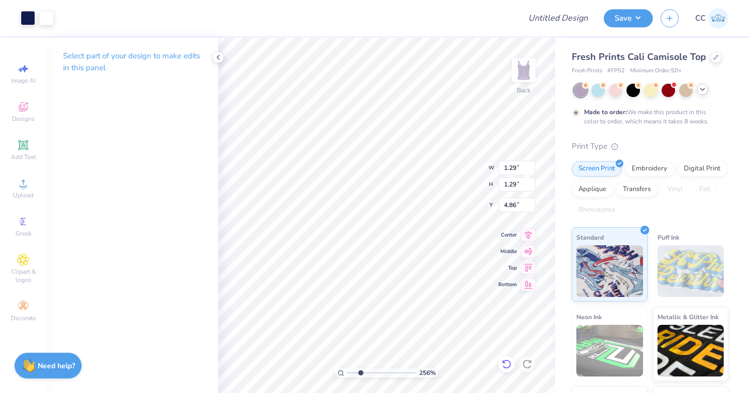
type input "4.79"
type input "1.20"
type input "4.76"
type input "1.39"
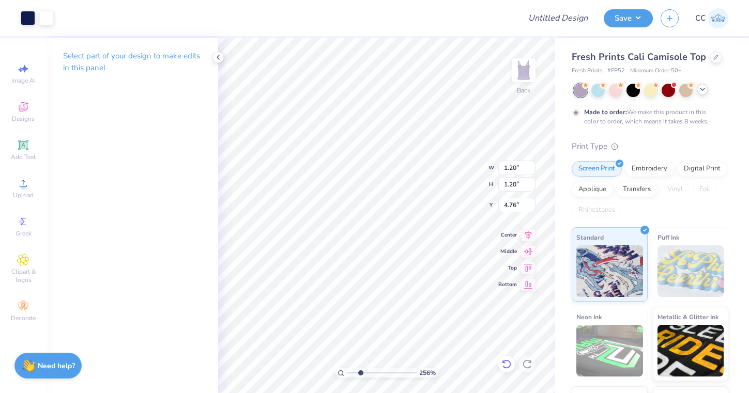
type input "1.39"
click at [15, 111] on div "Designs" at bounding box center [23, 112] width 36 height 30
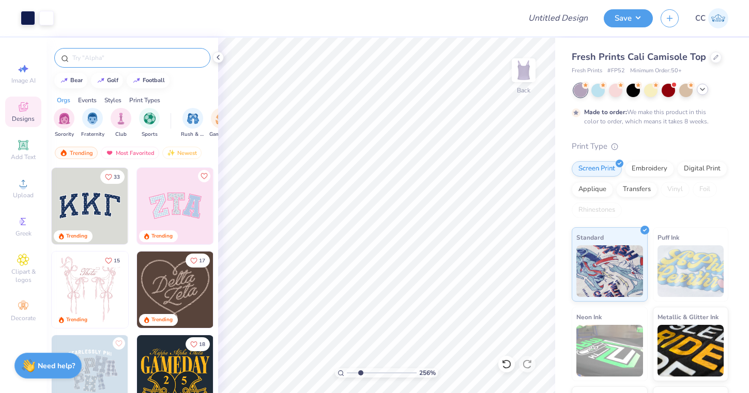
click at [101, 57] on input "text" at bounding box center [137, 58] width 132 height 10
type input "moon"
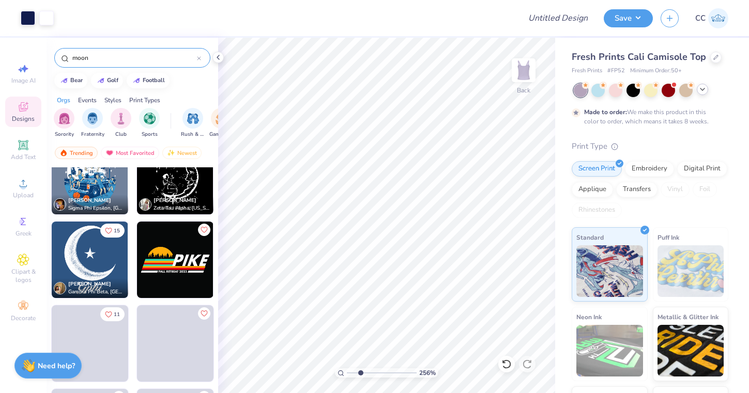
scroll to position [1122, 0]
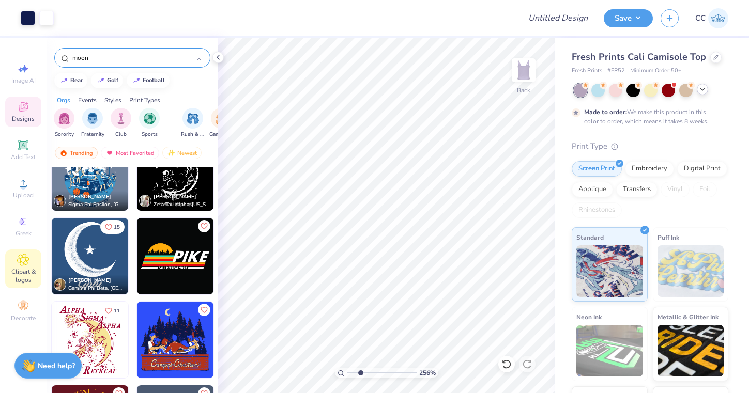
click at [31, 263] on div "Clipart & logos" at bounding box center [23, 269] width 36 height 39
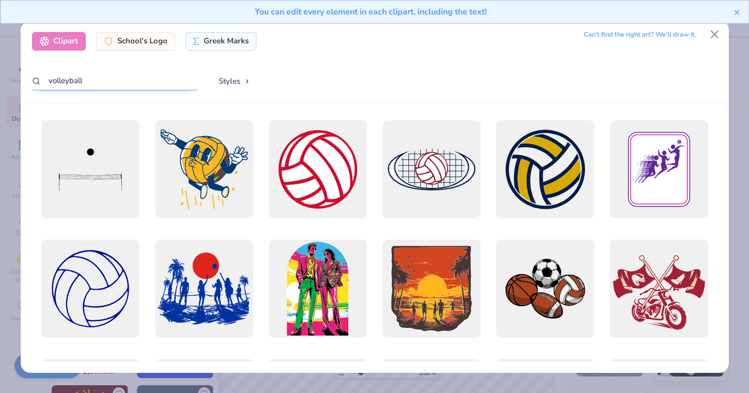
drag, startPoint x: 119, startPoint y: 80, endPoint x: 22, endPoint y: 65, distance: 98.9
click at [22, 65] on div "Clipart School's Logo Greek Marks Can’t find the right art? We’ll draw it. voll…" at bounding box center [375, 61] width 708 height 83
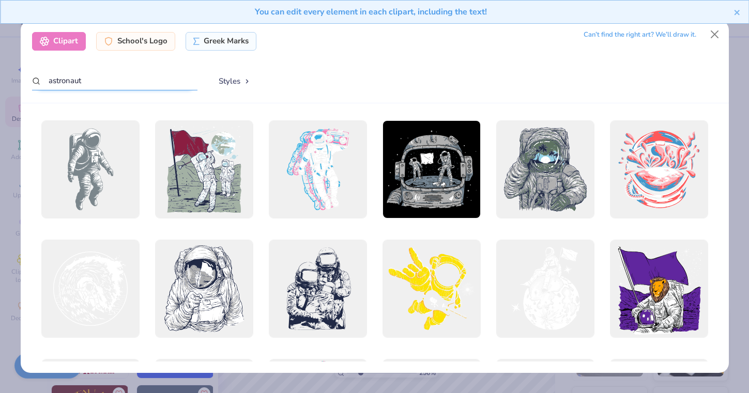
type input "astronaut"
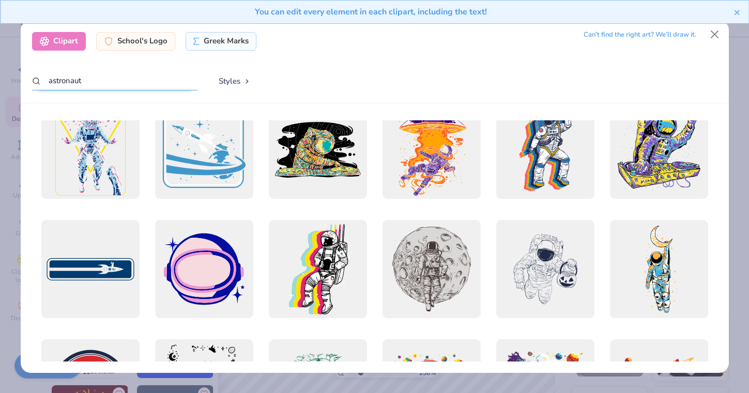
scroll to position [570, 0]
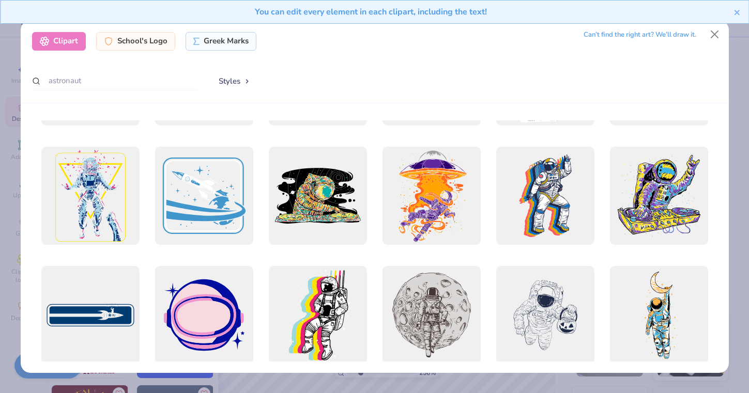
click at [737, 51] on div "Clipart School's Logo Greek Marks Can’t find the right art? We’ll draw it. astr…" at bounding box center [374, 196] width 749 height 393
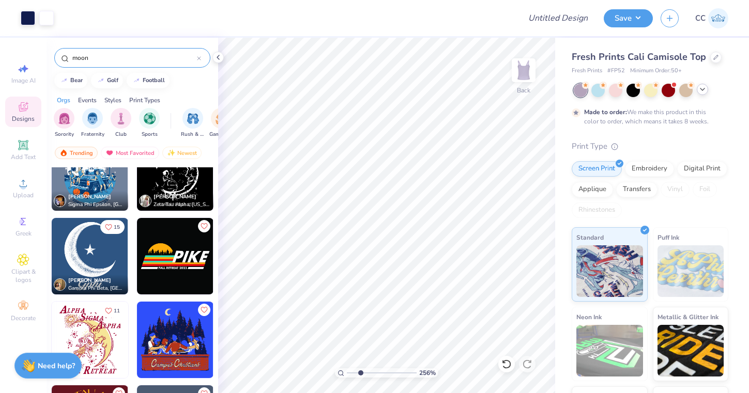
click at [715, 32] on div "Save CC" at bounding box center [676, 18] width 145 height 36
type input "1.44"
drag, startPoint x: 360, startPoint y: 372, endPoint x: 347, endPoint y: 371, distance: 13.4
type input "1"
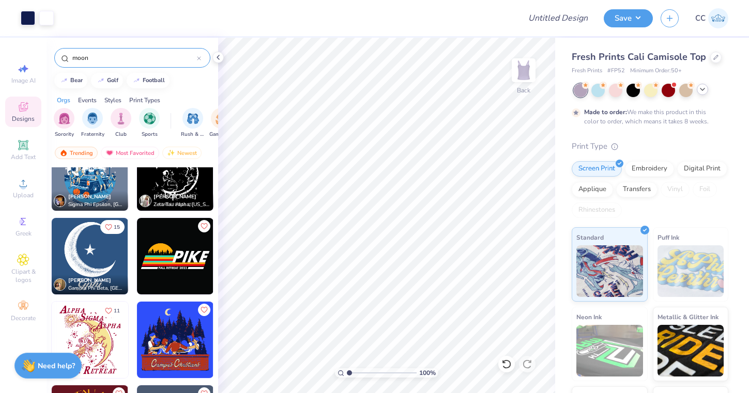
click at [347, 371] on input "range" at bounding box center [382, 372] width 70 height 9
click at [507, 363] on icon at bounding box center [506, 364] width 10 height 10
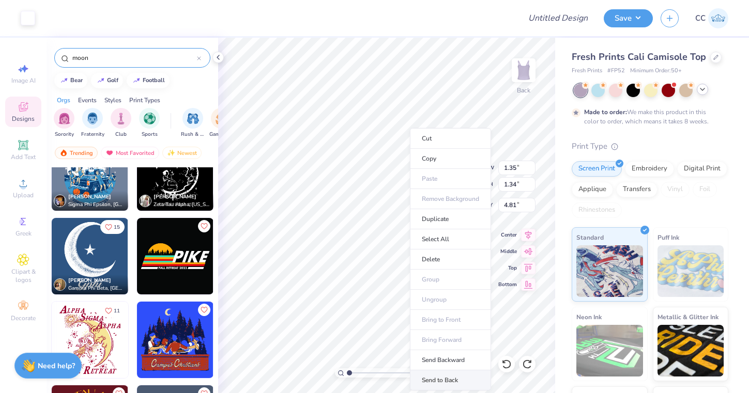
click at [439, 381] on li "Send to Back" at bounding box center [450, 381] width 81 height 20
click at [449, 382] on li "Send to Back" at bounding box center [438, 381] width 81 height 20
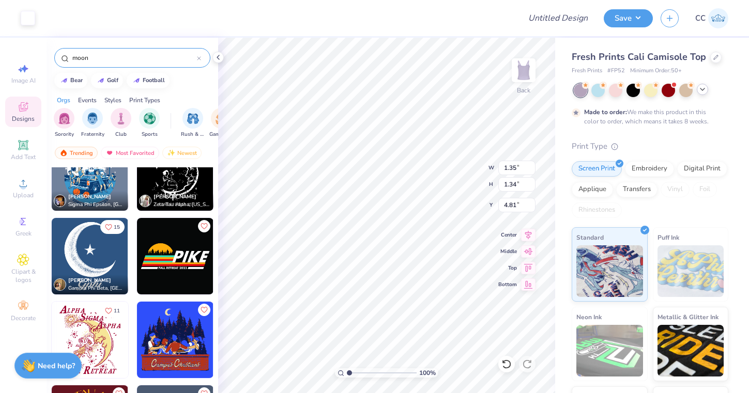
type input "1.44"
type input "4.76"
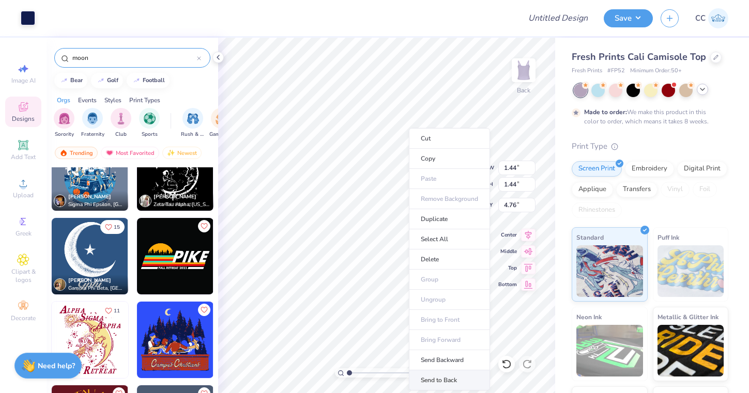
click at [437, 372] on li "Send to Back" at bounding box center [449, 381] width 81 height 20
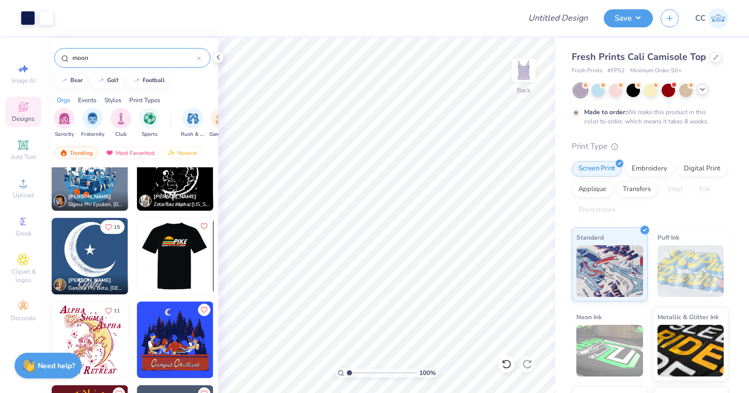
click at [137, 265] on img at bounding box center [98, 256] width 76 height 76
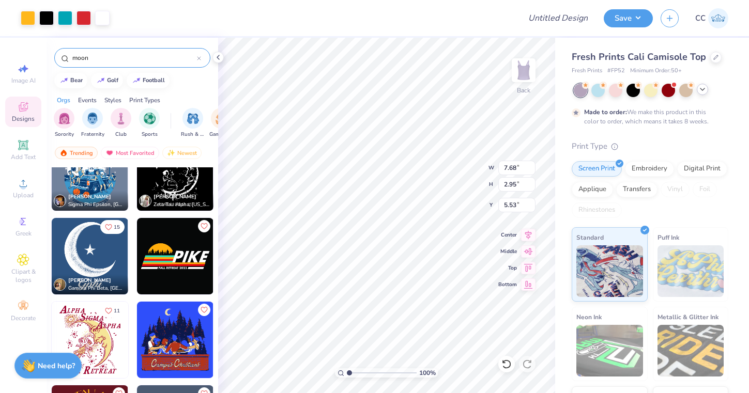
type input "7.53"
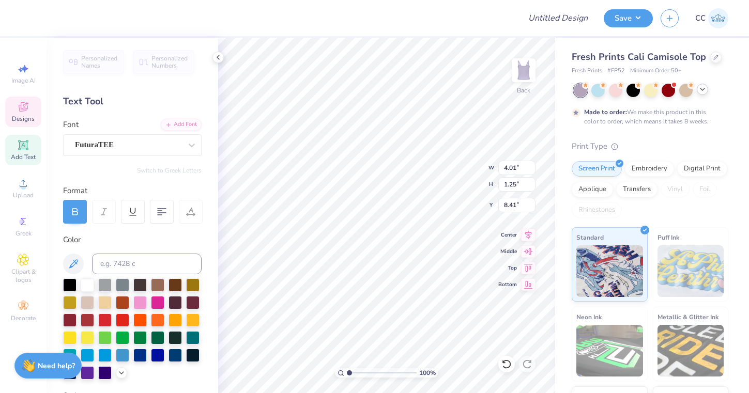
type input "0.90"
type textarea "GAMMA PHI"
type input "7.48"
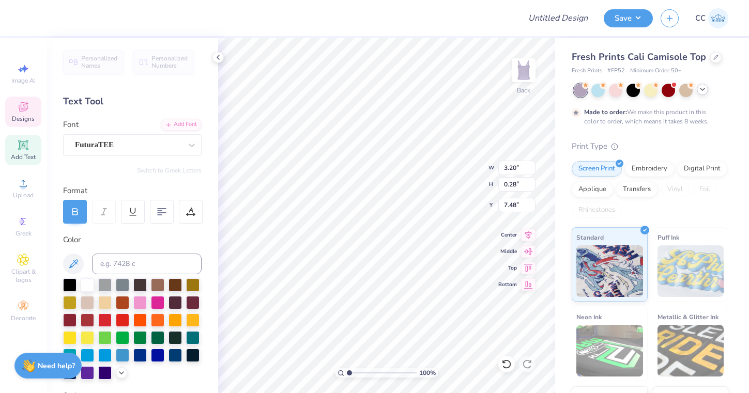
scroll to position [0, 4]
type textarea "PHILANTHROPY 2025"
type input "7.74"
type input "0.23"
click at [508, 367] on icon at bounding box center [506, 364] width 10 height 10
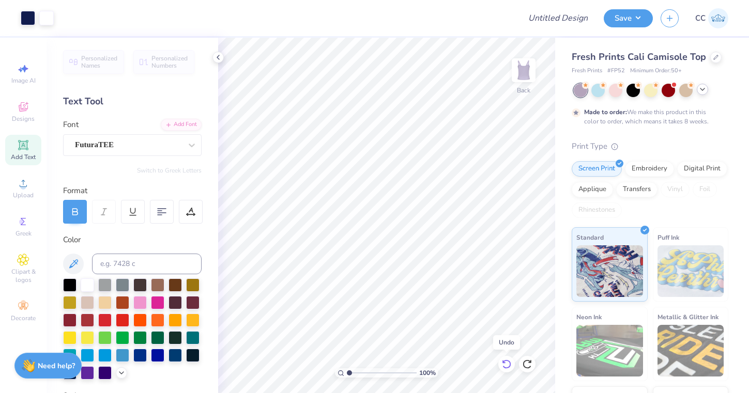
click at [508, 367] on icon at bounding box center [506, 364] width 10 height 10
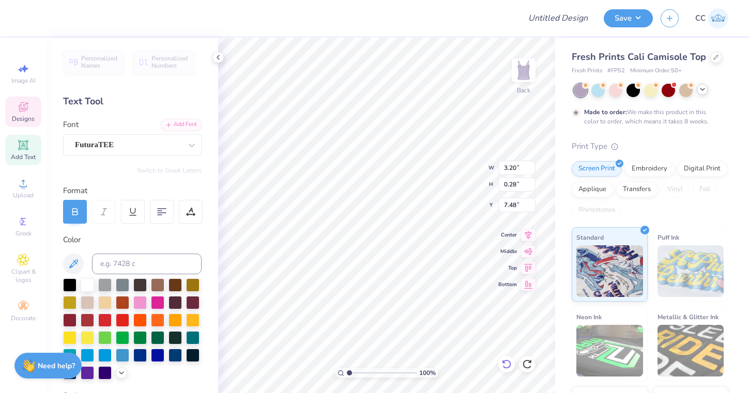
type textarea "PHILANTHROPY 2025"
type input "3.22"
type input "0.23"
click at [527, 233] on icon at bounding box center [528, 233] width 7 height 9
click at [532, 236] on icon at bounding box center [528, 233] width 14 height 12
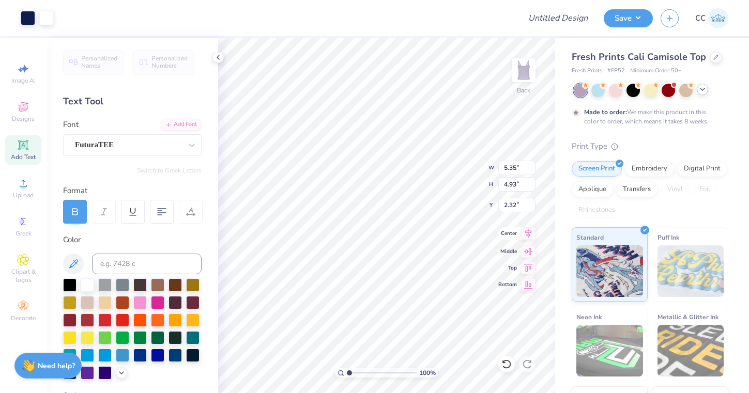
click at [443, 180] on div "100 % Back W 5.35 5.35 " H 4.93 4.93 " Y 2.32 2.32 " Center Middle Top Bottom" at bounding box center [386, 216] width 337 height 356
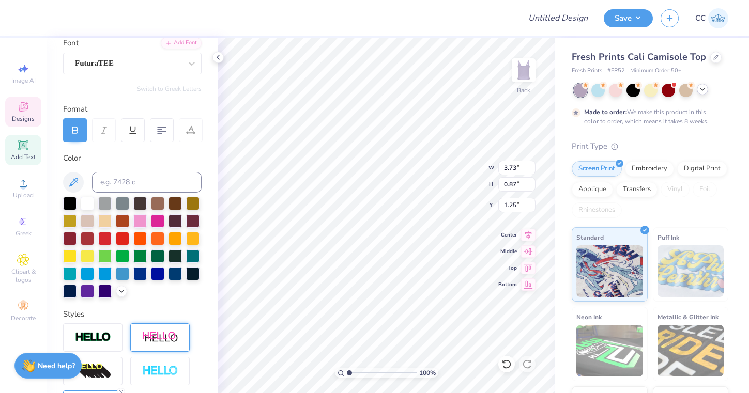
scroll to position [22, 0]
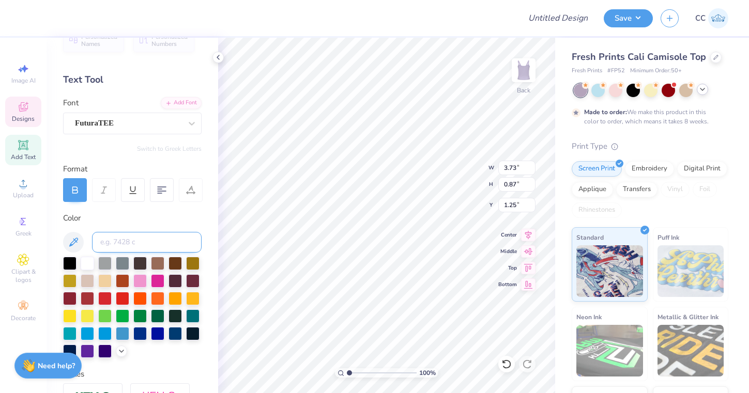
click at [132, 240] on input at bounding box center [147, 242] width 110 height 21
type input "2766C"
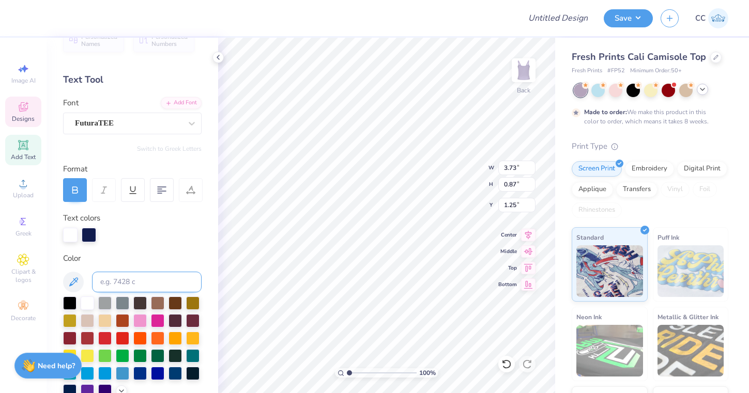
scroll to position [0, 2]
click at [72, 230] on div at bounding box center [70, 234] width 14 height 14
click at [146, 288] on input at bounding box center [147, 282] width 110 height 21
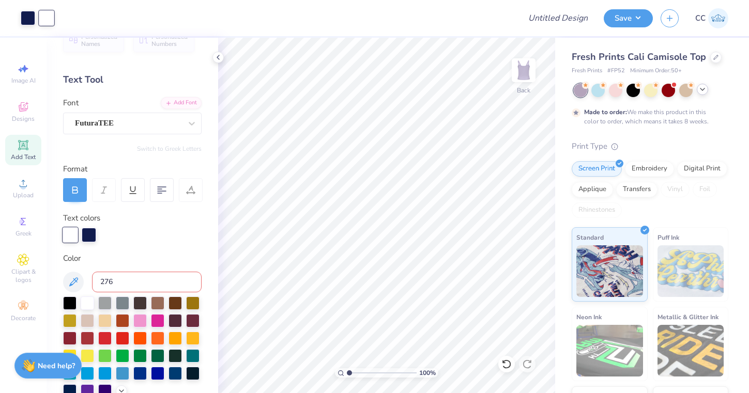
type input "2766"
click at [511, 363] on icon at bounding box center [506, 364] width 10 height 10
click at [32, 22] on div at bounding box center [28, 17] width 14 height 14
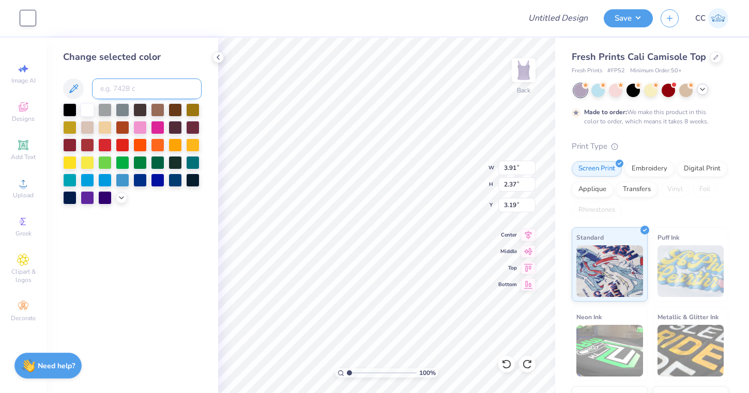
click at [144, 87] on input at bounding box center [147, 89] width 110 height 21
type input "2766"
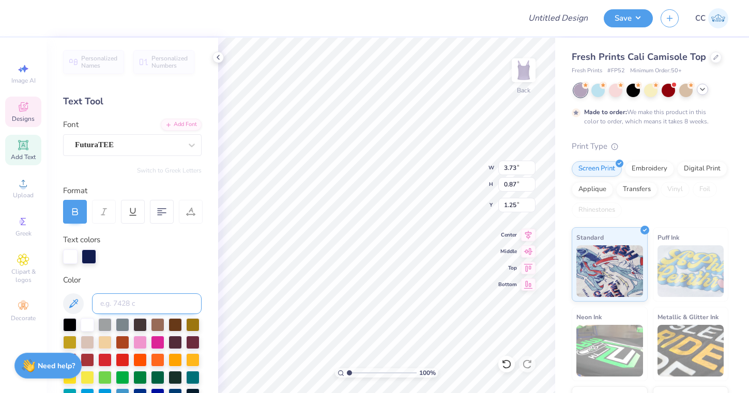
click at [180, 305] on input at bounding box center [147, 304] width 110 height 21
type input "2766c"
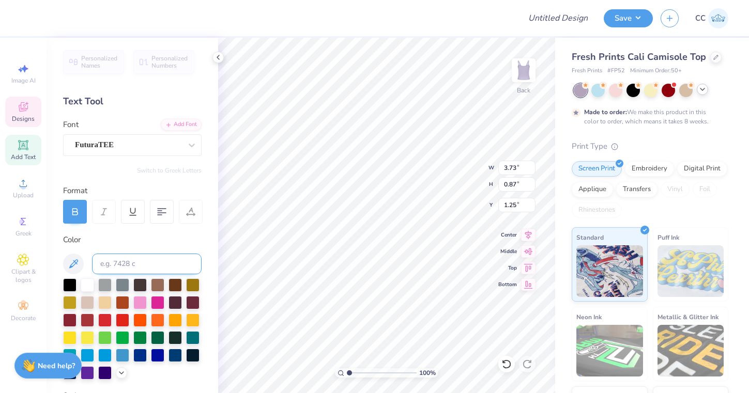
scroll to position [1, 1]
type textarea "GAMMA PHI"
click at [156, 268] on input at bounding box center [147, 264] width 110 height 21
type input "2766"
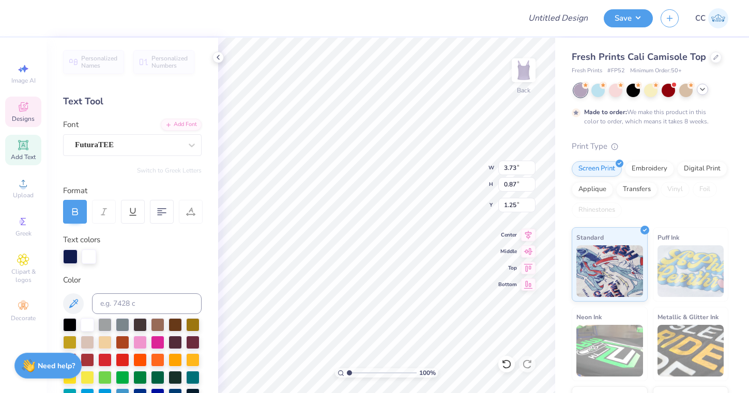
scroll to position [0, 1]
click at [152, 303] on input at bounding box center [147, 304] width 110 height 21
click at [86, 327] on div at bounding box center [87, 323] width 13 height 13
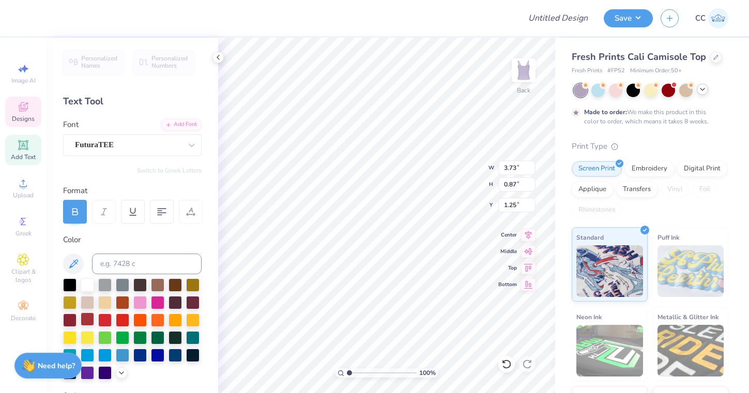
scroll to position [0, 2]
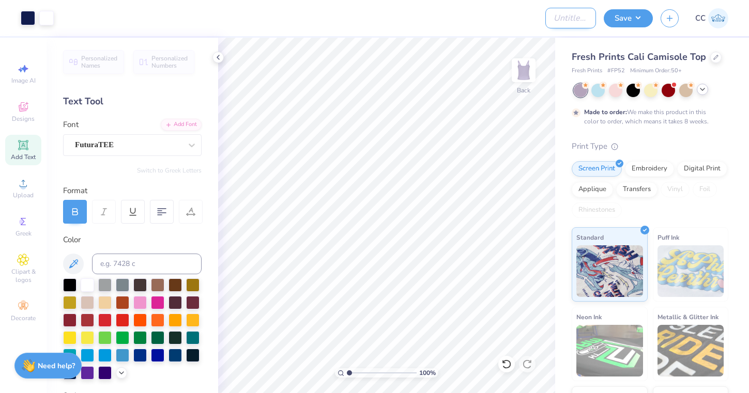
click at [574, 21] on input "Design Title" at bounding box center [570, 18] width 51 height 21
type input "rocket tank"
click at [631, 9] on button "Save" at bounding box center [628, 17] width 49 height 18
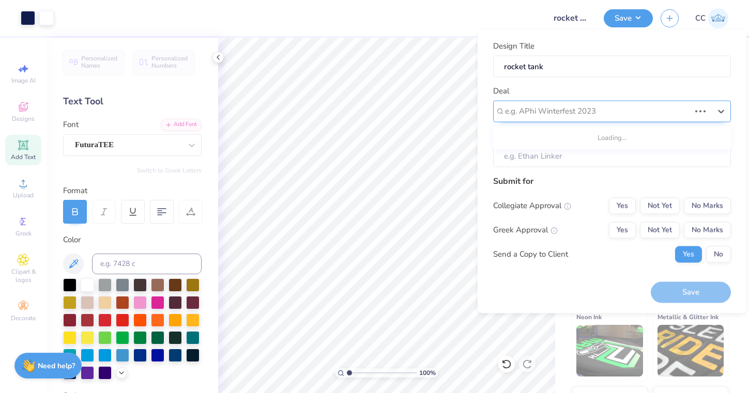
click at [595, 101] on div "e.g. APhi Winterfest 2023" at bounding box center [612, 111] width 238 height 22
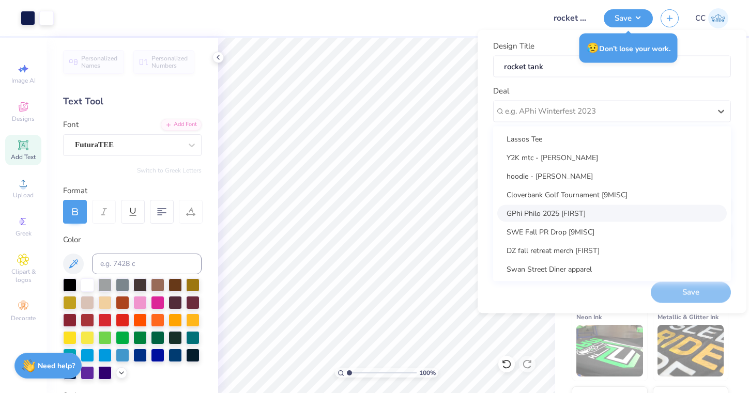
click at [574, 210] on div "GPhi Philo 2025 [FIRST]" at bounding box center [611, 213] width 229 height 17
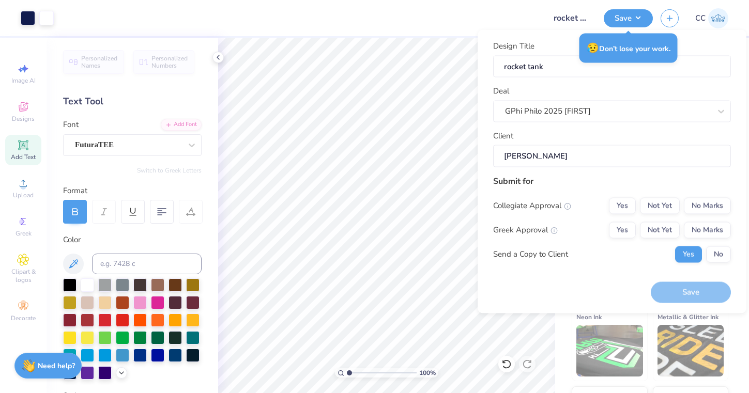
type input "[PERSON_NAME]"
click at [718, 208] on button "No Marks" at bounding box center [707, 205] width 47 height 17
click at [717, 225] on button "No Marks" at bounding box center [707, 230] width 47 height 17
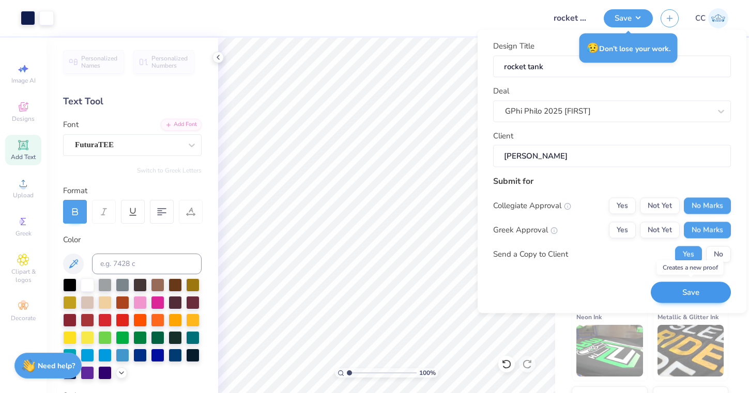
click at [697, 292] on button "Save" at bounding box center [691, 292] width 80 height 21
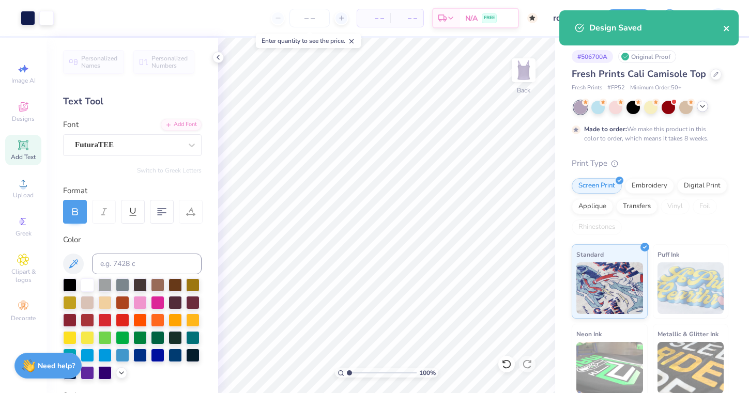
click at [730, 28] on icon "close" at bounding box center [726, 28] width 7 height 8
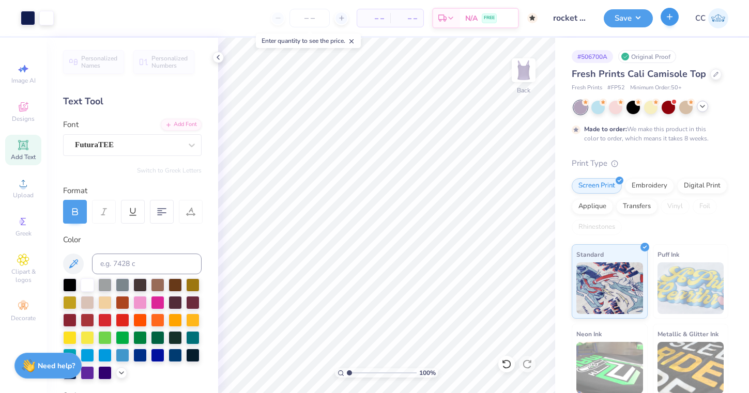
click at [665, 21] on button "button" at bounding box center [669, 17] width 18 height 18
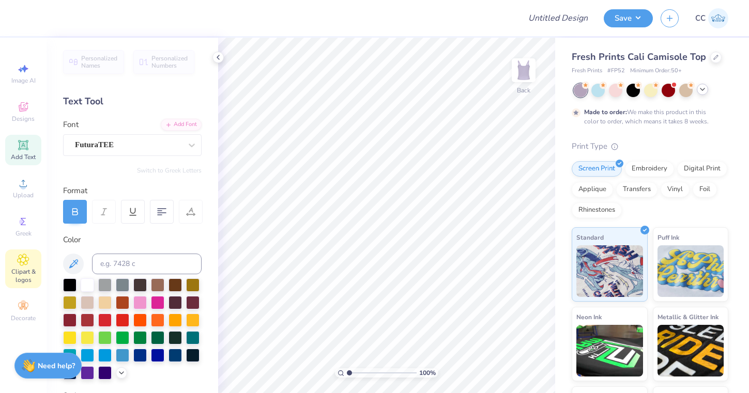
click at [30, 271] on span "Clipart & logos" at bounding box center [23, 276] width 36 height 17
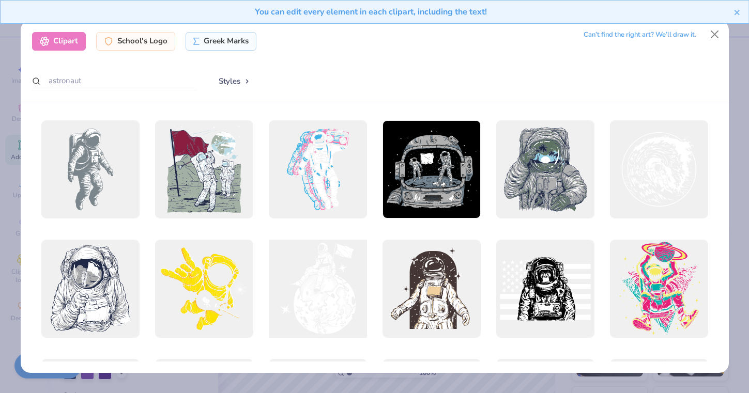
click at [335, 277] on div at bounding box center [318, 289] width 108 height 108
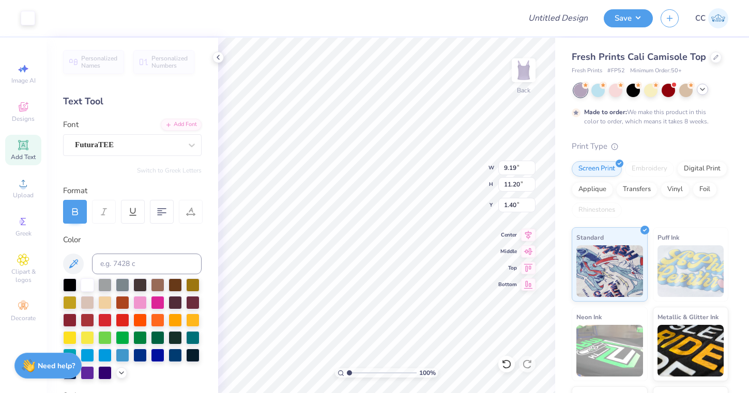
type input "5.71"
type input "6.96"
type input "2.25"
type input "5.37"
type input "6.55"
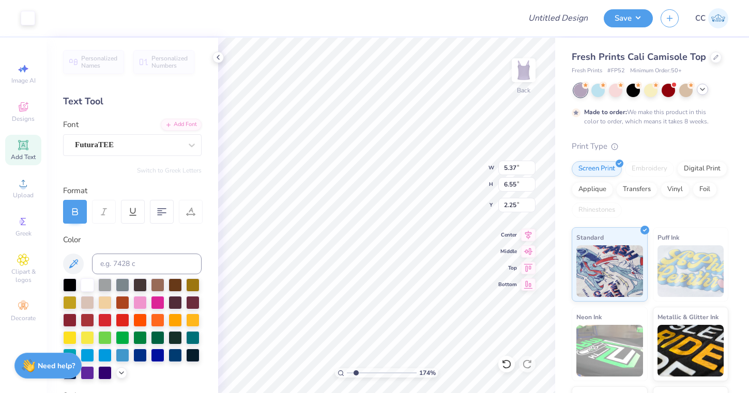
type input "1.97"
drag, startPoint x: 348, startPoint y: 373, endPoint x: 356, endPoint y: 373, distance: 7.8
click at [356, 373] on input "range" at bounding box center [382, 372] width 70 height 9
type input "2.12"
type input "2.10"
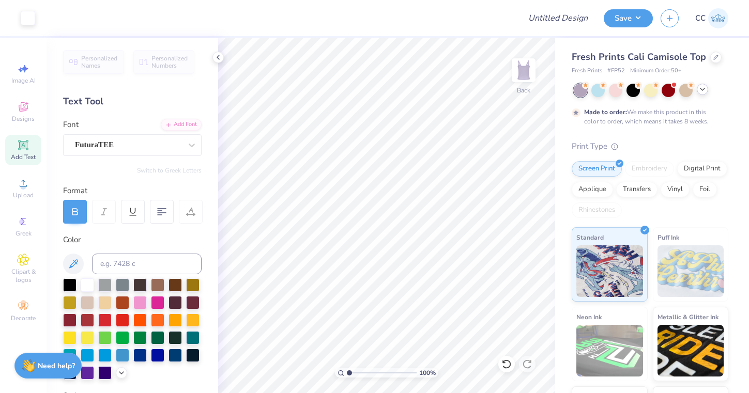
drag, startPoint x: 356, startPoint y: 373, endPoint x: 333, endPoint y: 374, distance: 22.7
type input "1"
click at [333, 374] on div "100 %" at bounding box center [387, 216] width 356 height 356
click at [713, 61] on div at bounding box center [715, 56] width 11 height 11
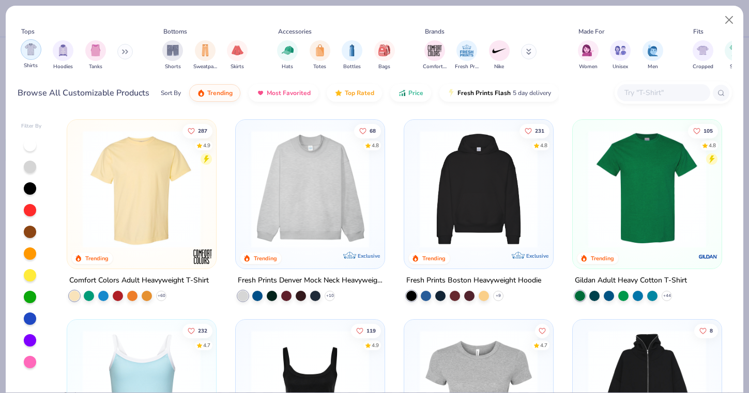
click at [30, 55] on img "filter for Shirts" at bounding box center [31, 49] width 12 height 12
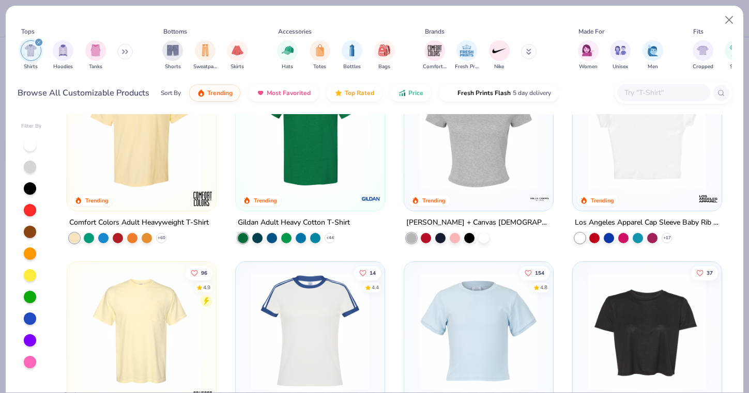
scroll to position [60, 0]
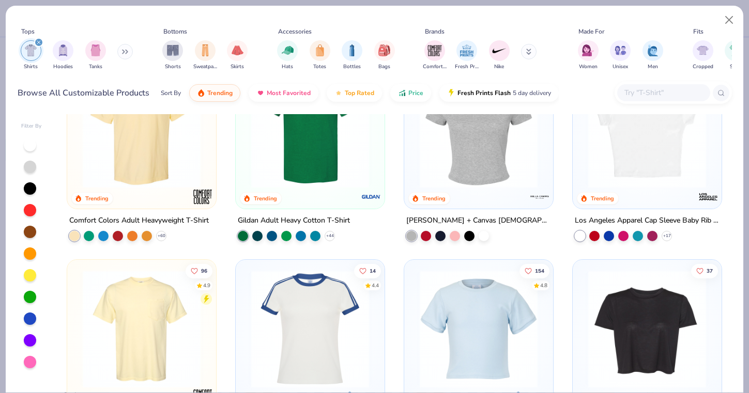
click at [318, 350] on img at bounding box center [310, 329] width 128 height 118
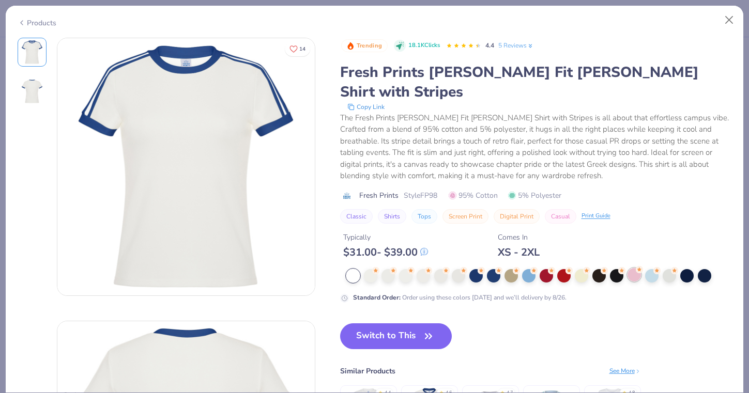
click at [634, 268] on div at bounding box center [633, 274] width 13 height 13
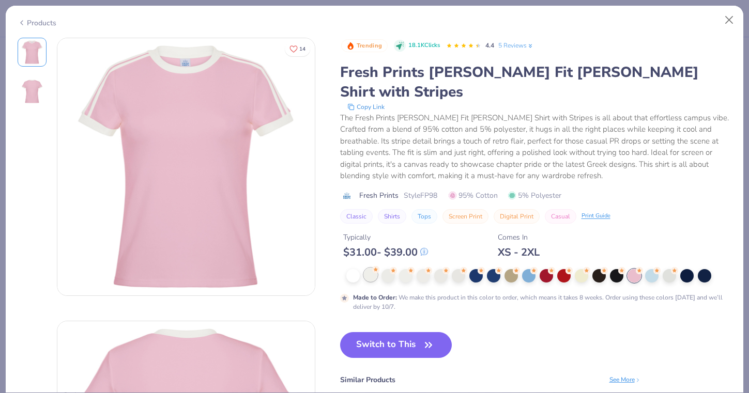
click at [374, 268] on div at bounding box center [370, 274] width 13 height 13
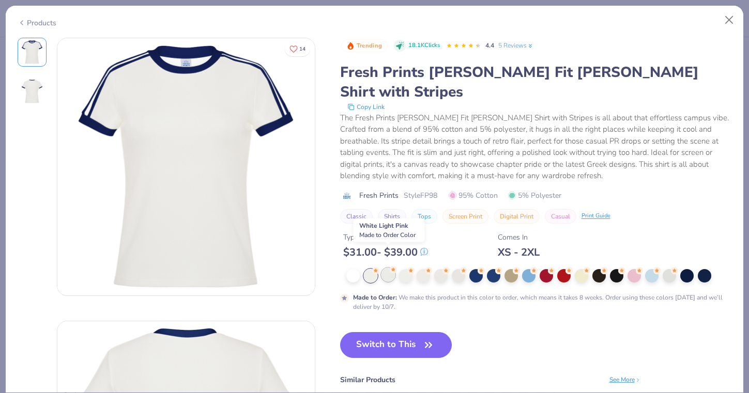
click at [385, 268] on div at bounding box center [387, 274] width 13 height 13
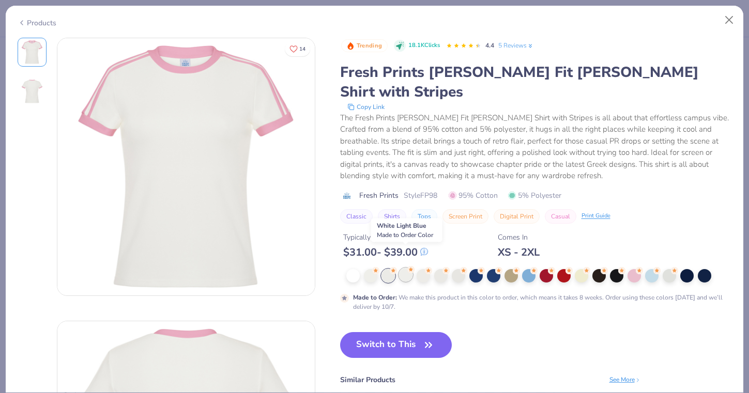
click at [402, 268] on div at bounding box center [405, 274] width 13 height 13
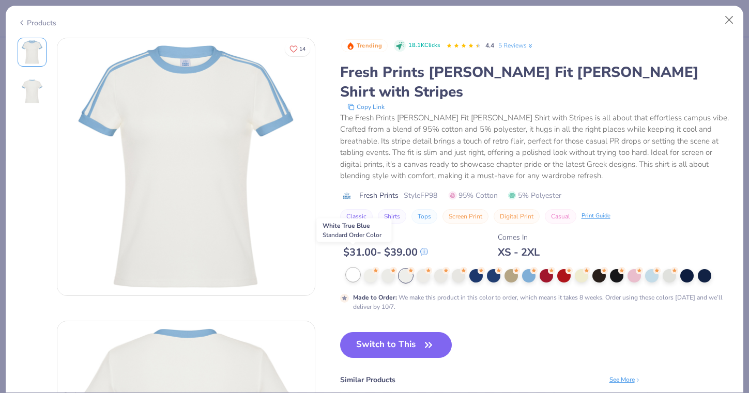
click at [355, 268] on div at bounding box center [352, 274] width 13 height 13
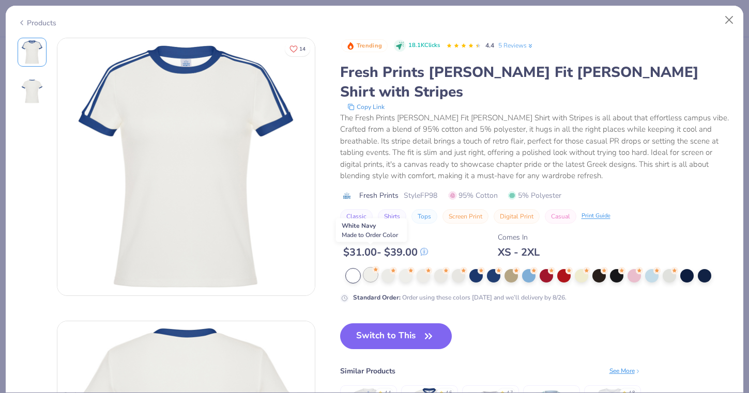
click at [370, 268] on div at bounding box center [370, 274] width 13 height 13
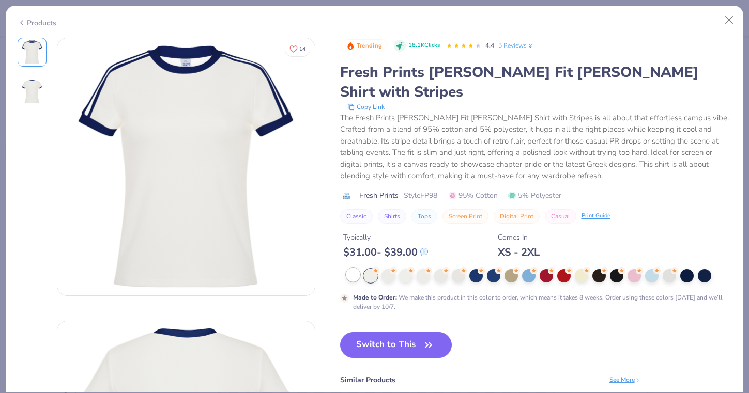
click at [351, 268] on div at bounding box center [352, 274] width 13 height 13
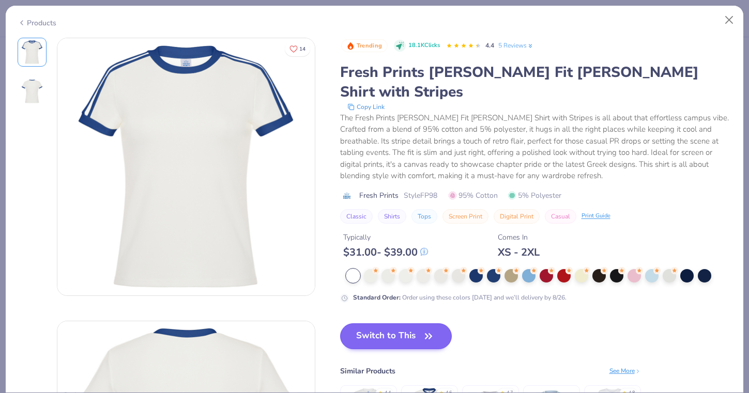
click at [371, 323] on button "Switch to This" at bounding box center [396, 336] width 112 height 26
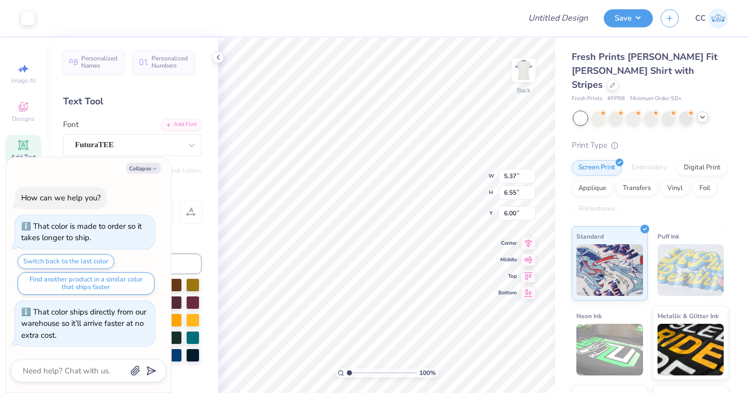
click at [24, 7] on div "Art colors" at bounding box center [17, 18] width 35 height 36
click at [27, 14] on div at bounding box center [28, 17] width 14 height 14
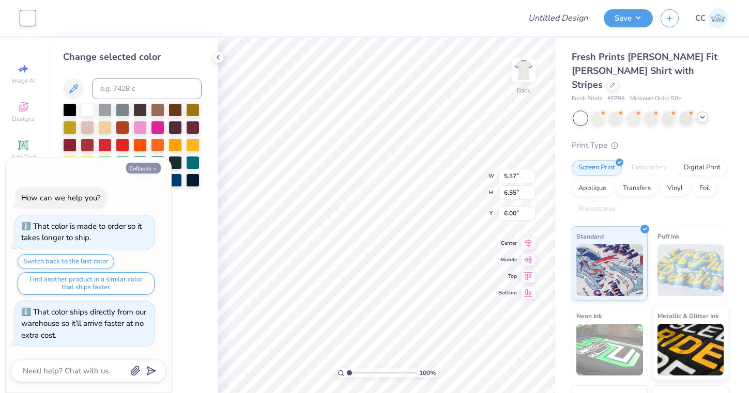
click at [153, 165] on button "Collapse" at bounding box center [143, 168] width 35 height 11
type textarea "x"
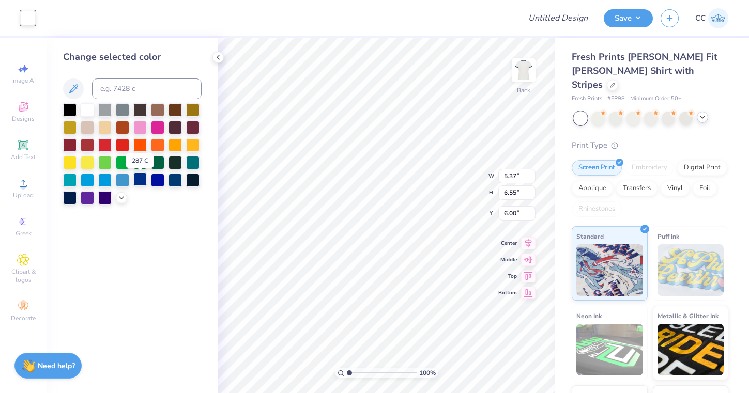
click at [138, 183] on div at bounding box center [139, 179] width 13 height 13
type input "3.45"
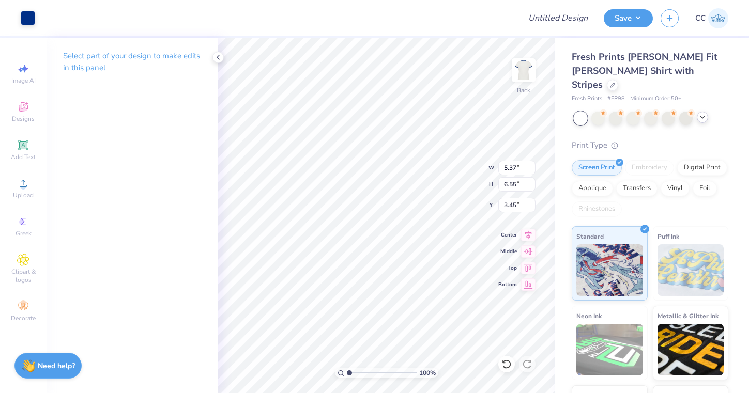
type input "3.00"
click at [27, 151] on icon at bounding box center [23, 145] width 12 height 12
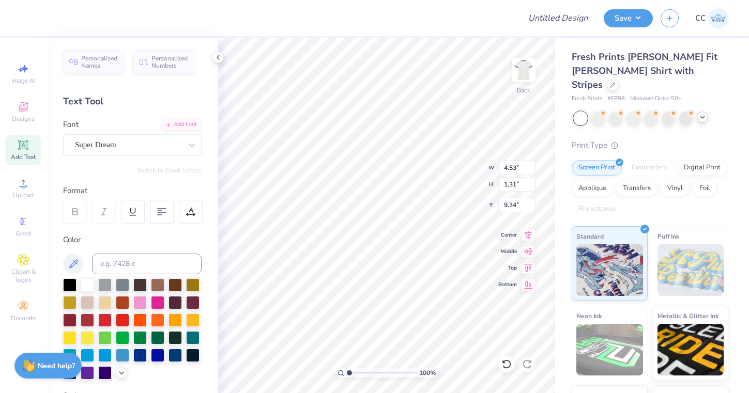
scroll to position [0, 2]
type textarea "Gamma Phi"
type input "10.00"
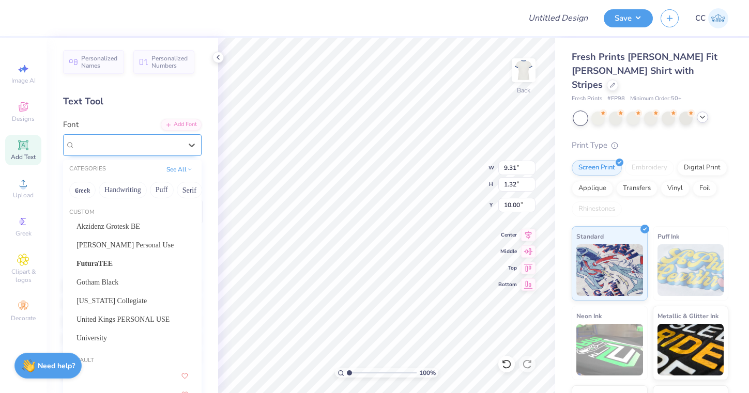
click at [124, 147] on div "Super Dream" at bounding box center [128, 145] width 109 height 16
click at [133, 244] on span "[PERSON_NAME] Personal Use" at bounding box center [124, 245] width 97 height 11
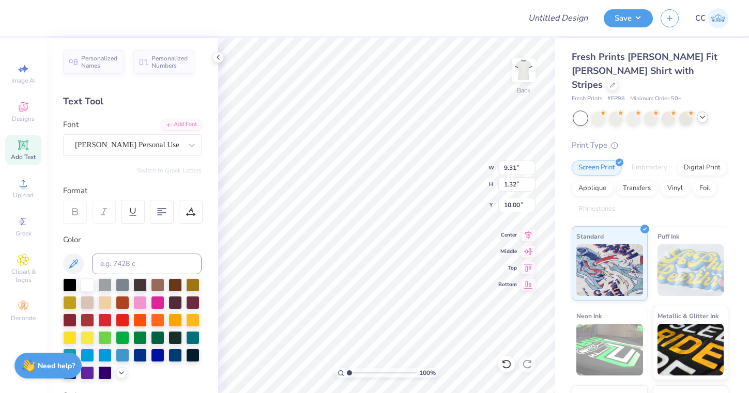
type input "10.95"
type input "2.85"
type input "9.23"
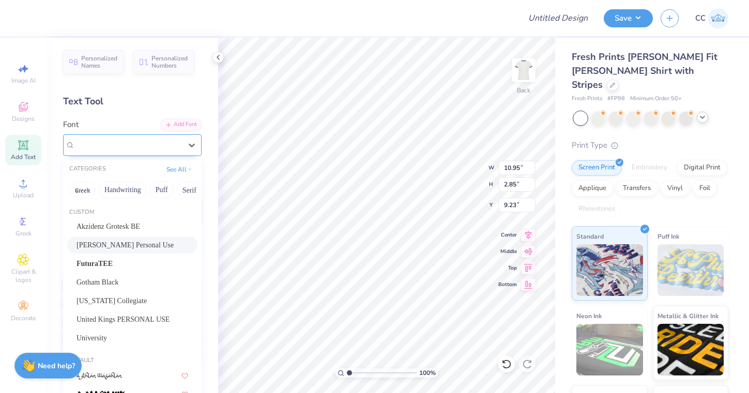
click at [112, 143] on span "[PERSON_NAME] Personal Use" at bounding box center [127, 145] width 104 height 12
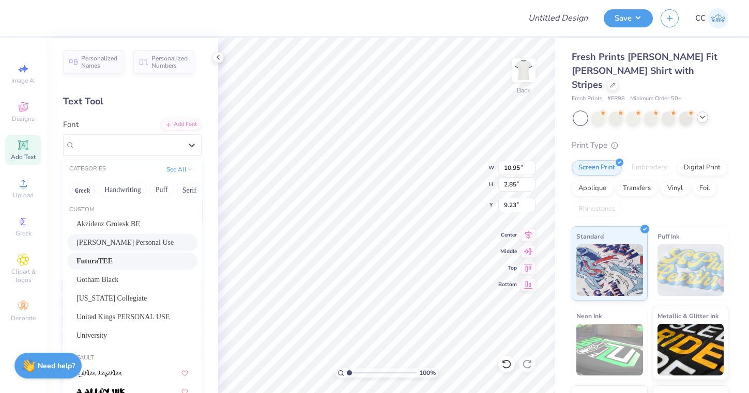
click at [121, 259] on div "FuturaTEE" at bounding box center [132, 261] width 112 height 11
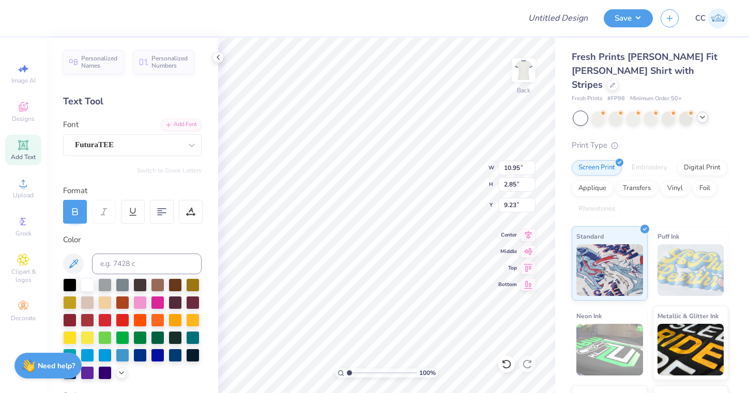
type input "10.10"
type input "1.42"
type input "9.95"
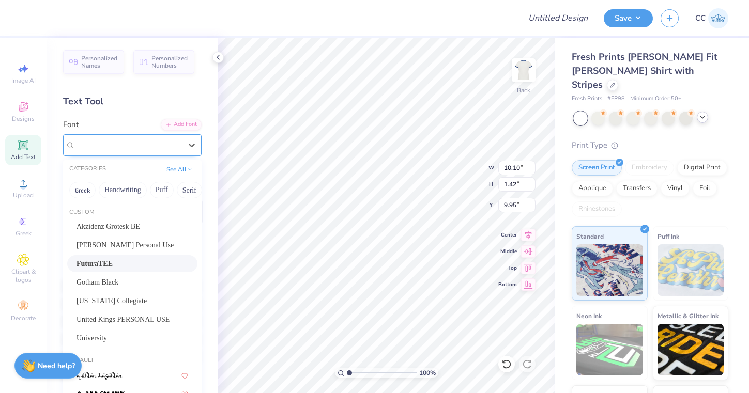
click at [137, 148] on div "FuturaTEE" at bounding box center [128, 145] width 109 height 16
click at [131, 302] on div "[US_STATE] Collegiate" at bounding box center [132, 301] width 112 height 11
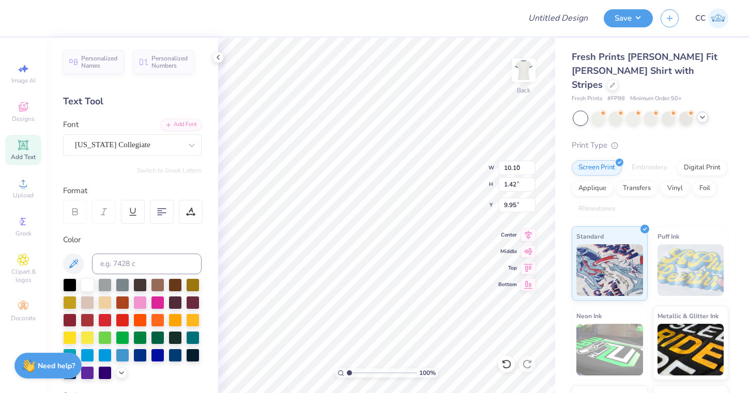
type input "5.98"
type input "1.40"
click at [140, 356] on div at bounding box center [139, 354] width 13 height 13
click at [141, 352] on div at bounding box center [139, 354] width 13 height 13
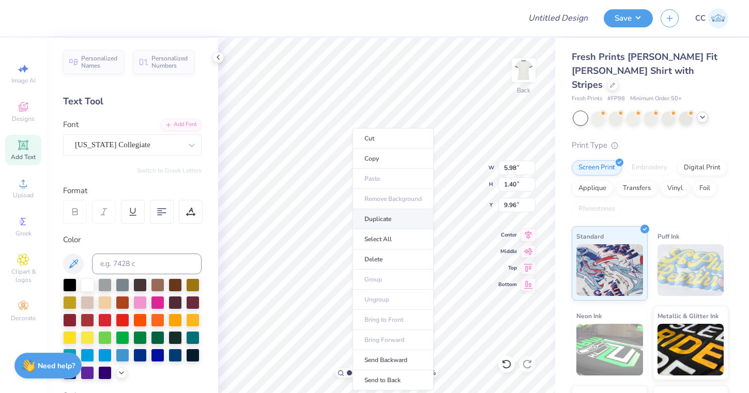
click at [373, 219] on li "Duplicate" at bounding box center [392, 219] width 81 height 20
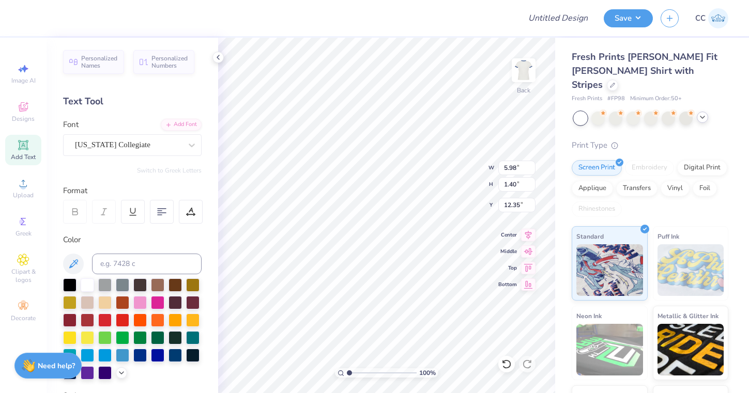
scroll to position [0, 2]
click at [526, 235] on icon at bounding box center [528, 233] width 14 height 12
click at [528, 232] on icon at bounding box center [528, 233] width 14 height 12
click at [529, 233] on icon at bounding box center [528, 233] width 14 height 12
click at [531, 233] on icon at bounding box center [528, 233] width 14 height 12
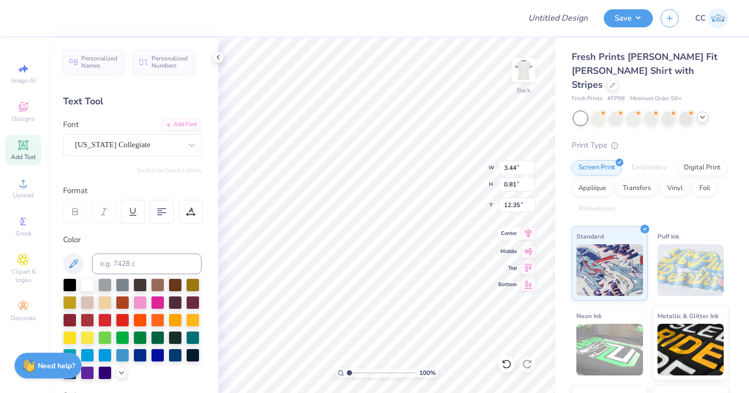
click at [522, 234] on icon at bounding box center [528, 233] width 14 height 12
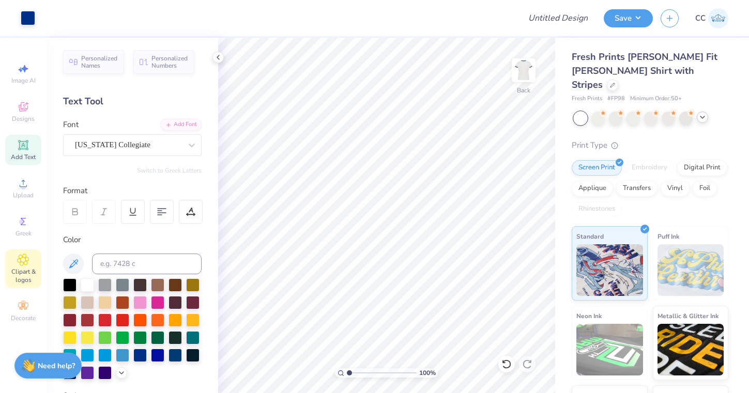
click at [25, 260] on icon at bounding box center [23, 259] width 5 height 5
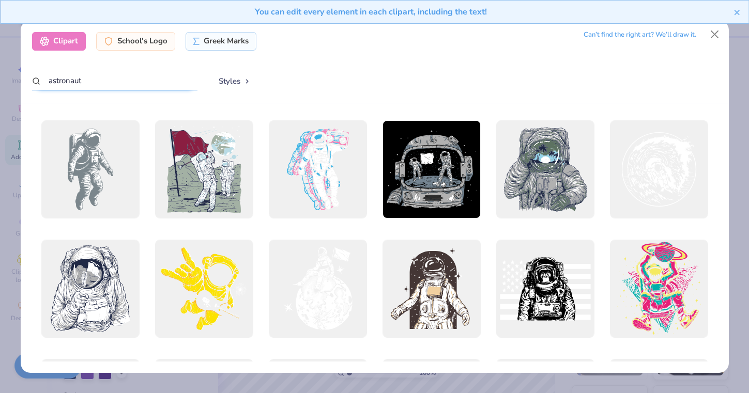
drag, startPoint x: 117, startPoint y: 85, endPoint x: 33, endPoint y: 74, distance: 84.9
click at [33, 74] on input "astronaut" at bounding box center [114, 80] width 165 height 19
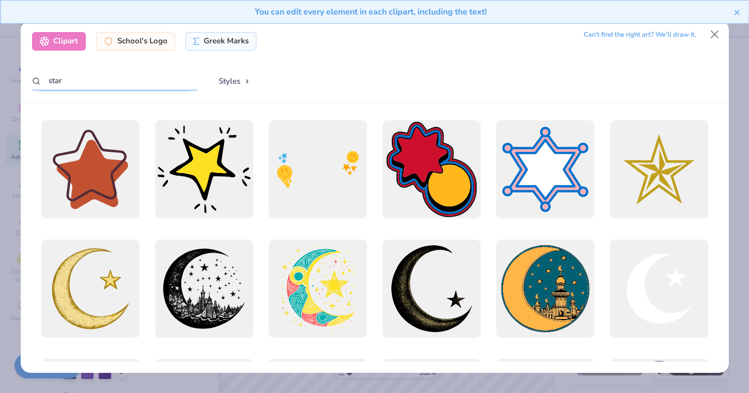
scroll to position [0, 0]
click at [717, 39] on button "Close" at bounding box center [714, 35] width 20 height 20
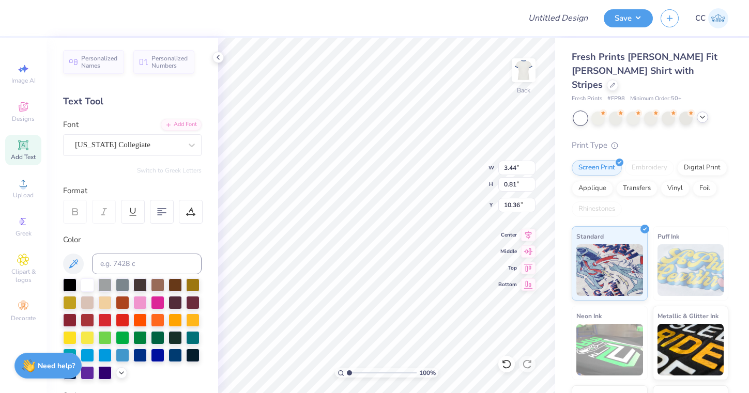
scroll to position [0, 2]
click at [29, 109] on div "Designs" at bounding box center [23, 112] width 36 height 30
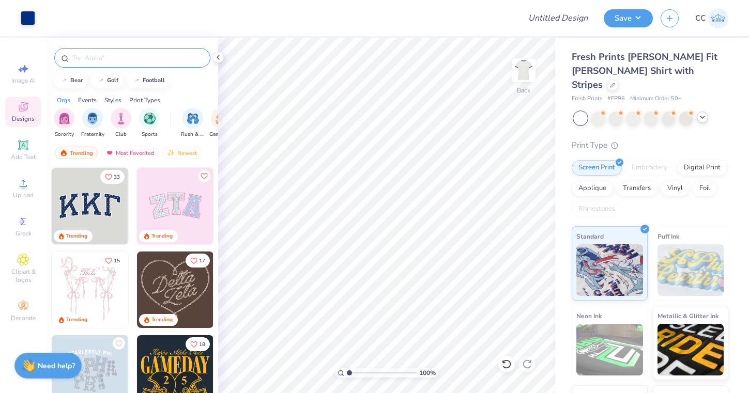
click at [97, 56] on input "text" at bounding box center [137, 58] width 132 height 10
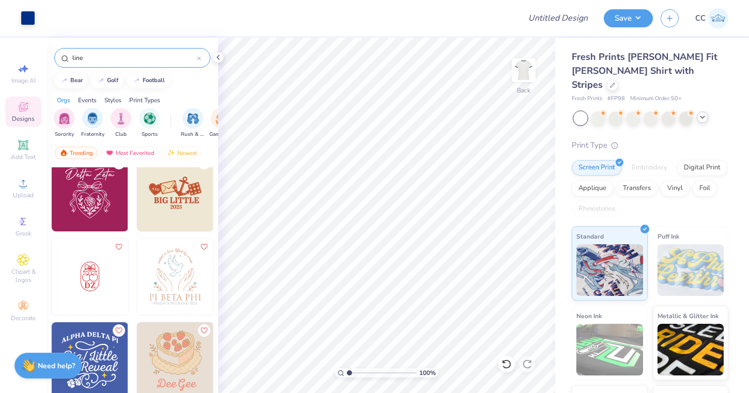
scroll to position [435, 0]
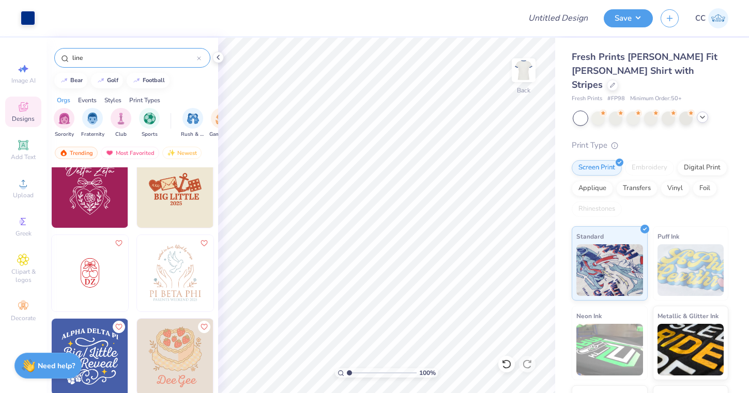
drag, startPoint x: 101, startPoint y: 55, endPoint x: 45, endPoint y: 52, distance: 55.4
click at [45, 52] on div "Art colors Design Title Save CC Image AI Designs Add Text Upload Greek Clipart …" at bounding box center [374, 196] width 749 height 393
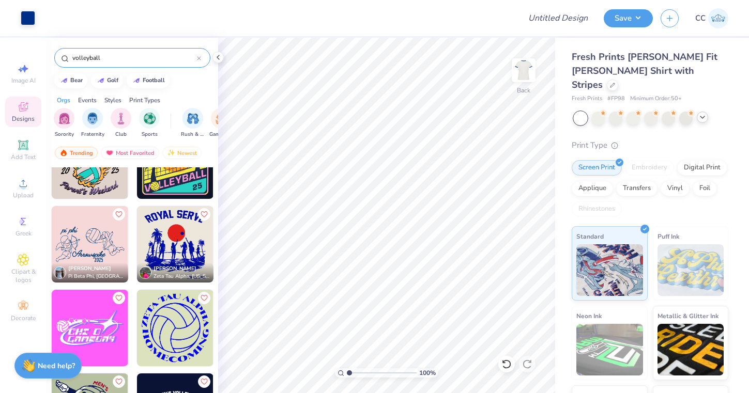
scroll to position [128, 0]
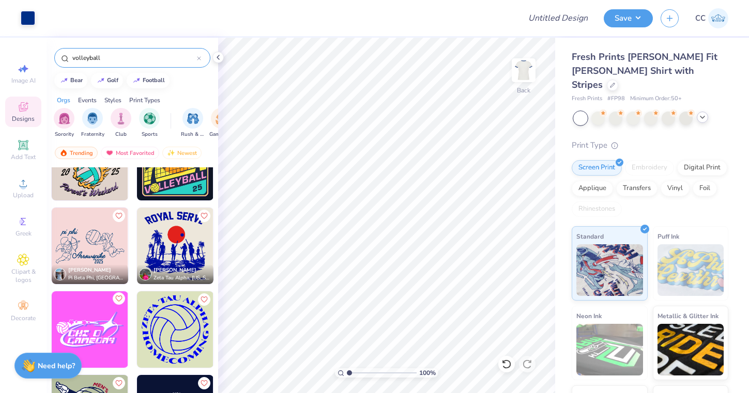
click at [120, 298] on icon "Like" at bounding box center [118, 298] width 7 height 7
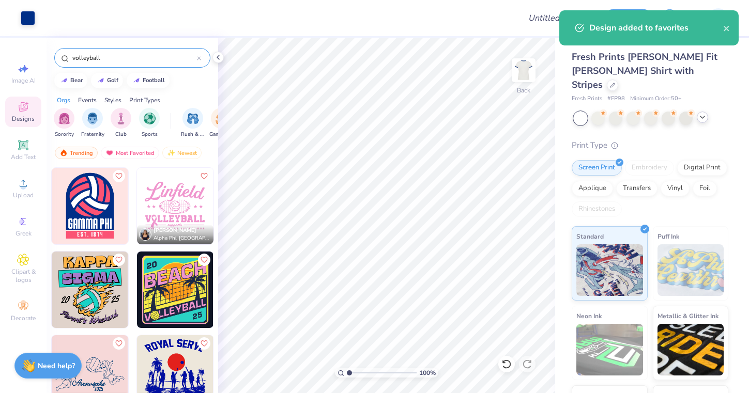
scroll to position [0, 0]
drag, startPoint x: 117, startPoint y: 59, endPoint x: 45, endPoint y: 52, distance: 71.6
click at [45, 52] on div "Art colors Design Title Save CC Image AI Designs Add Text Upload Greek Clipart …" at bounding box center [374, 196] width 749 height 393
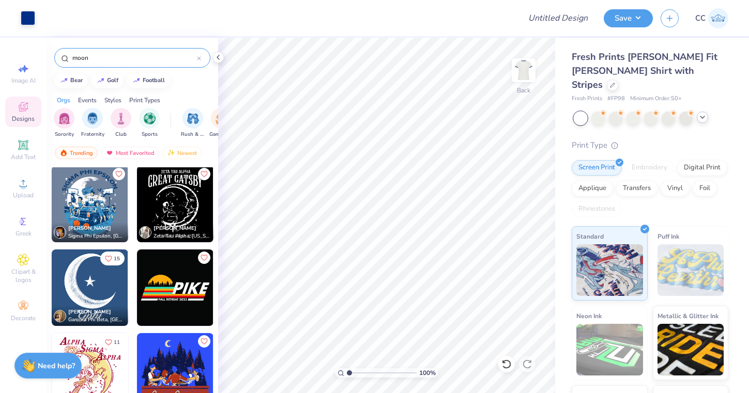
scroll to position [1213, 0]
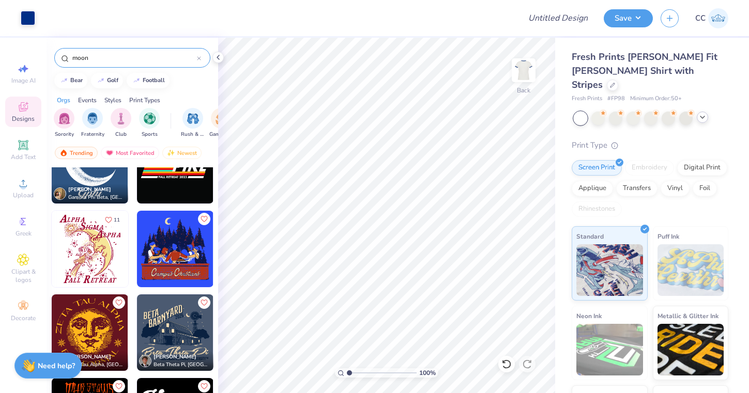
click at [162, 176] on img at bounding box center [175, 165] width 76 height 76
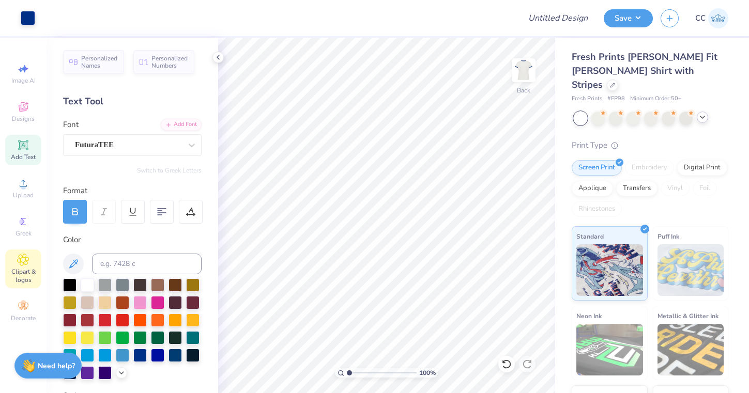
click at [26, 277] on span "Clipart & logos" at bounding box center [23, 276] width 36 height 17
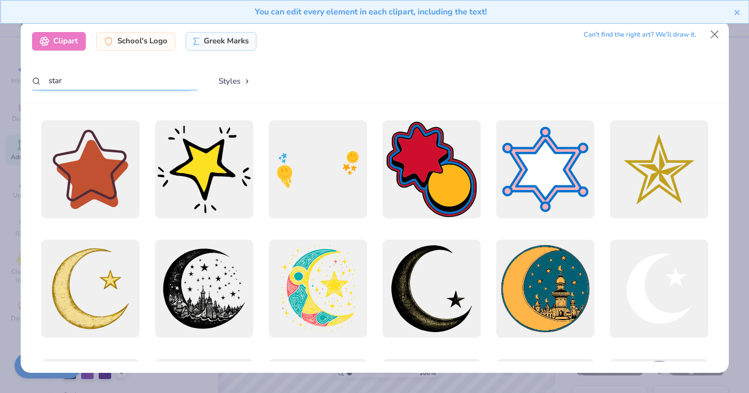
drag, startPoint x: 108, startPoint y: 74, endPoint x: 78, endPoint y: 73, distance: 30.5
click at [78, 73] on input "star" at bounding box center [114, 80] width 165 height 19
drag, startPoint x: 78, startPoint y: 74, endPoint x: 147, endPoint y: 89, distance: 70.8
click at [147, 89] on input "star" at bounding box center [114, 80] width 165 height 19
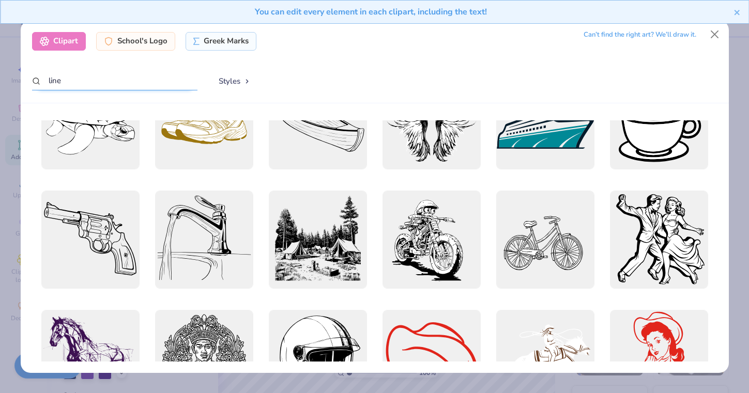
scroll to position [720, 0]
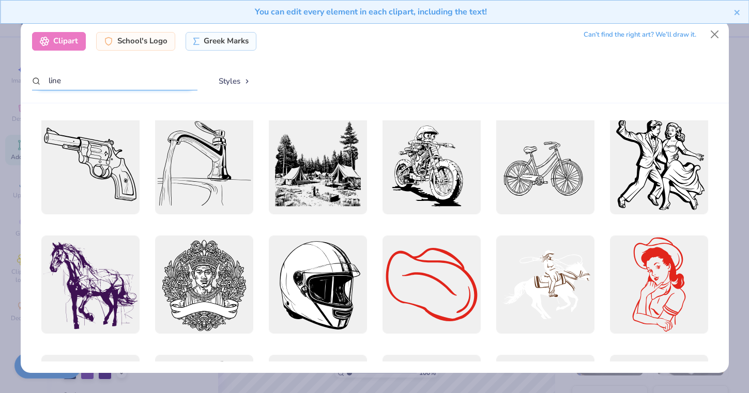
drag, startPoint x: 113, startPoint y: 75, endPoint x: 11, endPoint y: 81, distance: 101.4
click at [10, 81] on div "Clipart School's Logo Greek Marks Can’t find the right art? We’ll draw it. line…" at bounding box center [374, 196] width 749 height 393
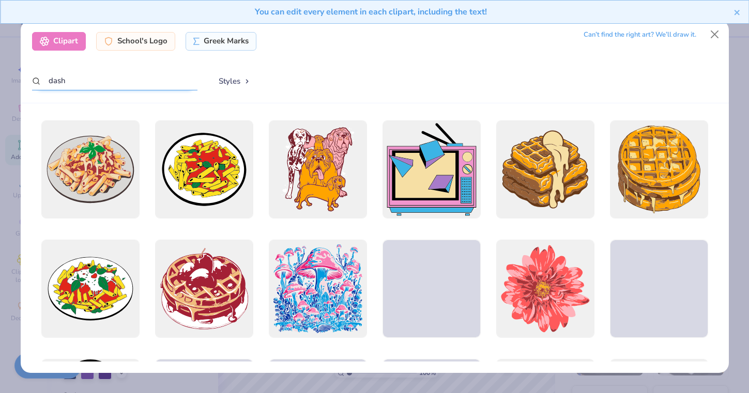
scroll to position [0, 0]
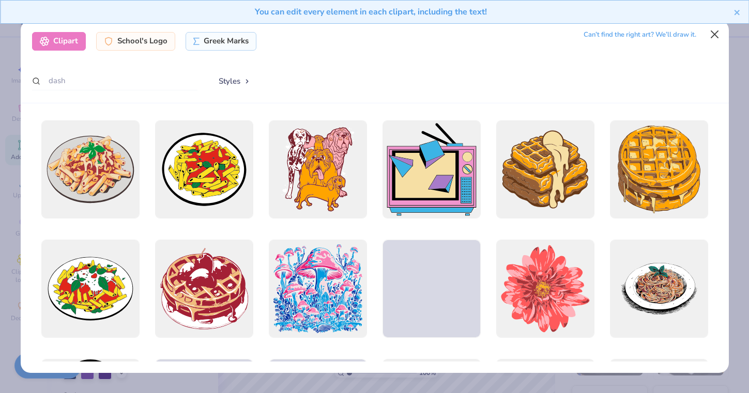
click at [715, 36] on button "Close" at bounding box center [714, 35] width 20 height 20
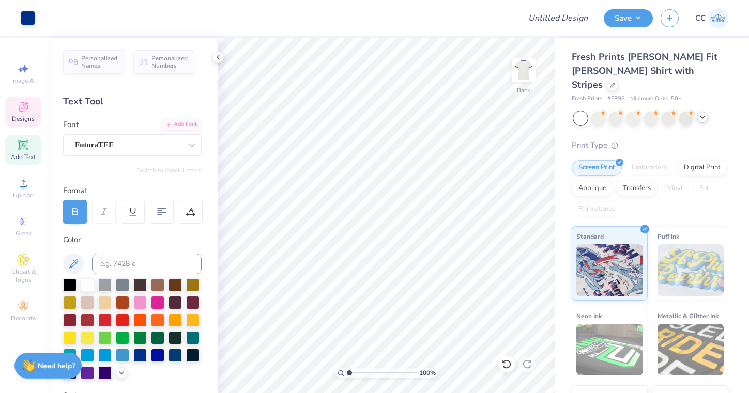
click at [14, 124] on div "Designs" at bounding box center [23, 112] width 36 height 30
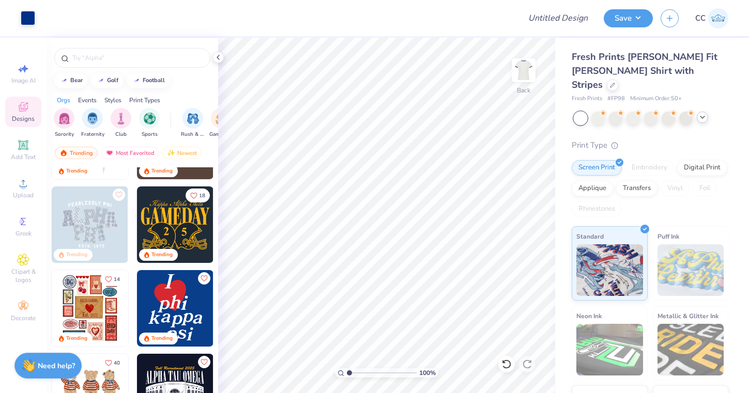
scroll to position [155, 0]
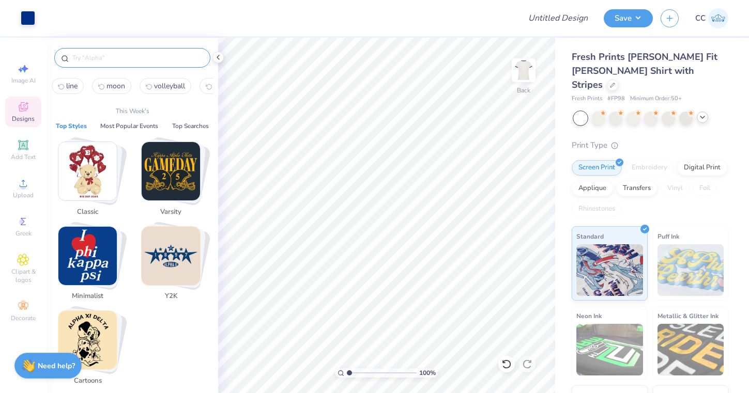
click at [96, 62] on input "text" at bounding box center [137, 58] width 132 height 10
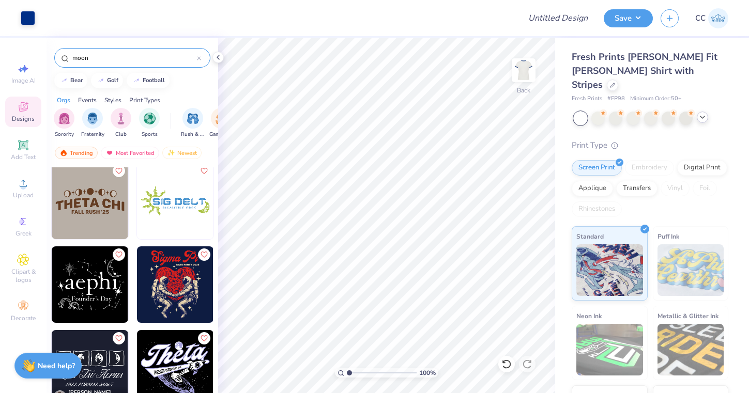
scroll to position [260, 0]
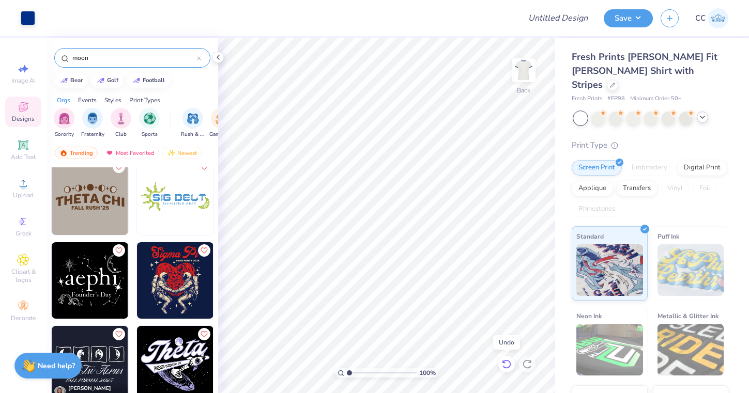
click at [505, 359] on div at bounding box center [506, 364] width 17 height 17
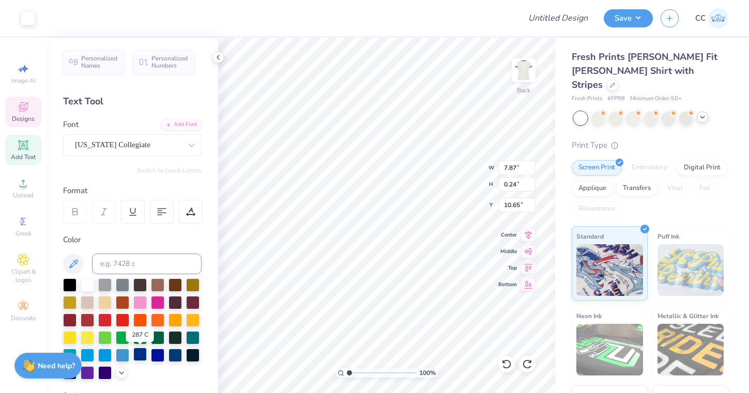
click at [141, 355] on div at bounding box center [139, 354] width 13 height 13
click at [141, 357] on div at bounding box center [139, 354] width 13 height 13
click at [28, 23] on div at bounding box center [28, 17] width 14 height 14
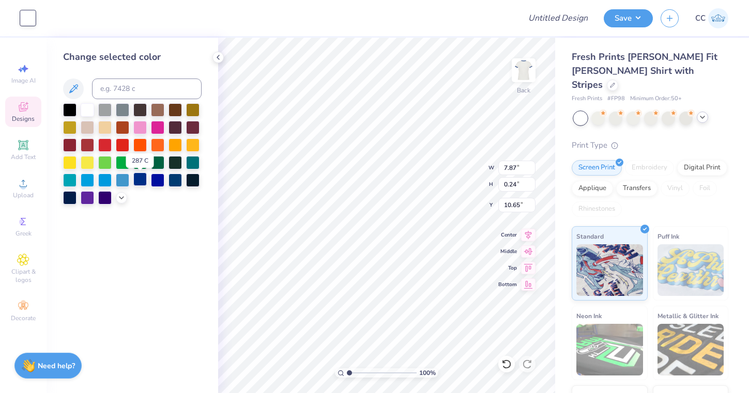
click at [139, 180] on div at bounding box center [139, 179] width 13 height 13
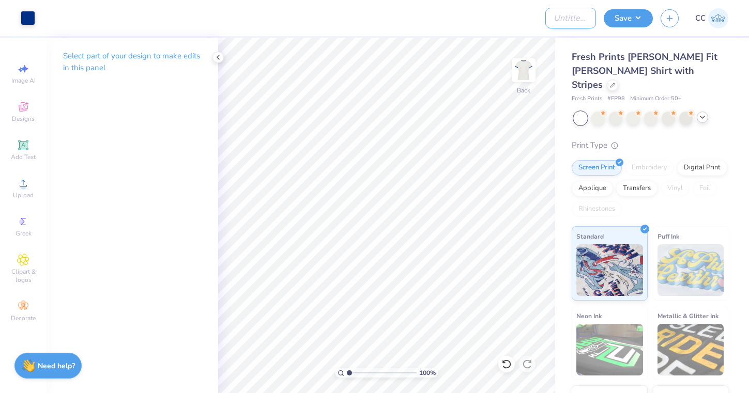
click at [545, 19] on input "Design Title" at bounding box center [570, 18] width 51 height 21
click at [624, 10] on button "Save" at bounding box center [628, 17] width 49 height 18
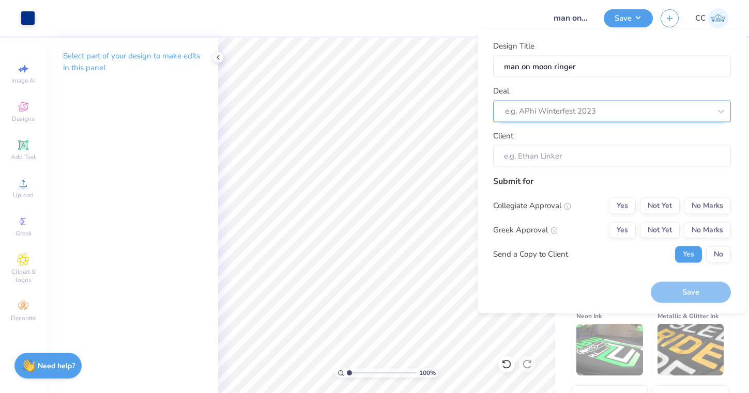
click at [692, 115] on div "e.g. APhi Winterfest 2023" at bounding box center [612, 111] width 238 height 22
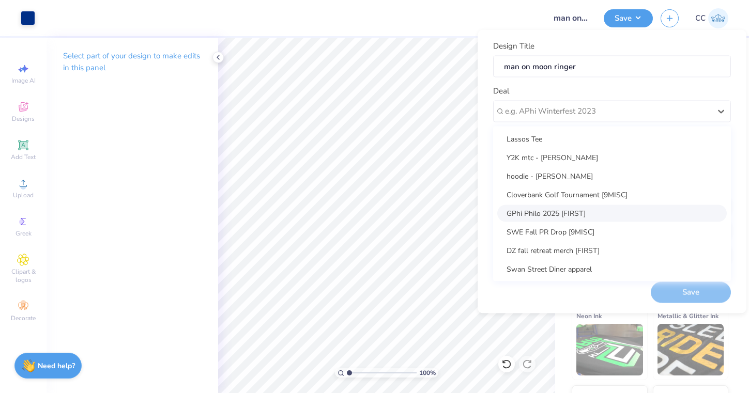
click at [623, 217] on div "GPhi Philo 2025 [FIRST]" at bounding box center [611, 213] width 229 height 17
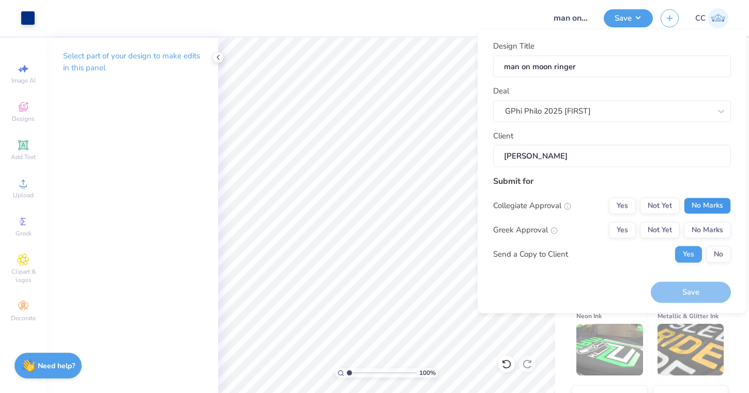
click at [706, 204] on button "No Marks" at bounding box center [707, 205] width 47 height 17
click at [628, 226] on button "Yes" at bounding box center [622, 230] width 27 height 17
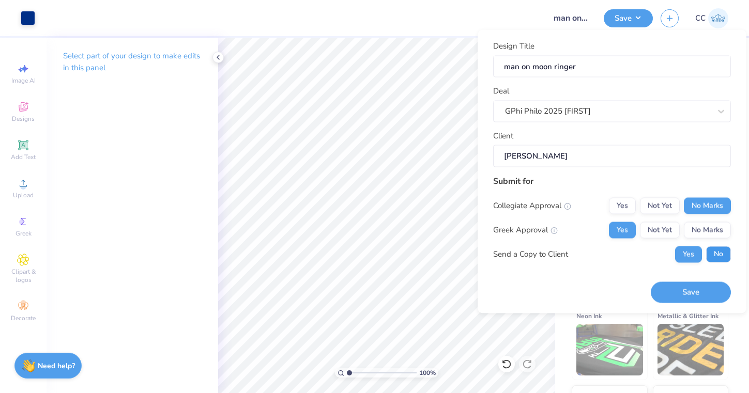
click at [719, 249] on button "No" at bounding box center [718, 254] width 25 height 17
click at [690, 284] on button "Save" at bounding box center [691, 292] width 80 height 21
